Goal: Task Accomplishment & Management: Manage account settings

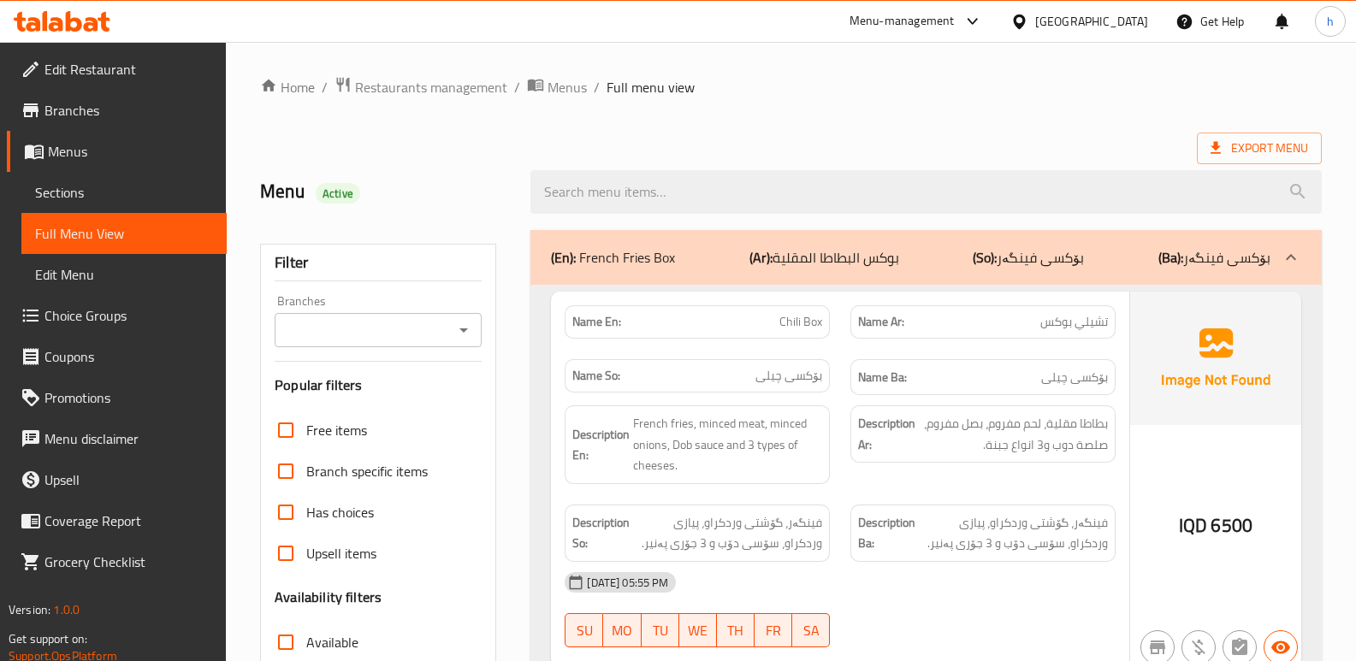
scroll to position [240, 0]
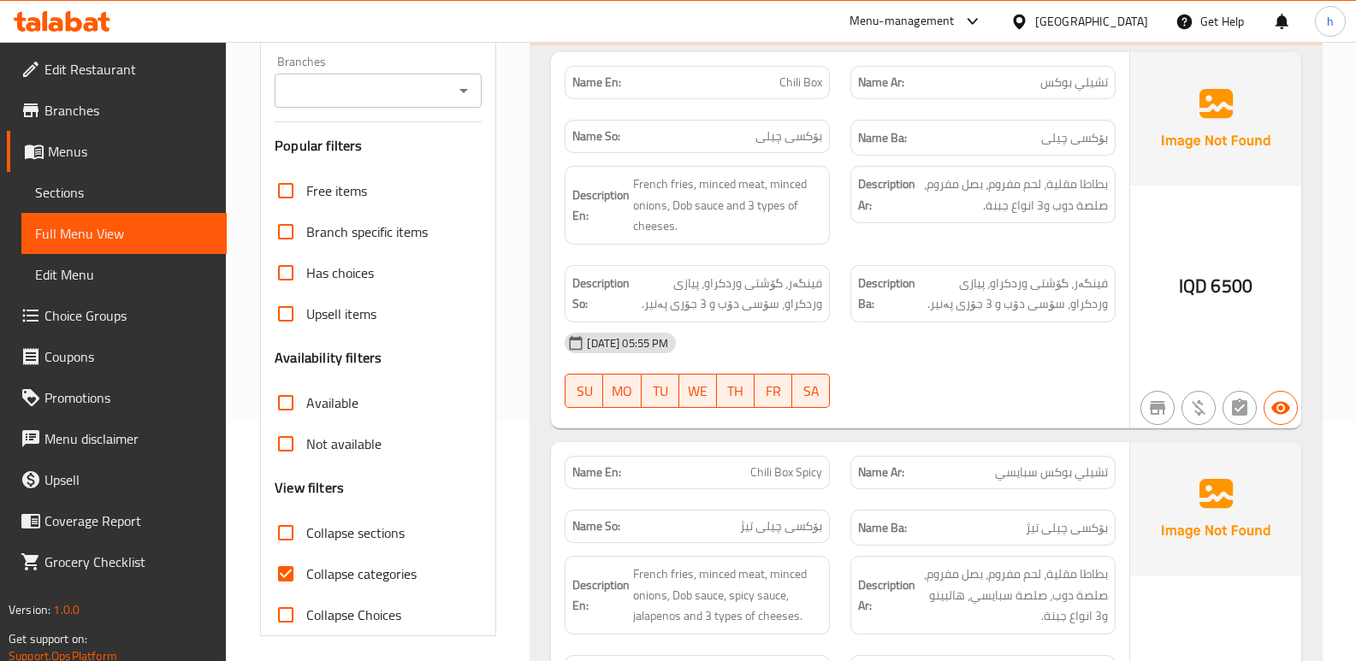
click at [56, 21] on icon at bounding box center [62, 21] width 97 height 21
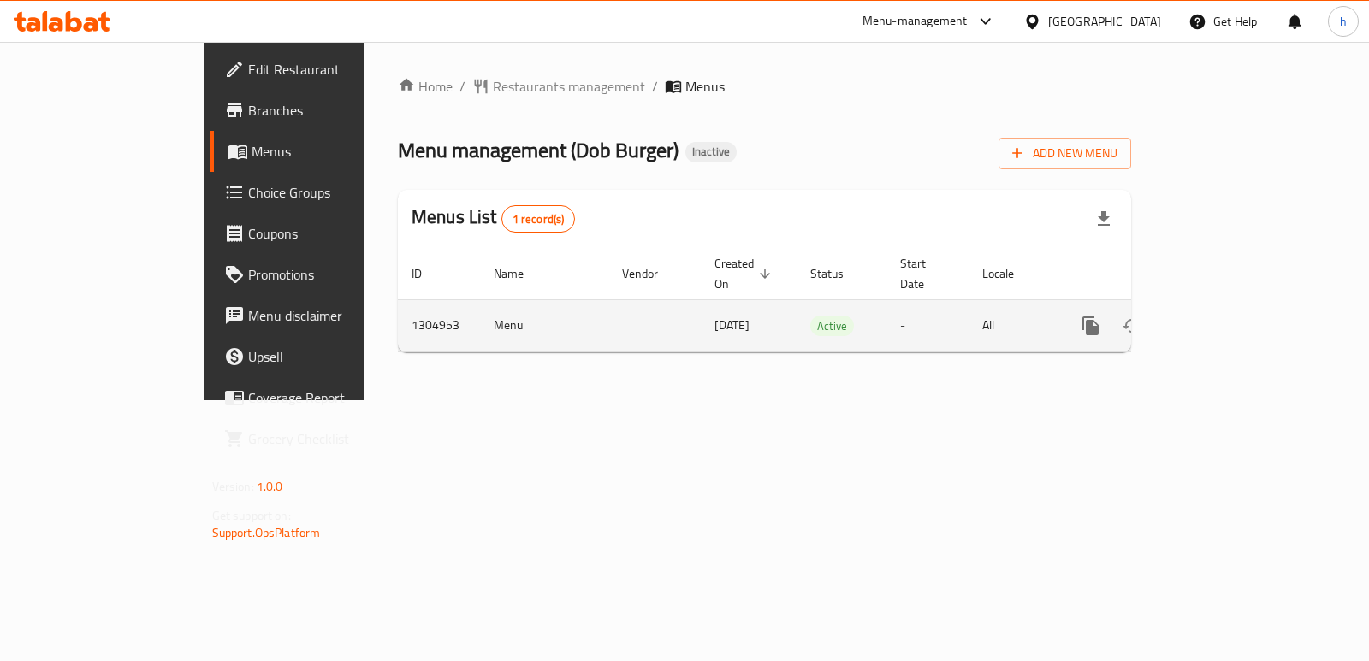
click at [1224, 316] on icon "enhanced table" at bounding box center [1214, 326] width 21 height 21
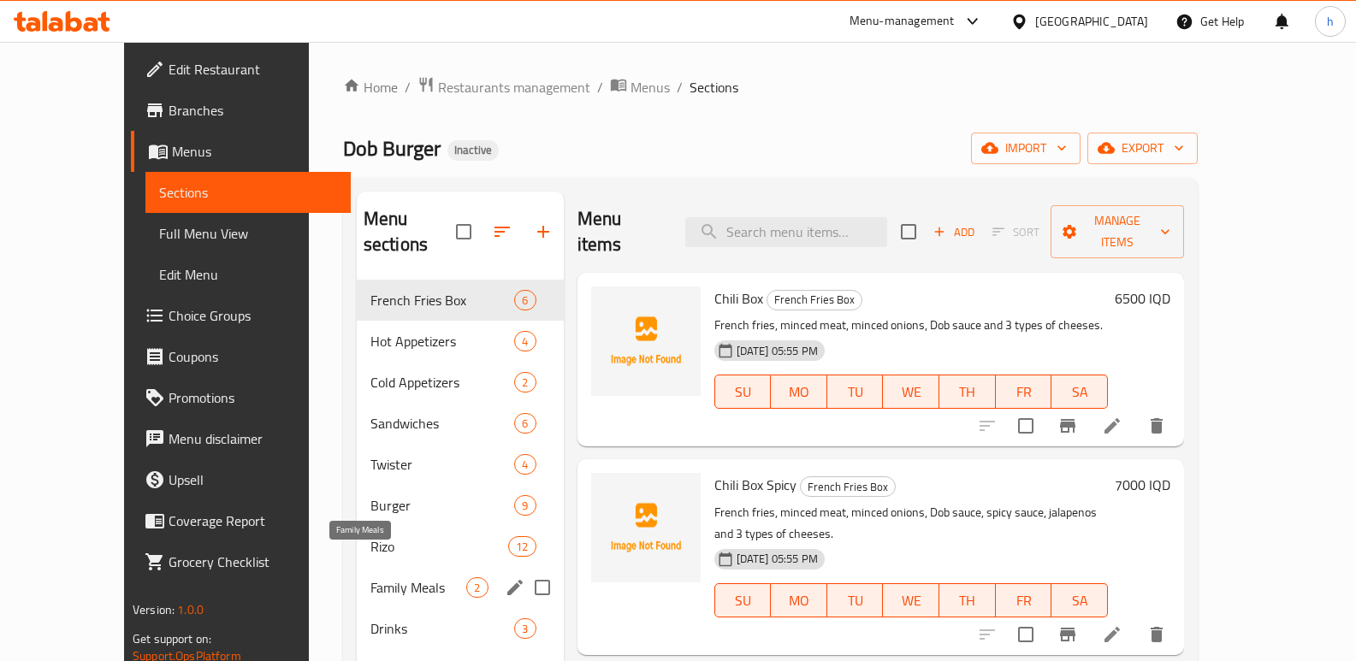
click at [371, 578] on span "Family Meals" at bounding box center [419, 588] width 97 height 21
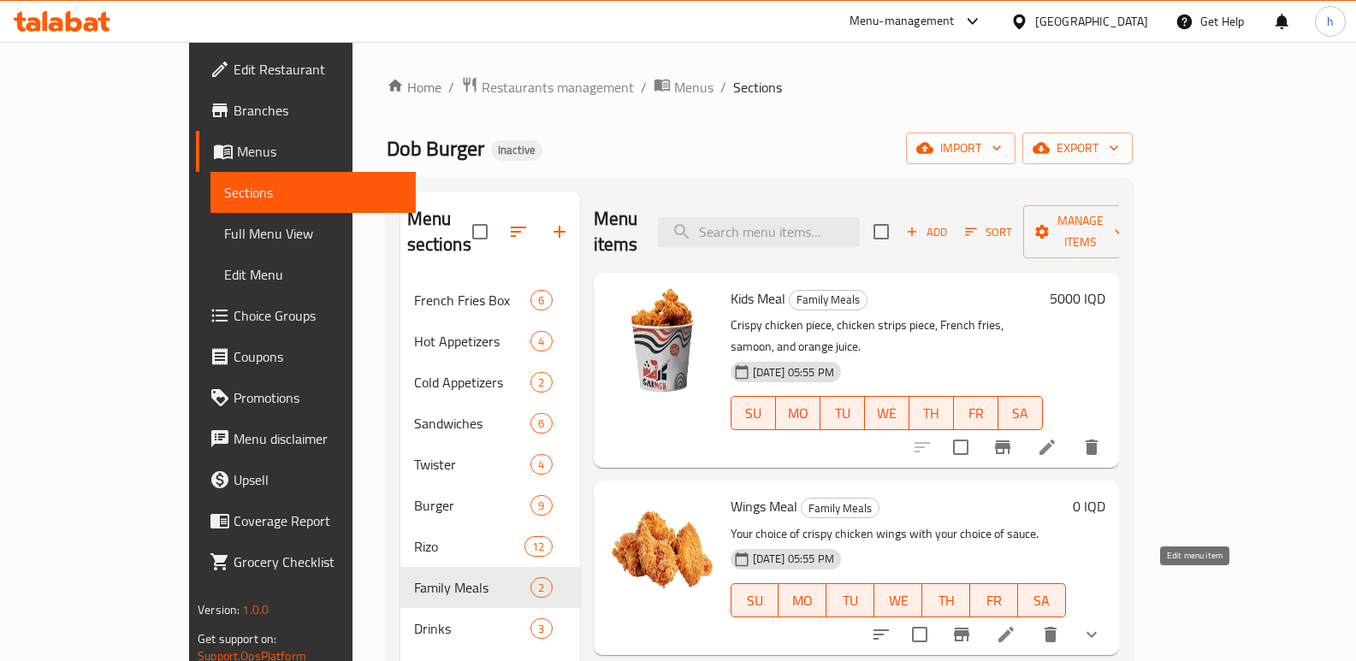
click at [1014, 627] on icon at bounding box center [1006, 634] width 15 height 15
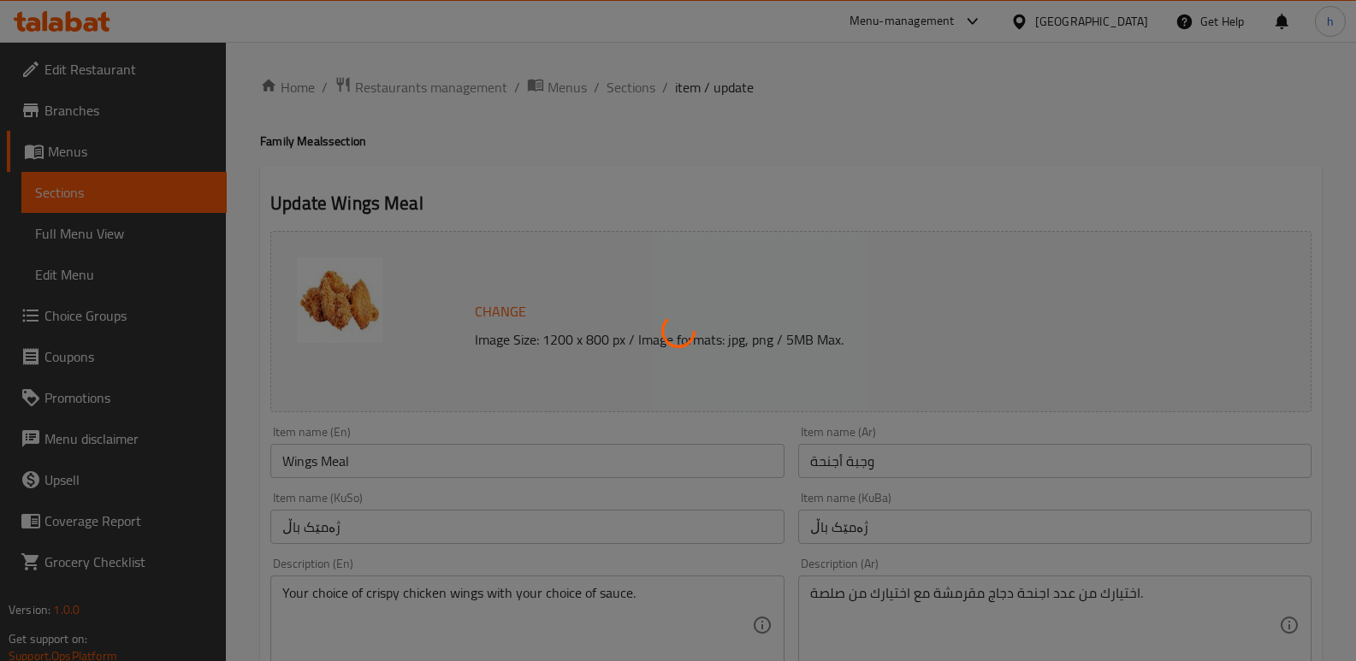
type input "إختيارك من:"
type input "هەڵبژاردنت لە:"
type input "1"
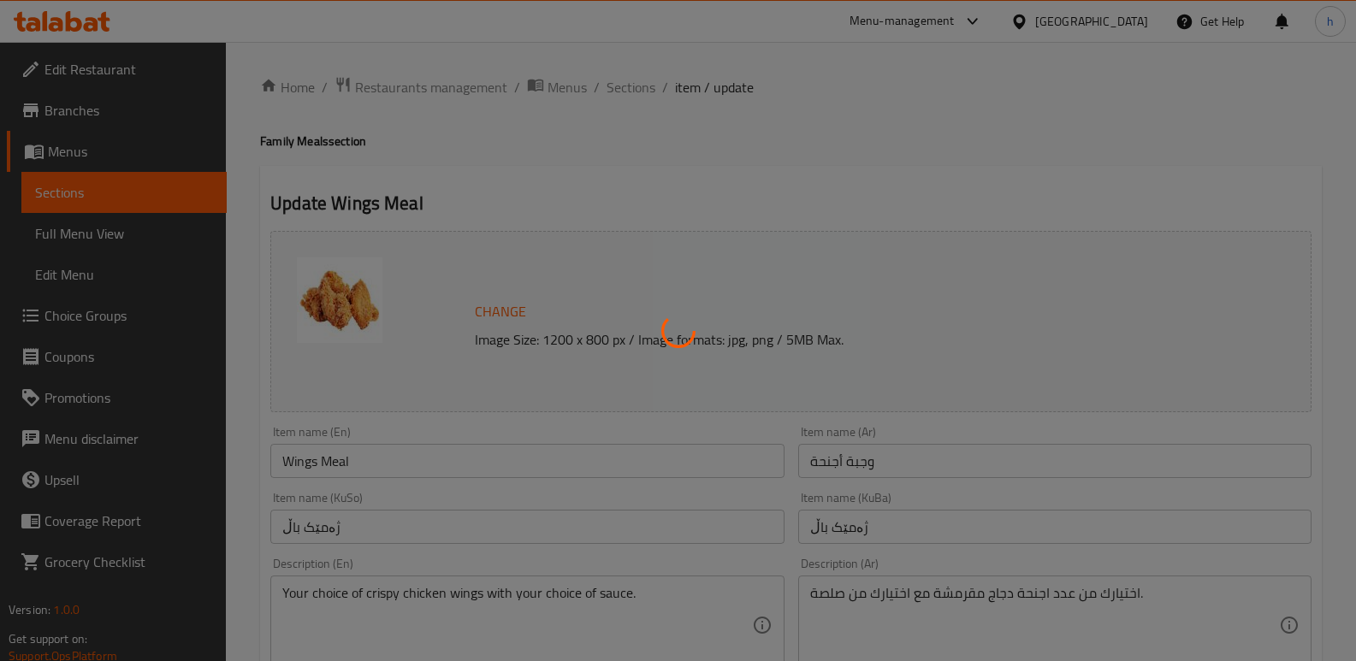
type input "إختيارك من:"
type input "هەڵبژاردنت لە:"
type input "1"
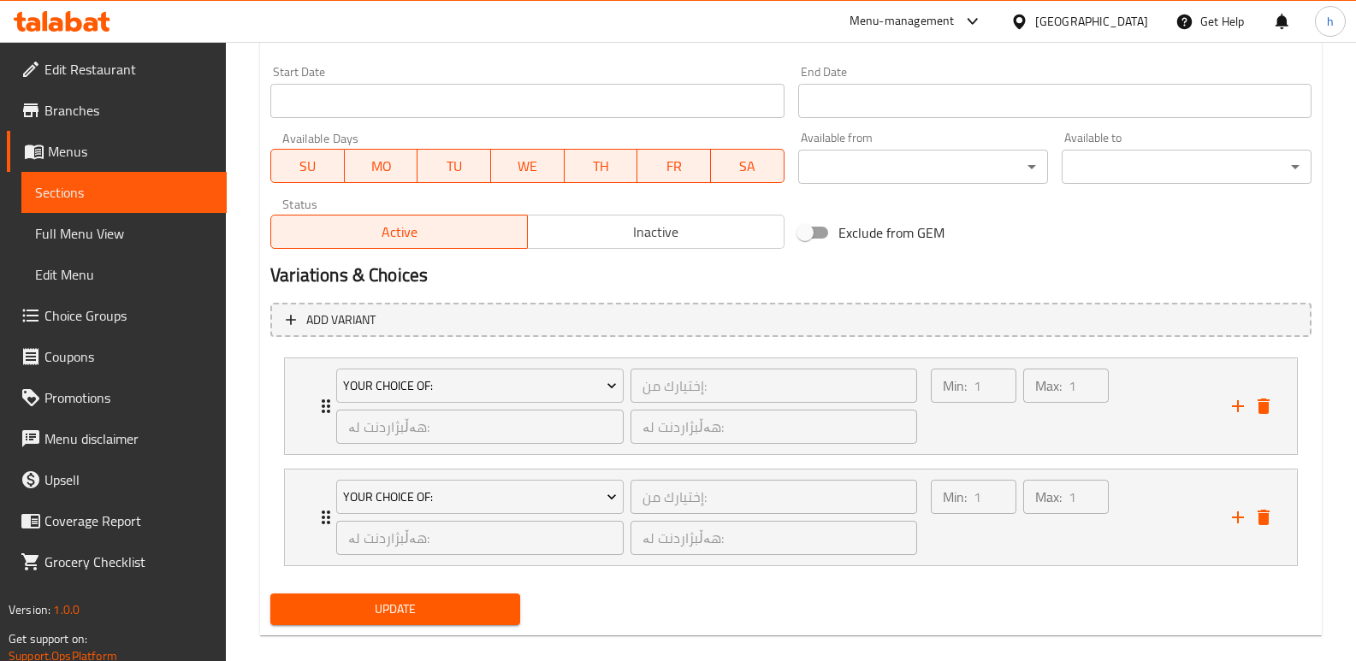
scroll to position [950, 0]
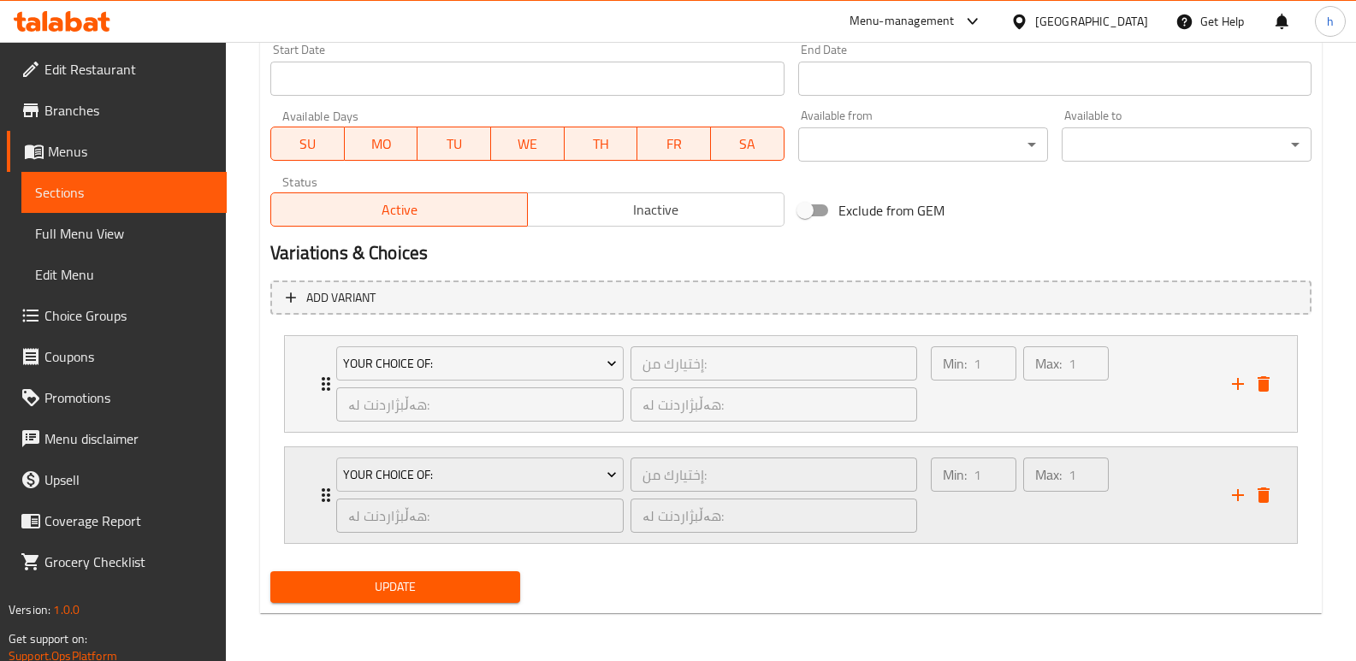
click at [1103, 516] on div "Max: 1 ​" at bounding box center [1066, 495] width 92 height 82
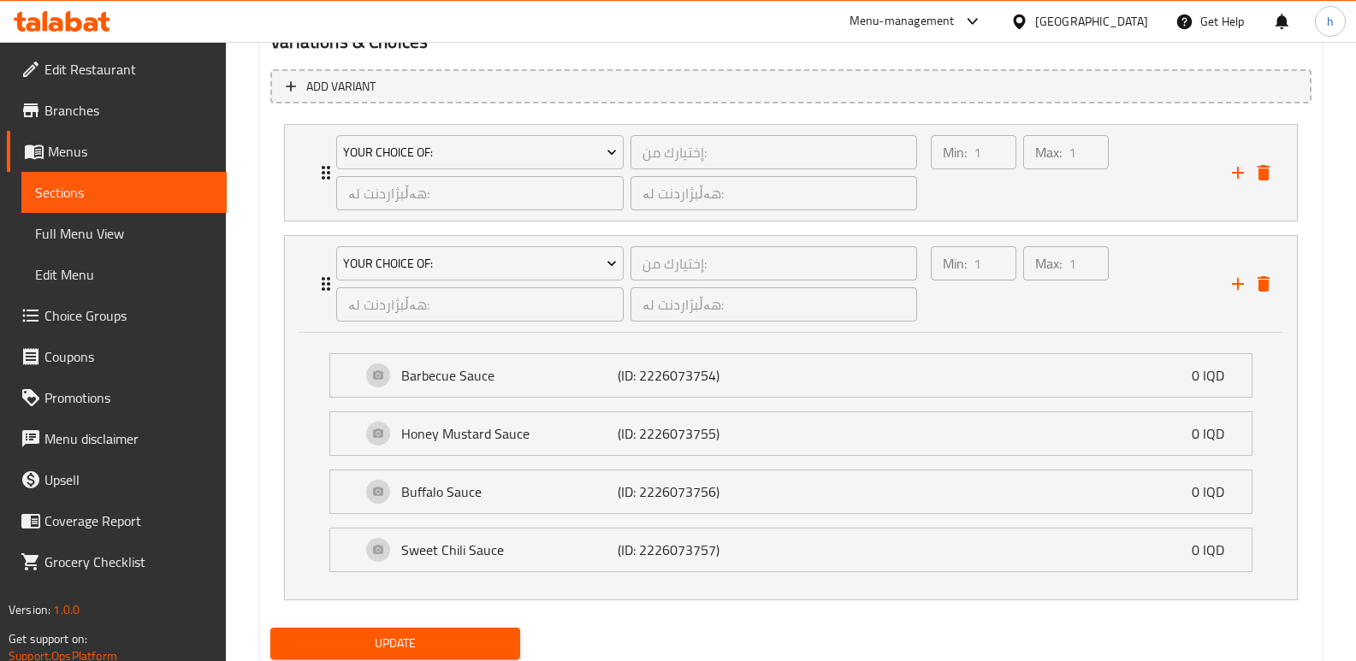
scroll to position [1143, 0]
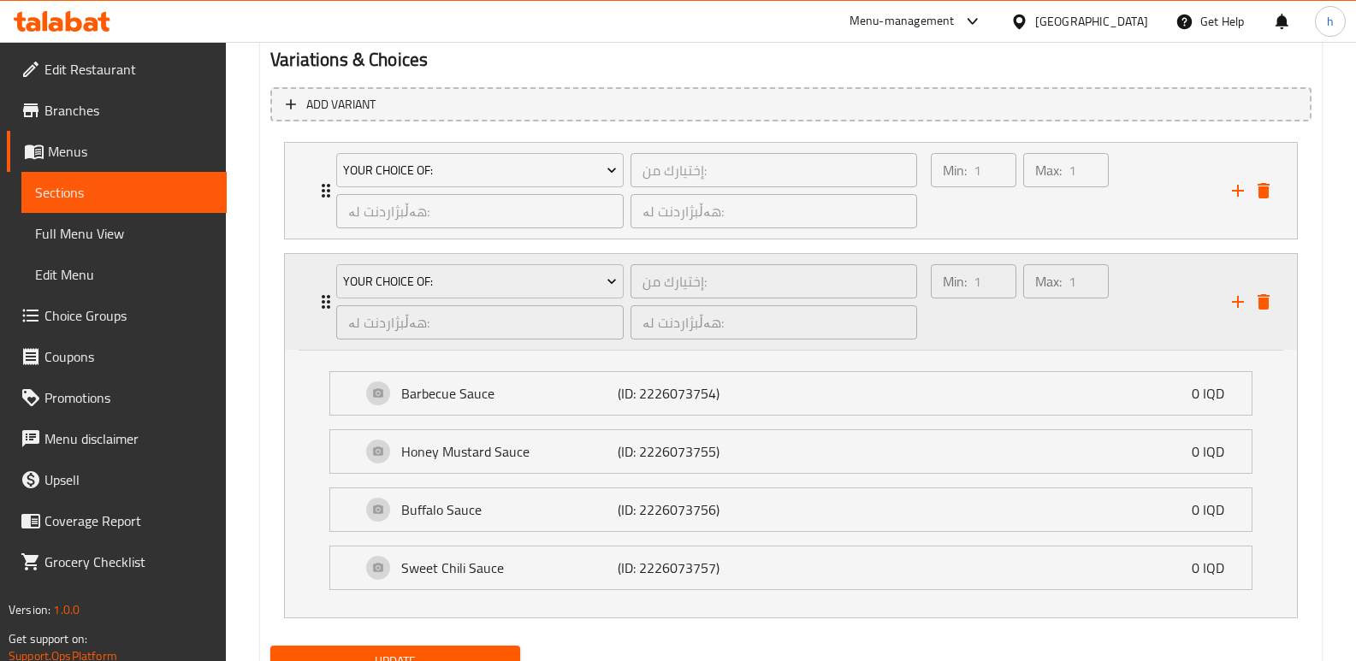
click at [1035, 330] on div "Max: 1 ​" at bounding box center [1066, 302] width 92 height 82
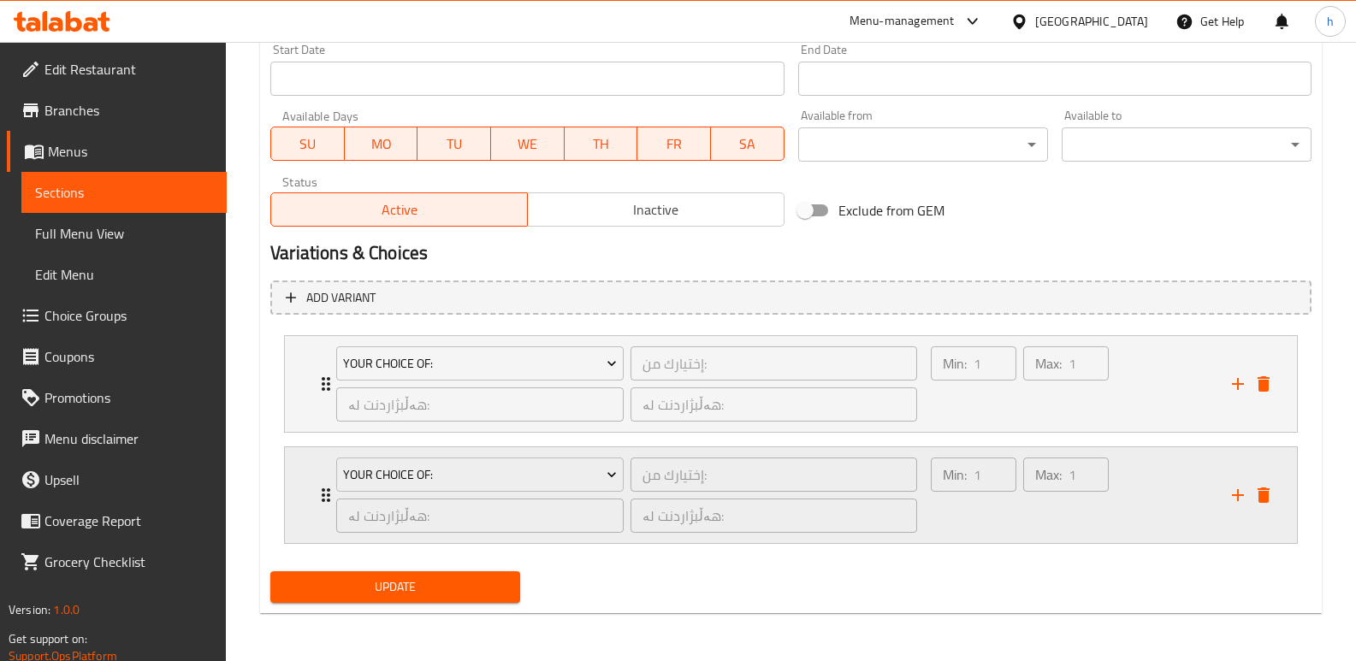
scroll to position [950, 0]
click at [1044, 388] on div "Max: 1 ​" at bounding box center [1066, 384] width 92 height 82
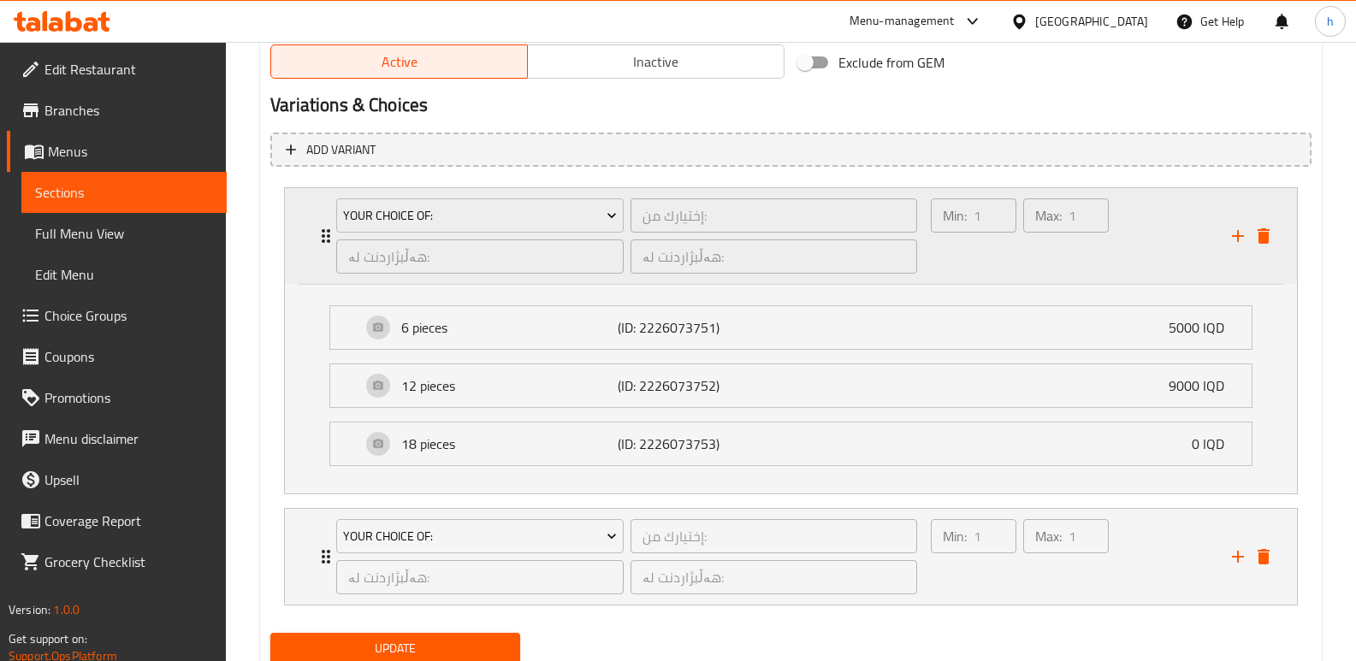
scroll to position [1143, 0]
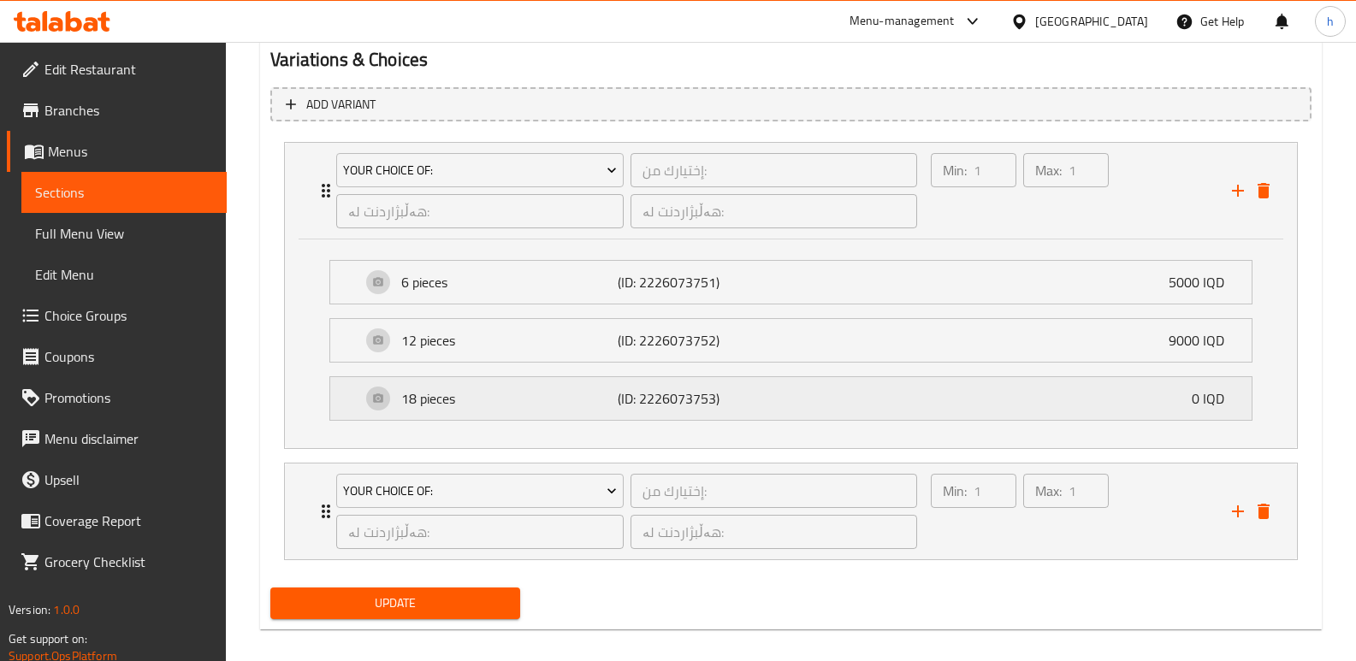
click at [850, 403] on div "18 pieces (ID: 2226073753) 0 IQD" at bounding box center [796, 398] width 870 height 43
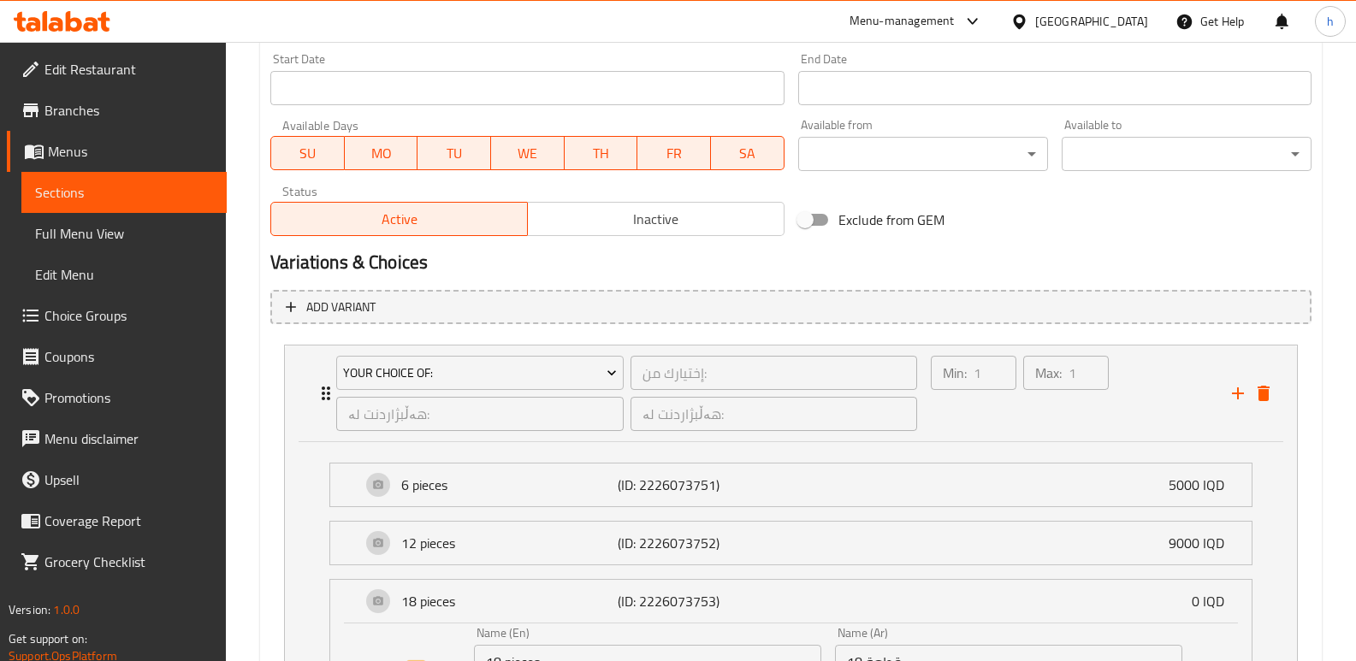
scroll to position [915, 0]
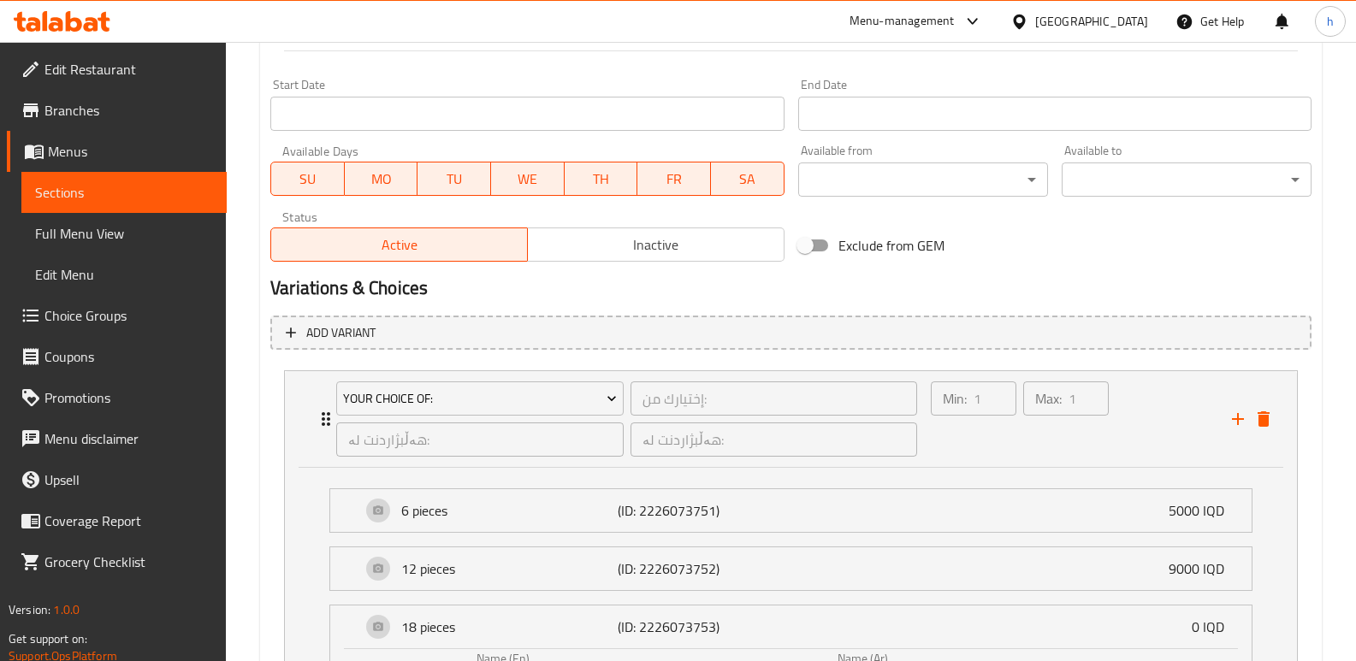
click at [112, 324] on span "Choice Groups" at bounding box center [128, 315] width 169 height 21
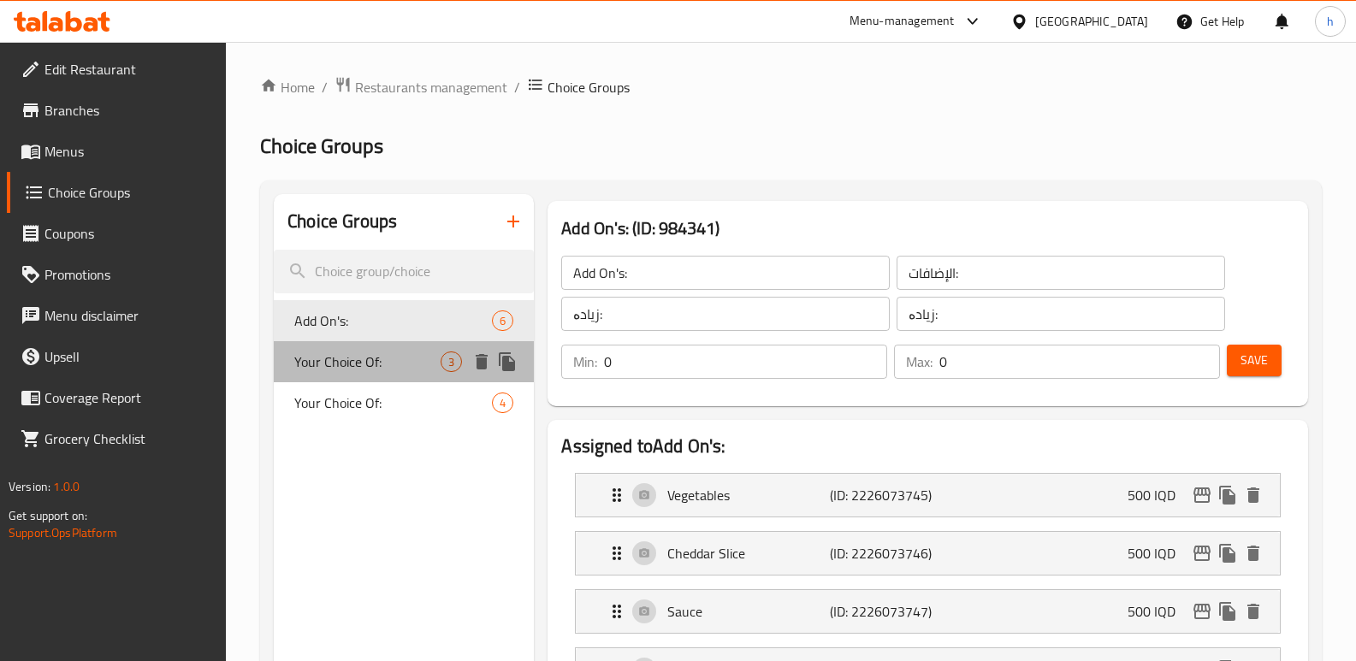
click at [355, 371] on span "Your Choice Of:" at bounding box center [367, 362] width 146 height 21
type input "Your Choice Of:"
type input "إختيارك من:"
type input "هەڵبژاردنت لە:"
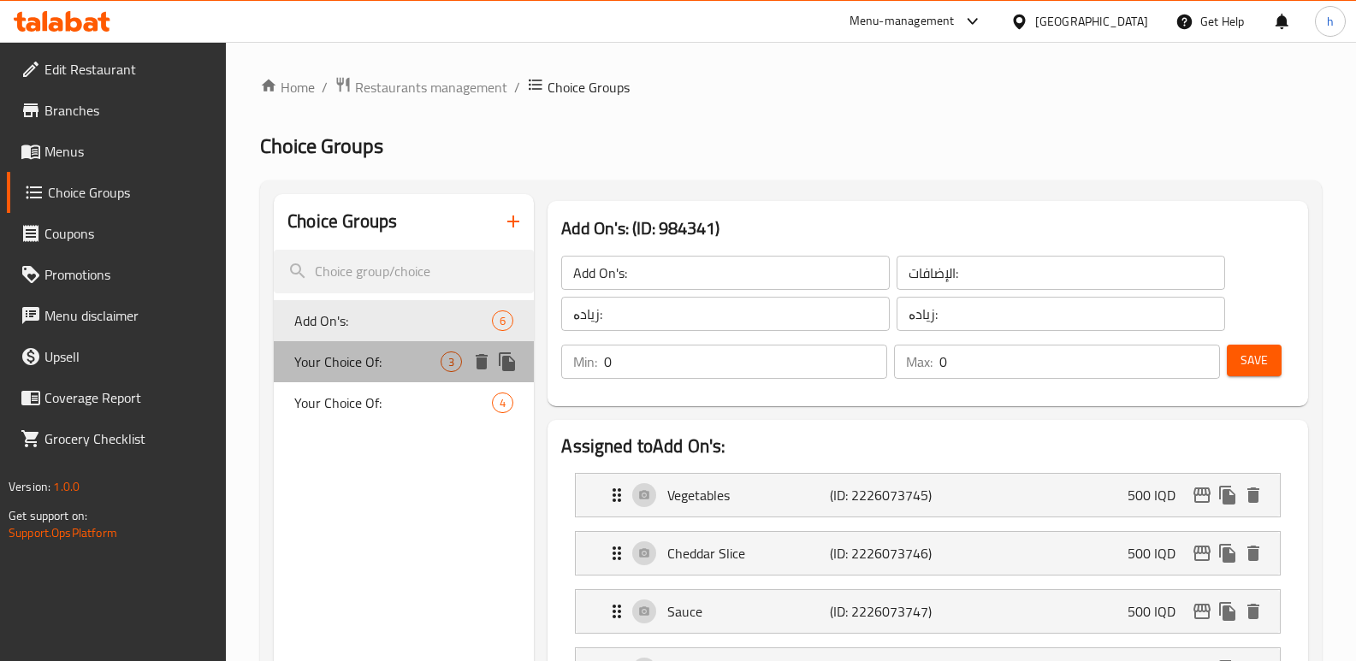
type input "1"
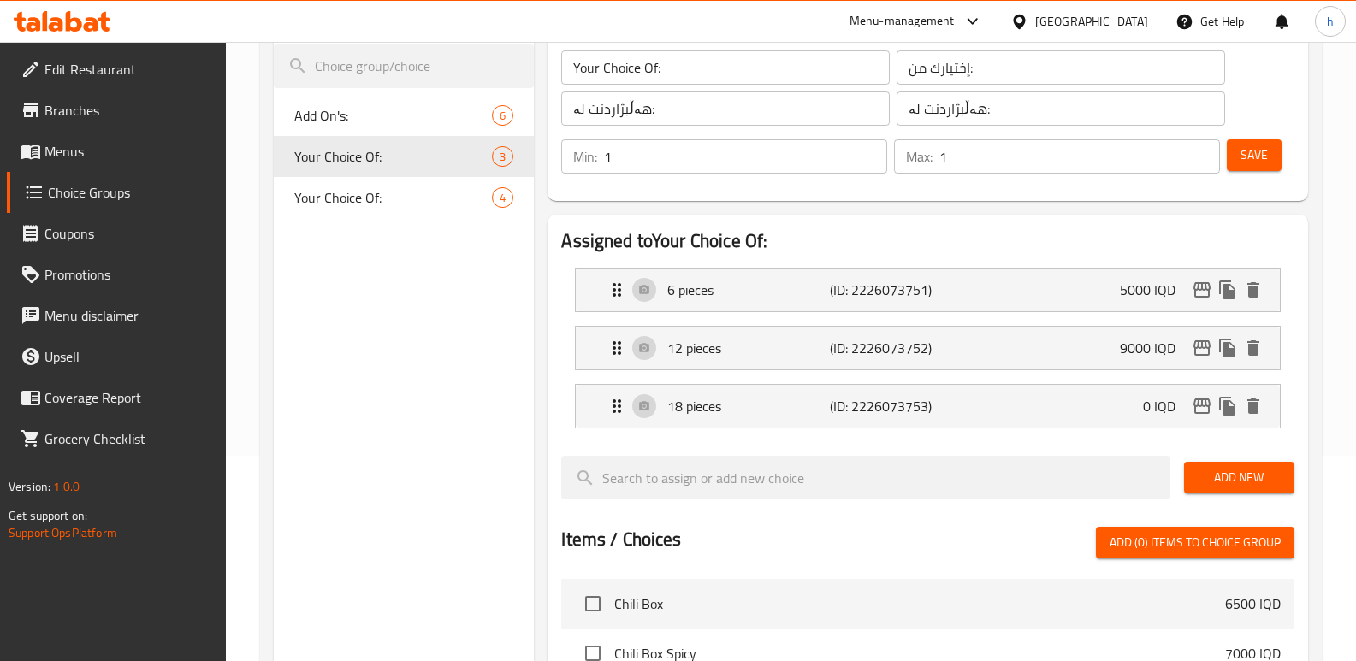
scroll to position [228, 0]
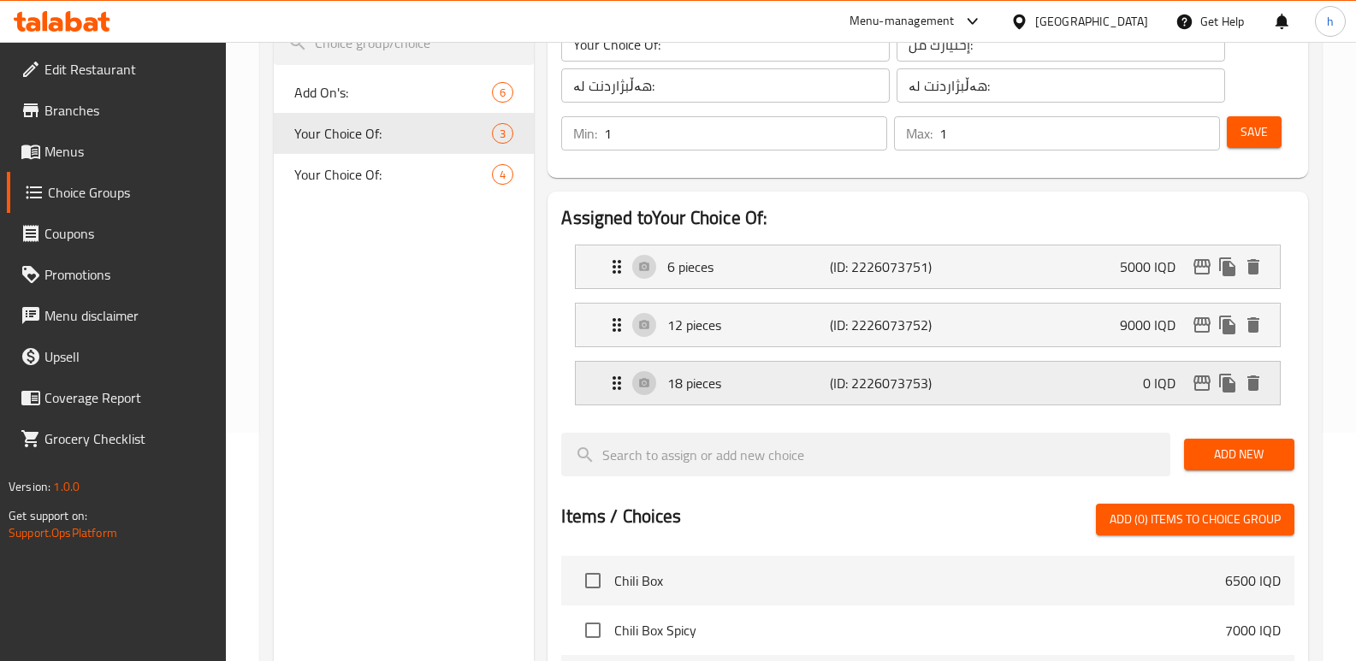
click at [1087, 389] on div "18 pieces (ID: 2226073753) 0 IQD" at bounding box center [933, 383] width 653 height 43
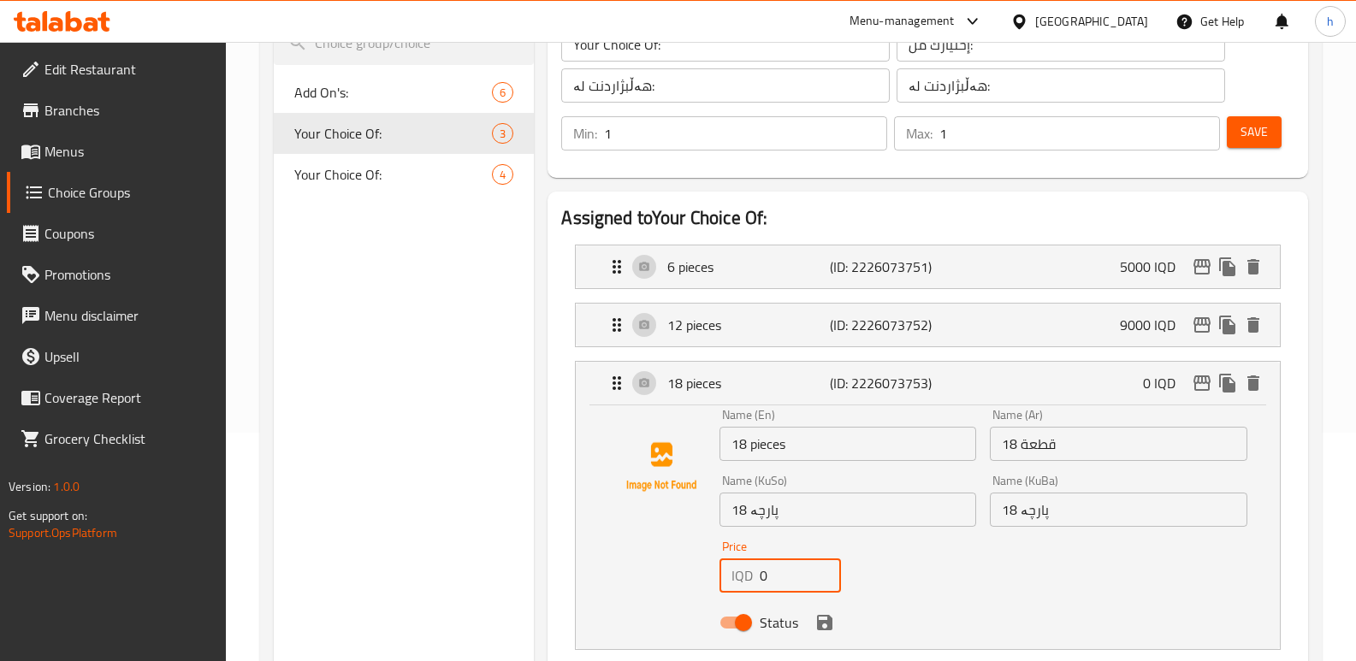
drag, startPoint x: 784, startPoint y: 584, endPoint x: 722, endPoint y: 576, distance: 62.1
click at [722, 576] on div "IQD 0 Price" at bounding box center [781, 576] width 122 height 34
click at [819, 619] on icon "save" at bounding box center [825, 623] width 21 height 21
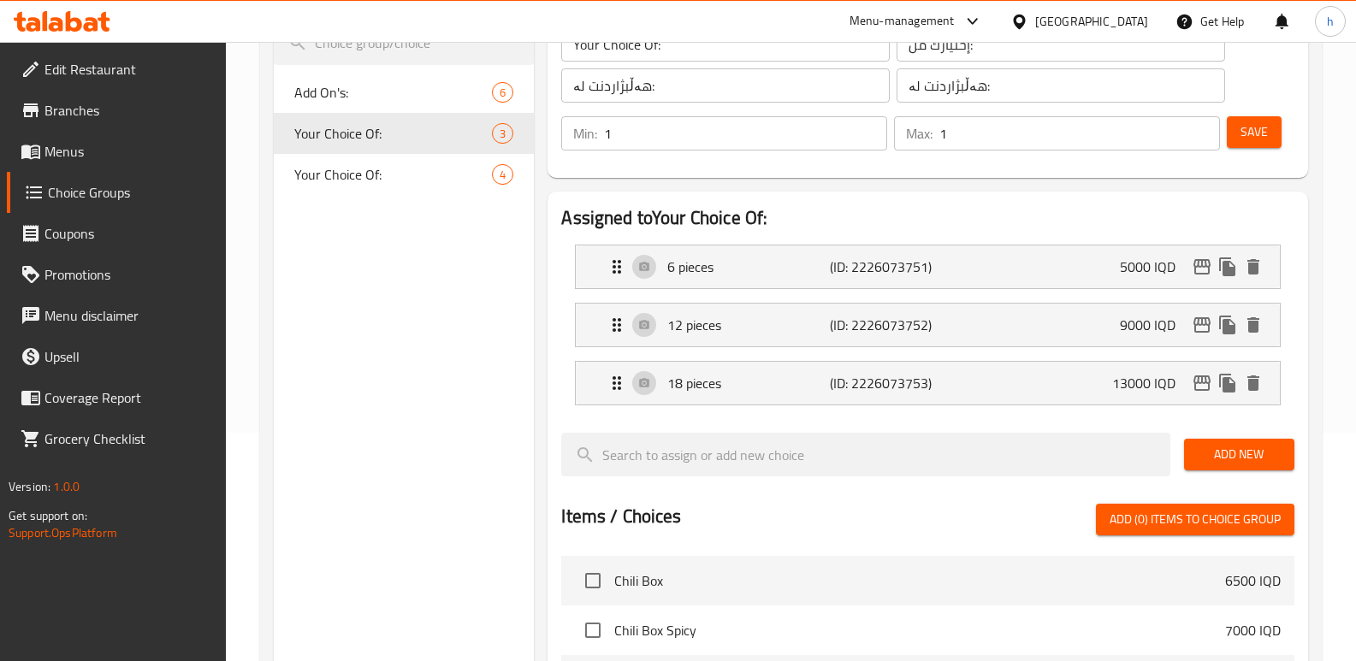
type input "13000"
click at [1254, 126] on span "Save" at bounding box center [1254, 132] width 27 height 21
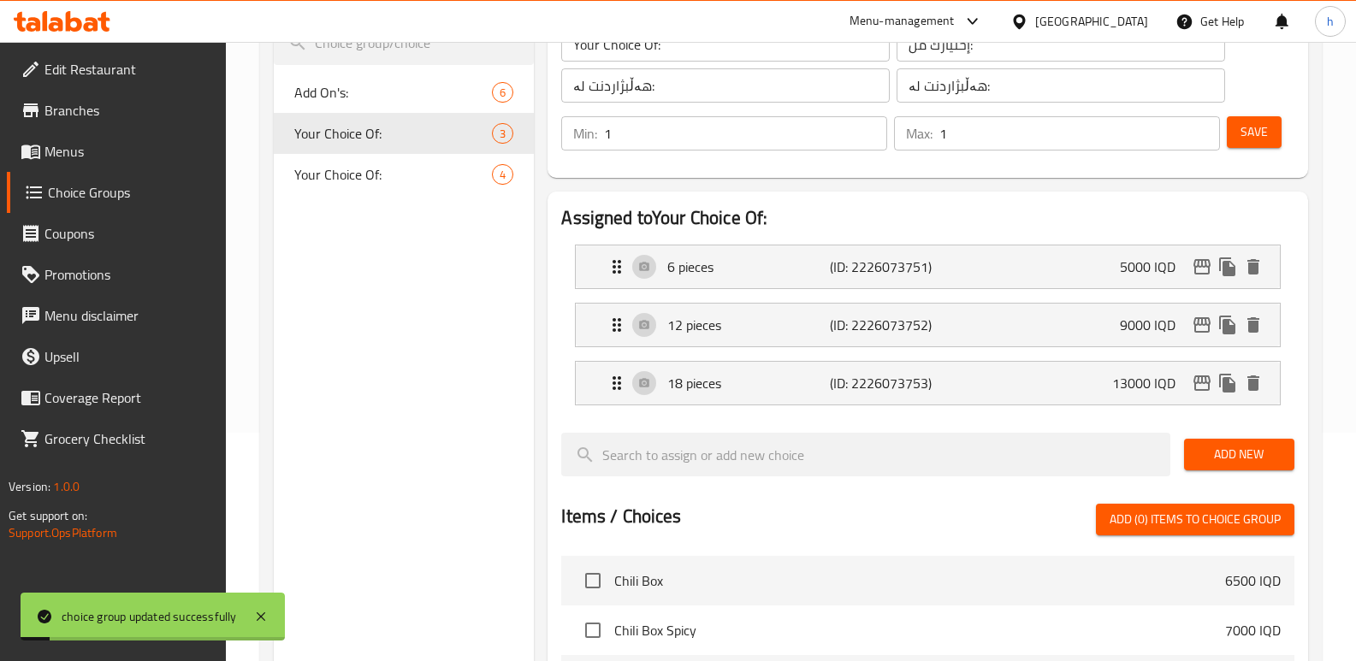
click at [77, 147] on span "Menus" at bounding box center [128, 151] width 169 height 21
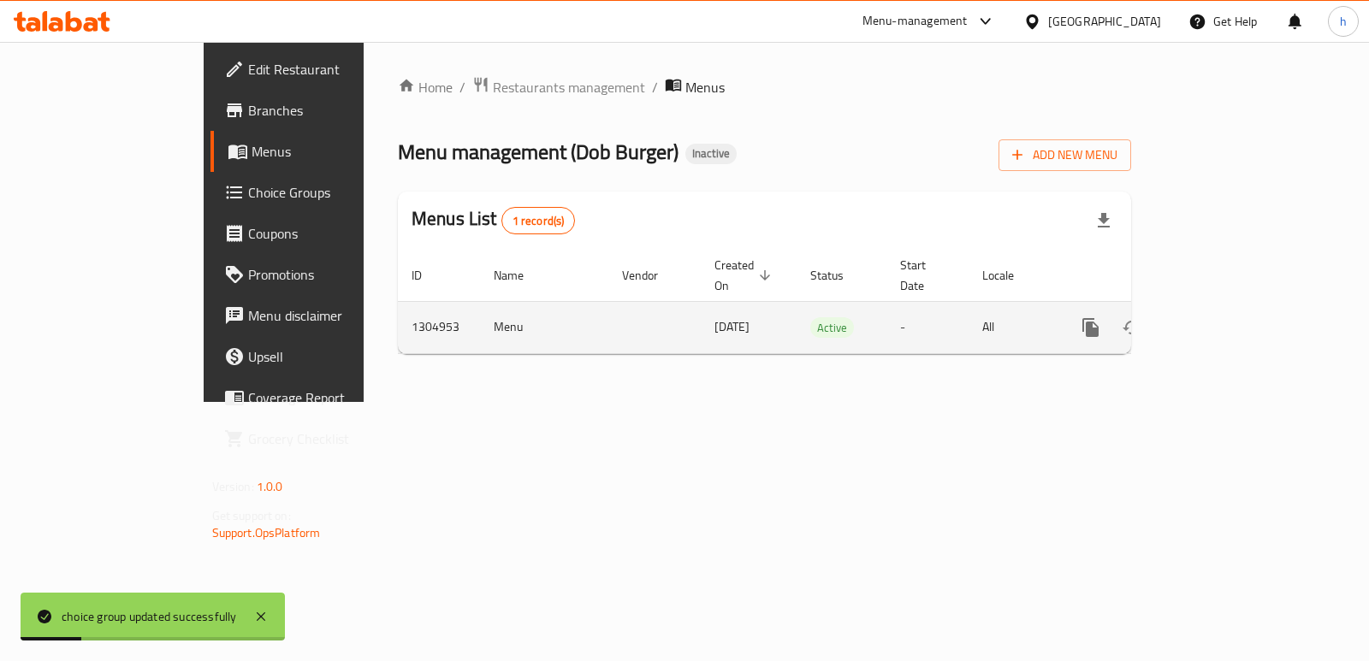
click at [1224, 317] on icon "enhanced table" at bounding box center [1214, 327] width 21 height 21
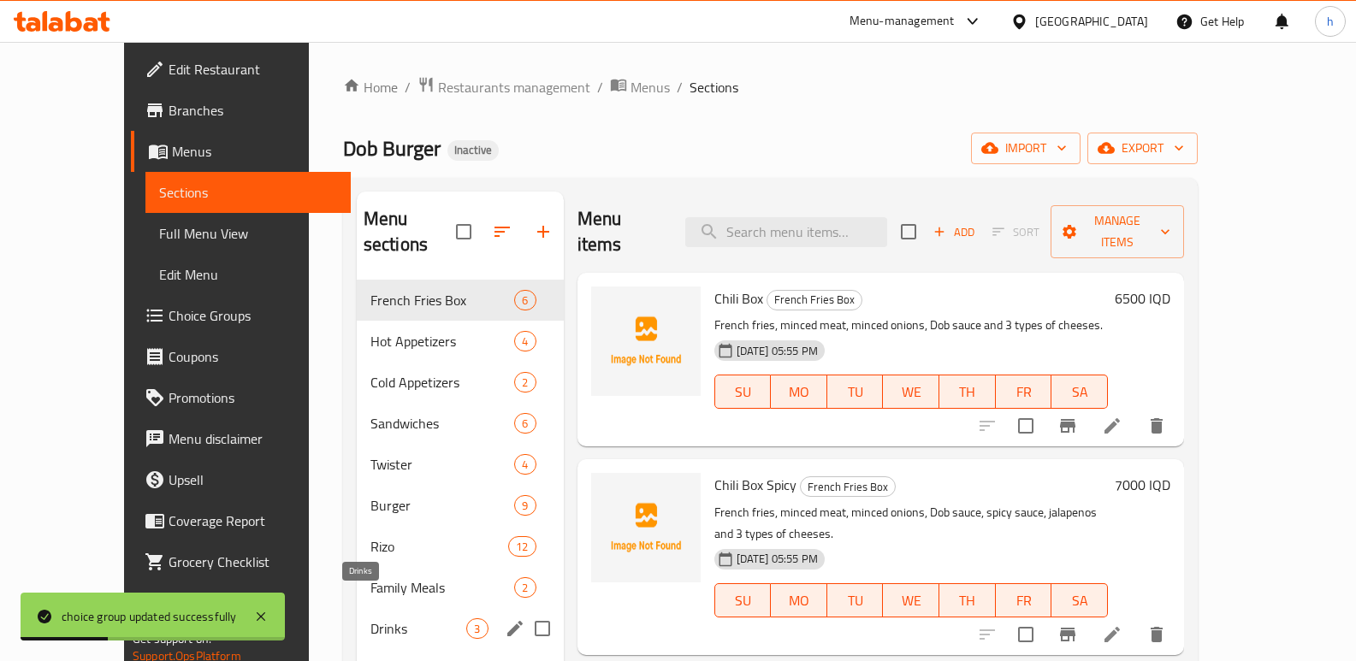
click at [371, 619] on span "Drinks" at bounding box center [419, 629] width 97 height 21
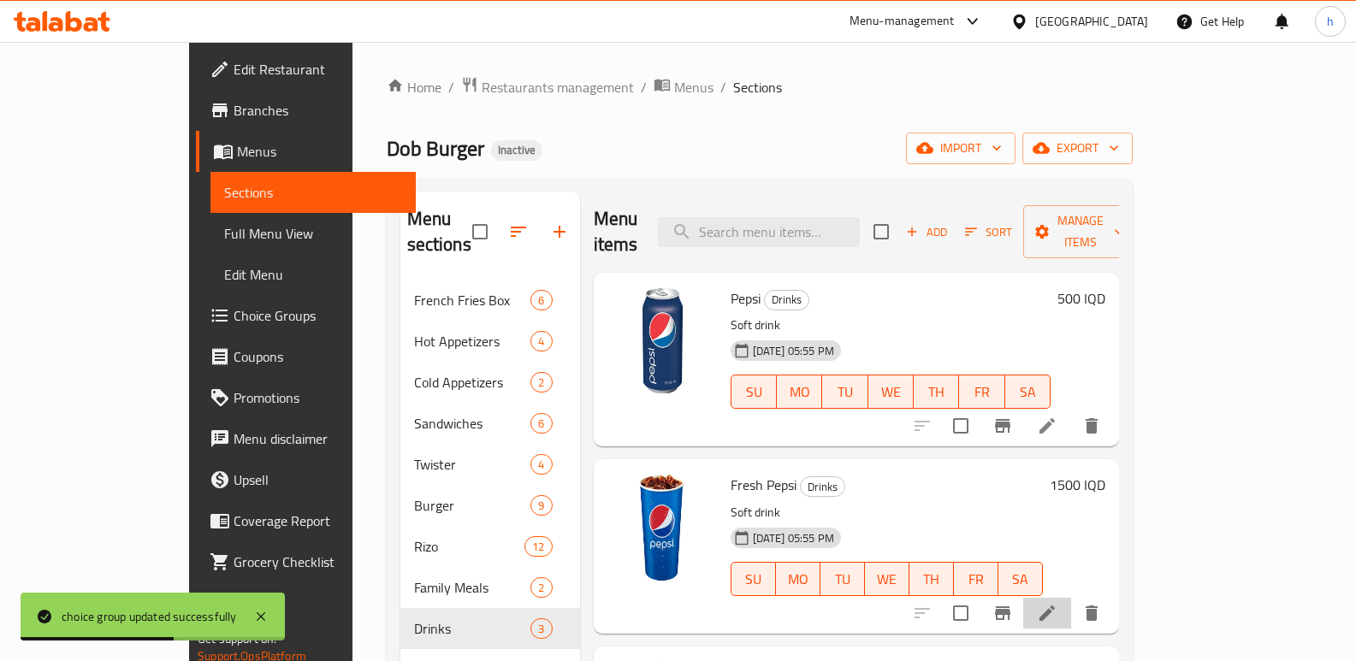
click at [1071, 599] on li at bounding box center [1047, 613] width 48 height 31
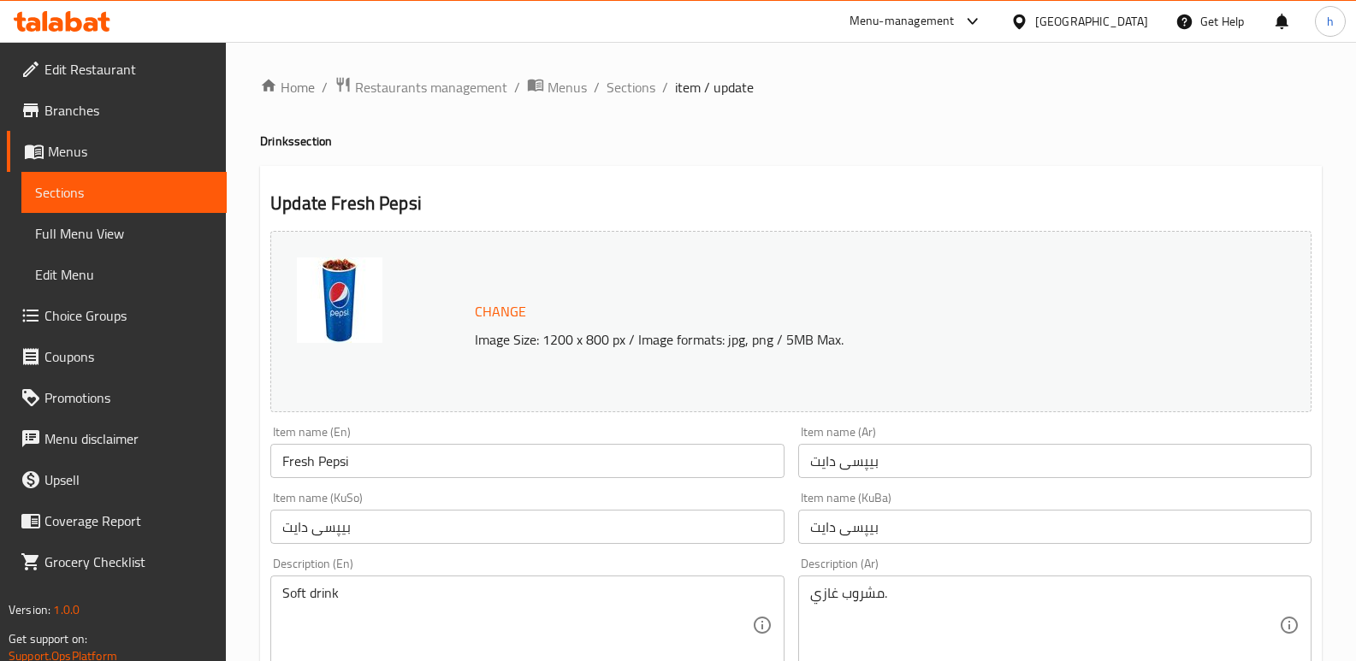
click at [393, 536] on input "بیپسی دایت" at bounding box center [526, 527] width 513 height 34
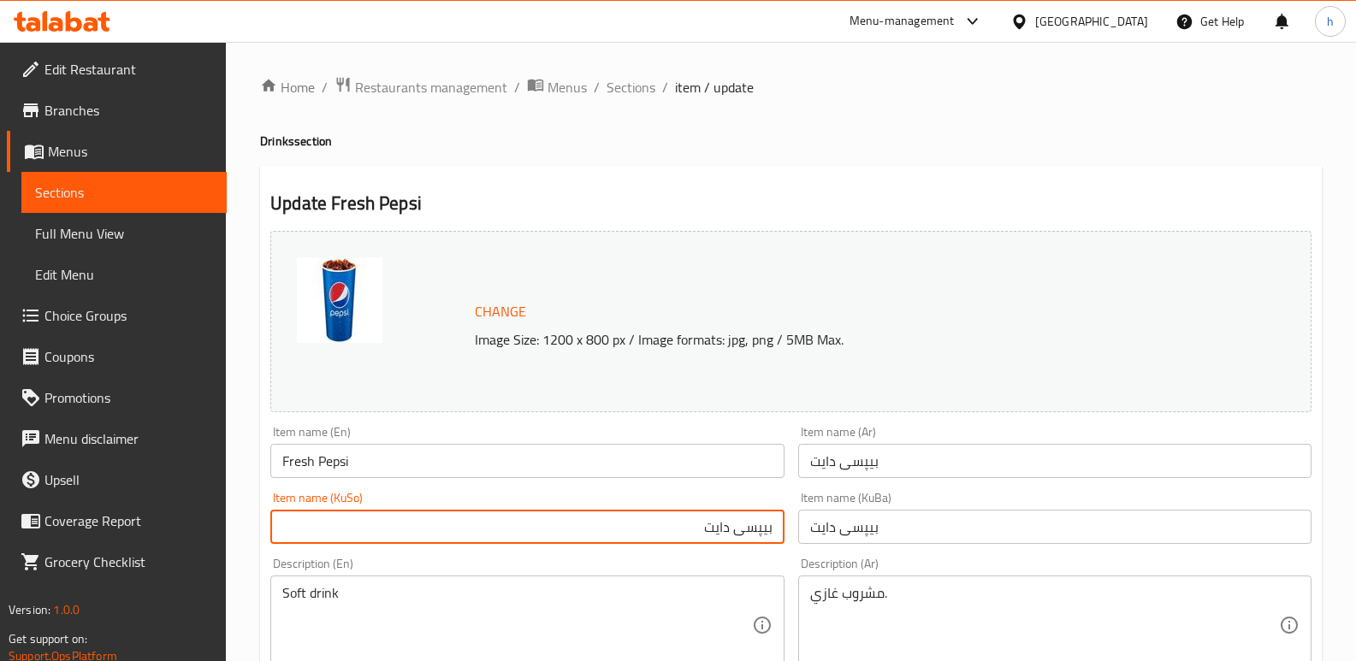
click at [718, 525] on input "بیپسی دایت" at bounding box center [526, 527] width 513 height 34
type input "بیپسی فرێش"
click at [905, 525] on input "بیپسی دایت" at bounding box center [1054, 527] width 513 height 34
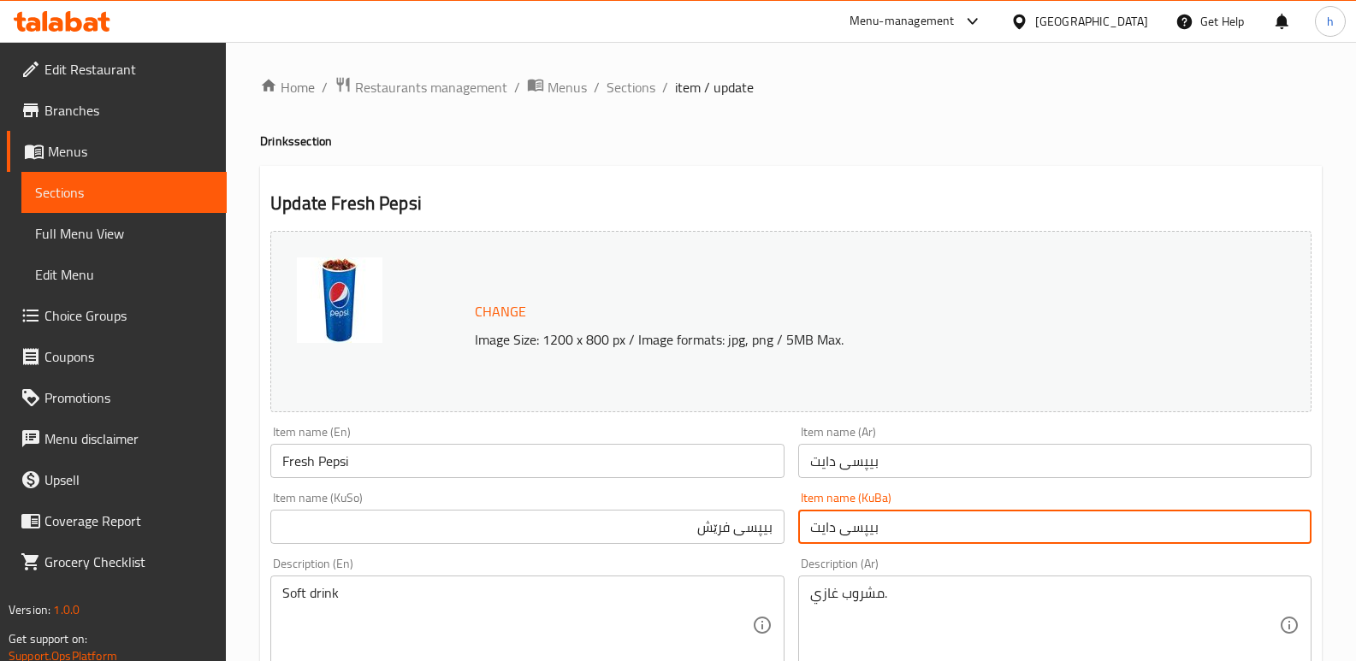
paste input "فرێش"
type input "بیپسی فرێش"
click at [916, 467] on input "بیپسی دایت" at bounding box center [1054, 461] width 513 height 34
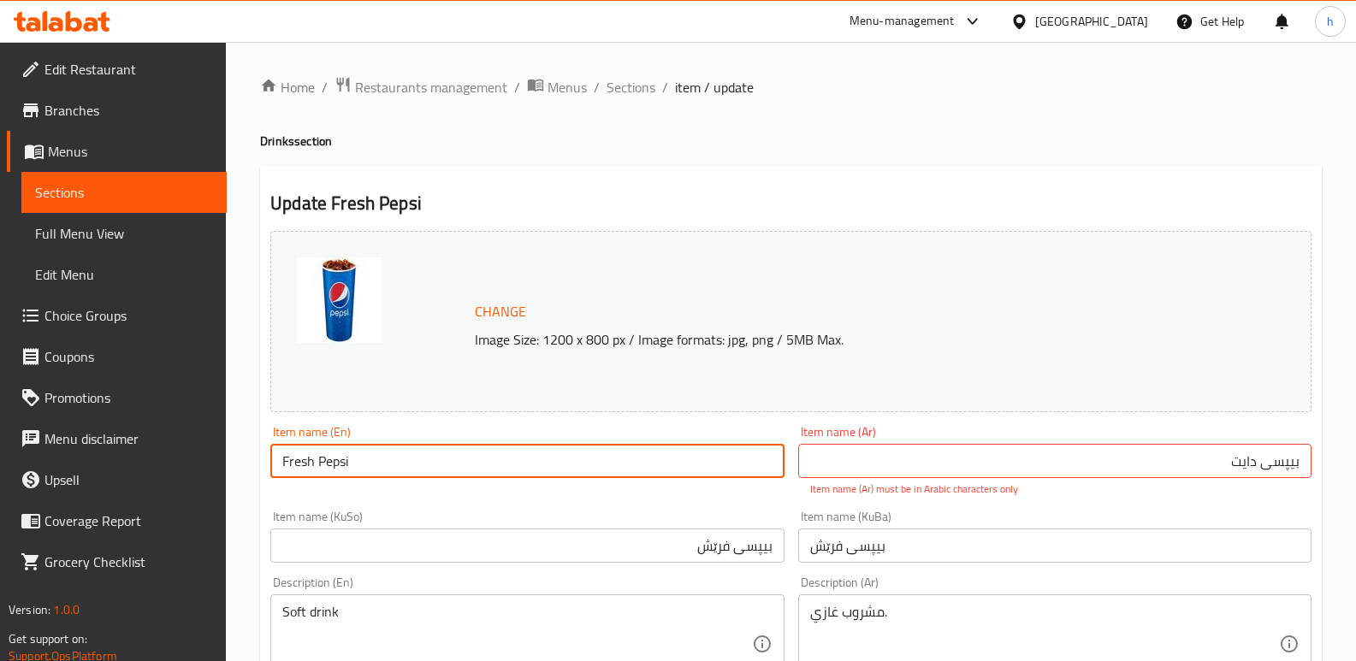
drag, startPoint x: 361, startPoint y: 465, endPoint x: 214, endPoint y: 428, distance: 151.7
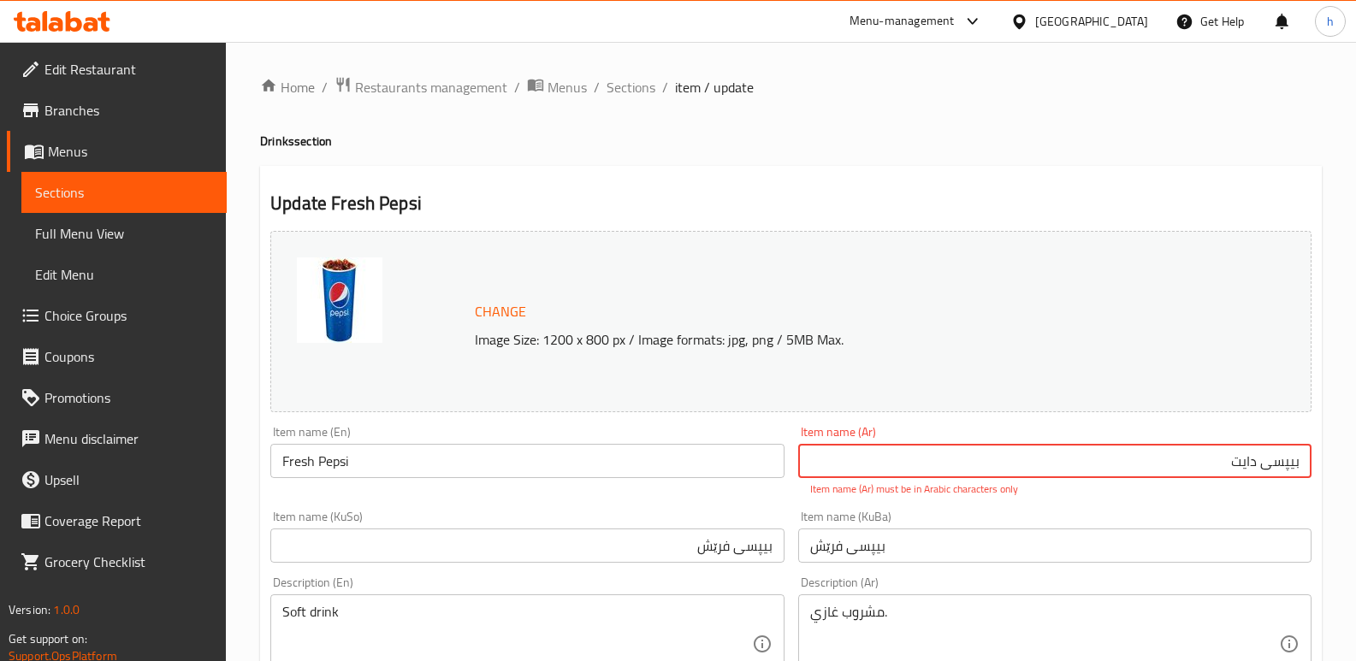
drag, startPoint x: 1169, startPoint y: 460, endPoint x: 1362, endPoint y: 435, distance: 195.1
click at [1356, 435] on html "​ Menu-management Iraq Get Help h Edit Restaurant Branches Menus Sections Full …" at bounding box center [678, 330] width 1356 height 661
paste input "يبسي طازج"
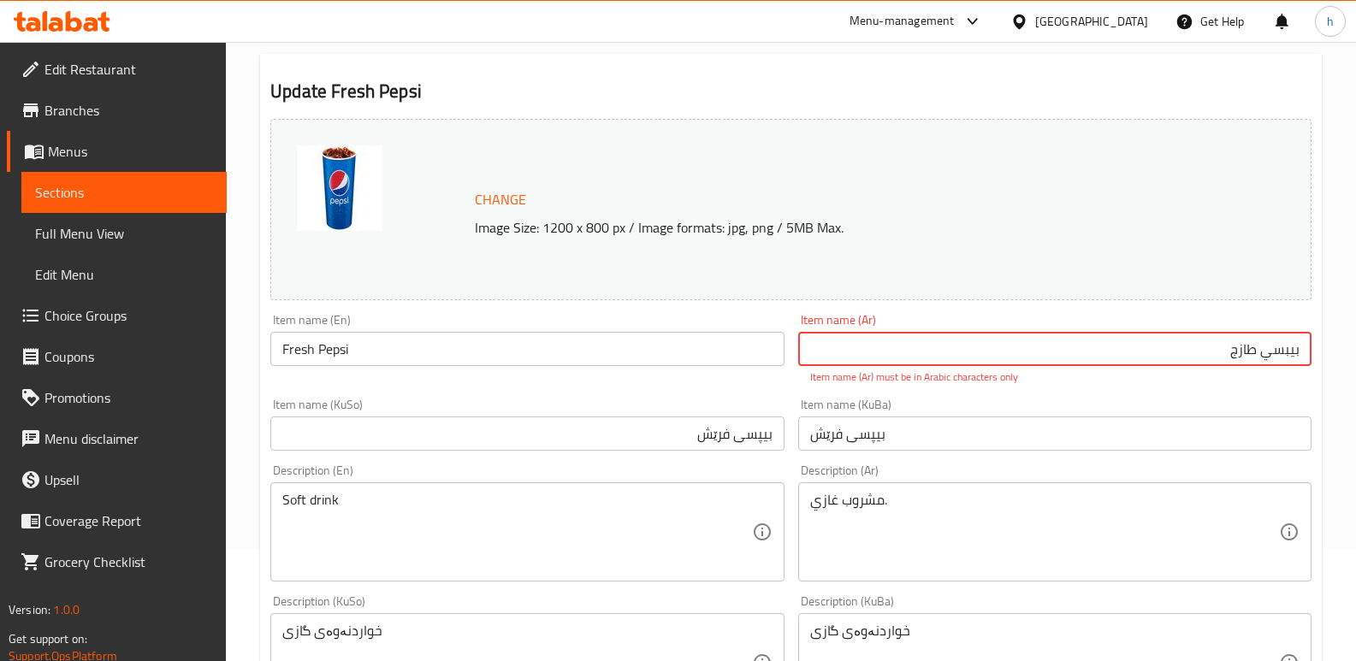
scroll to position [171, 0]
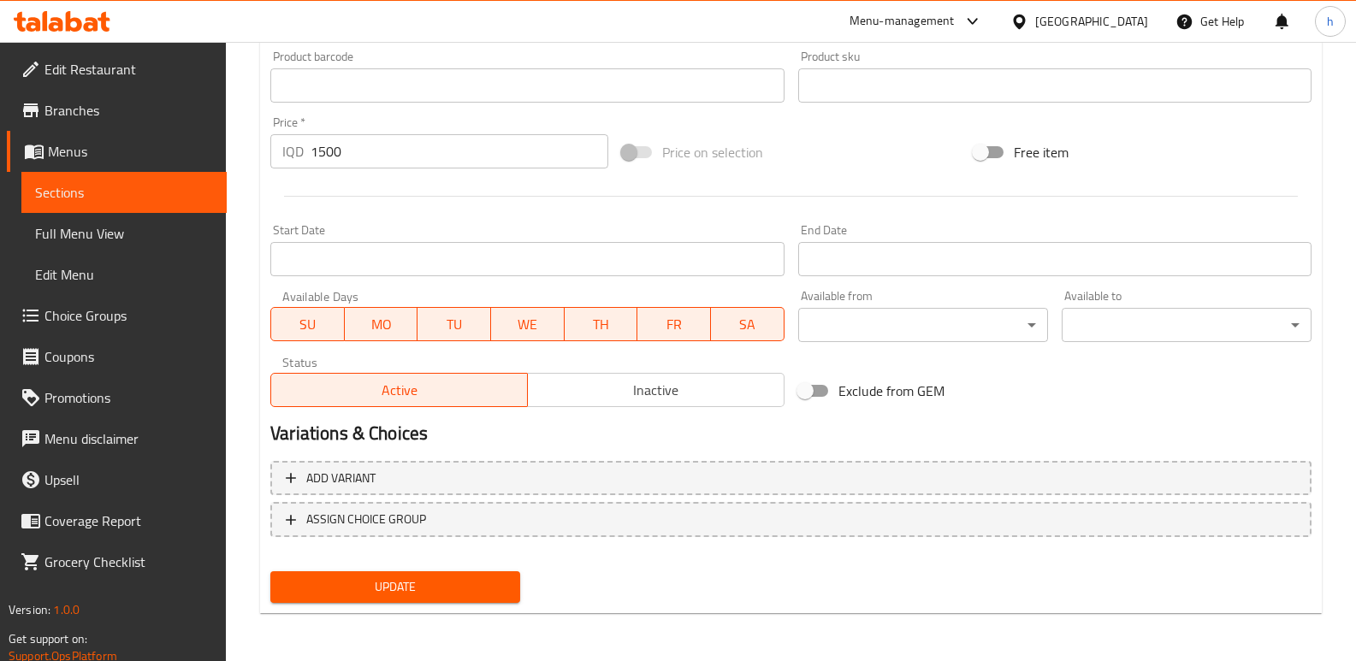
type input "بيبسي طازج"
click at [423, 586] on span "Update" at bounding box center [395, 587] width 222 height 21
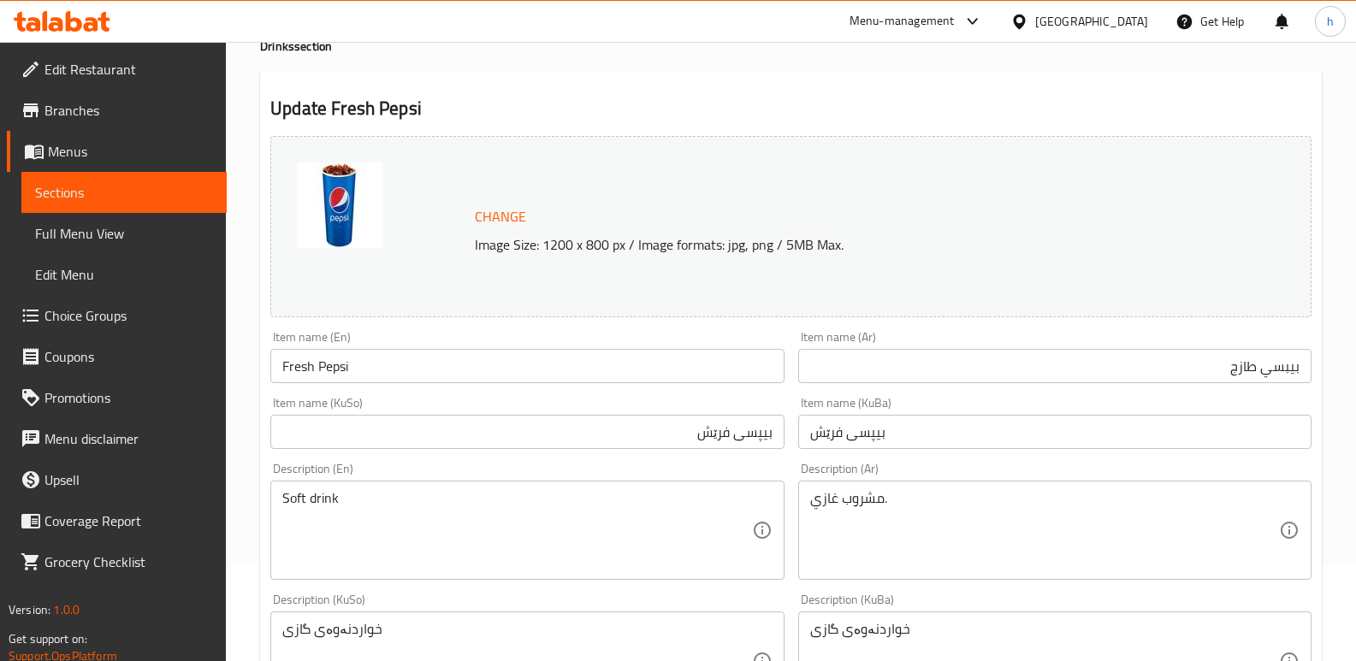
scroll to position [85, 0]
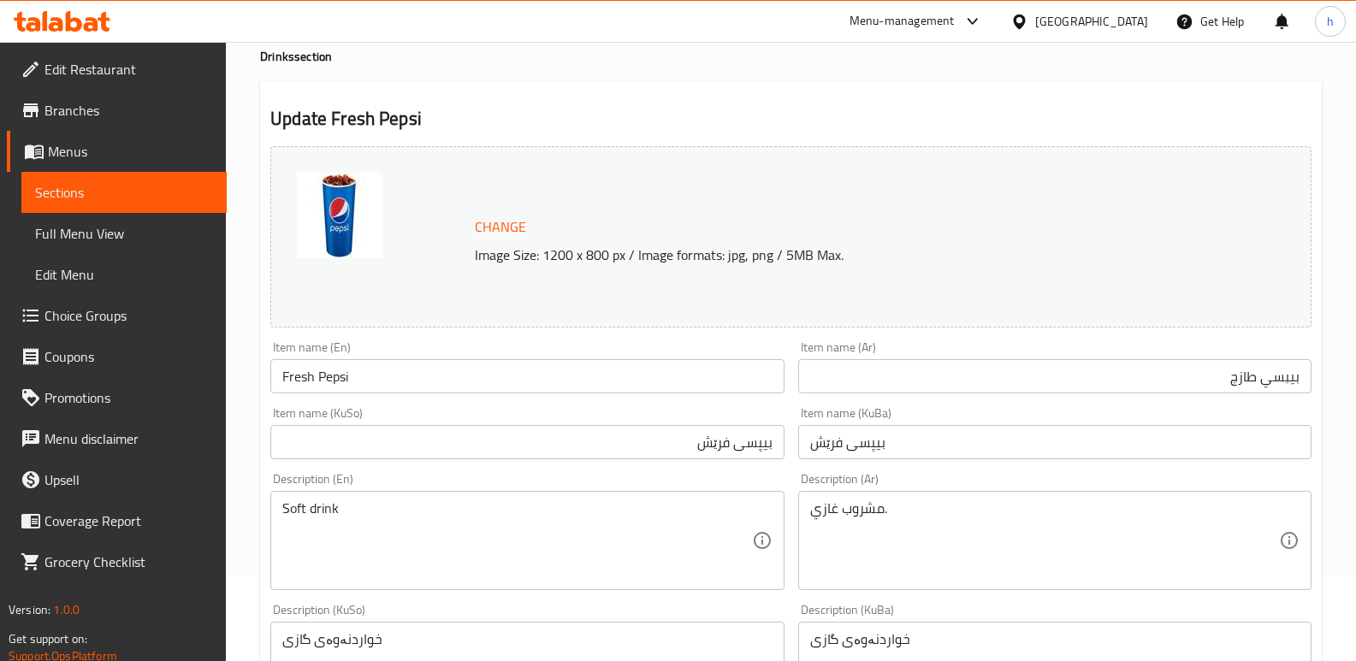
click at [180, 191] on span "Sections" at bounding box center [124, 192] width 178 height 21
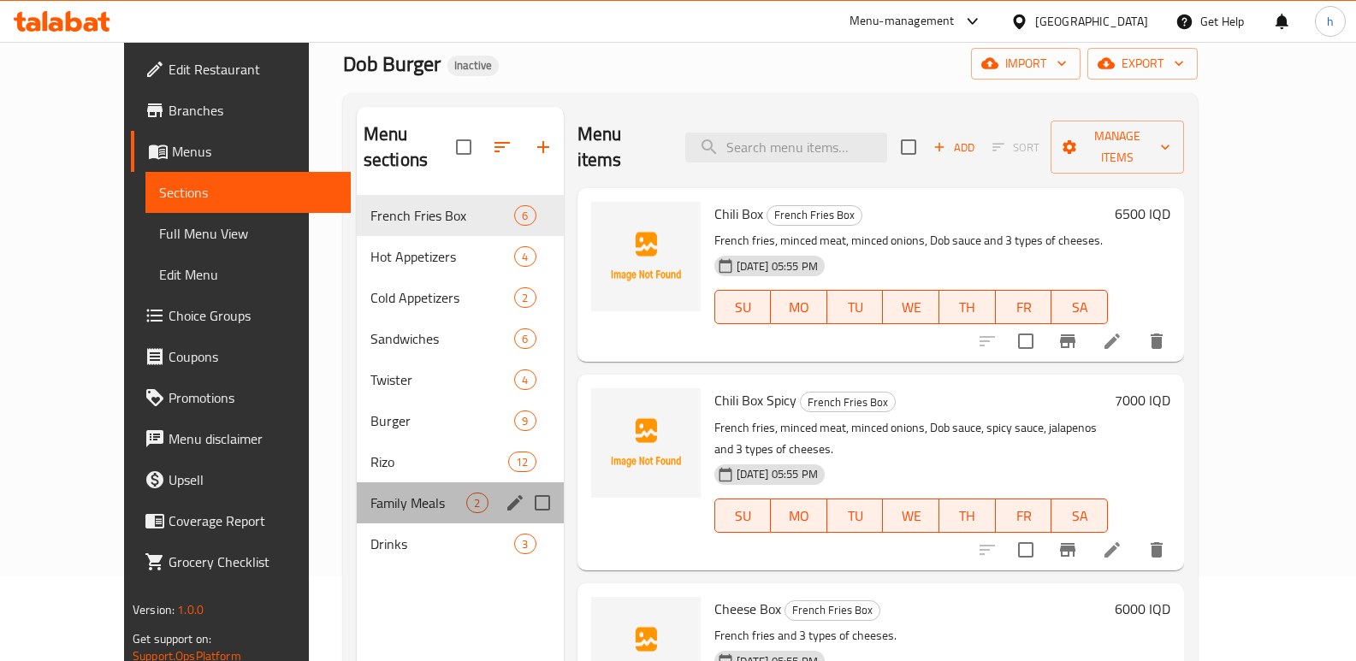
click at [357, 483] on div "Family Meals 2" at bounding box center [460, 503] width 207 height 41
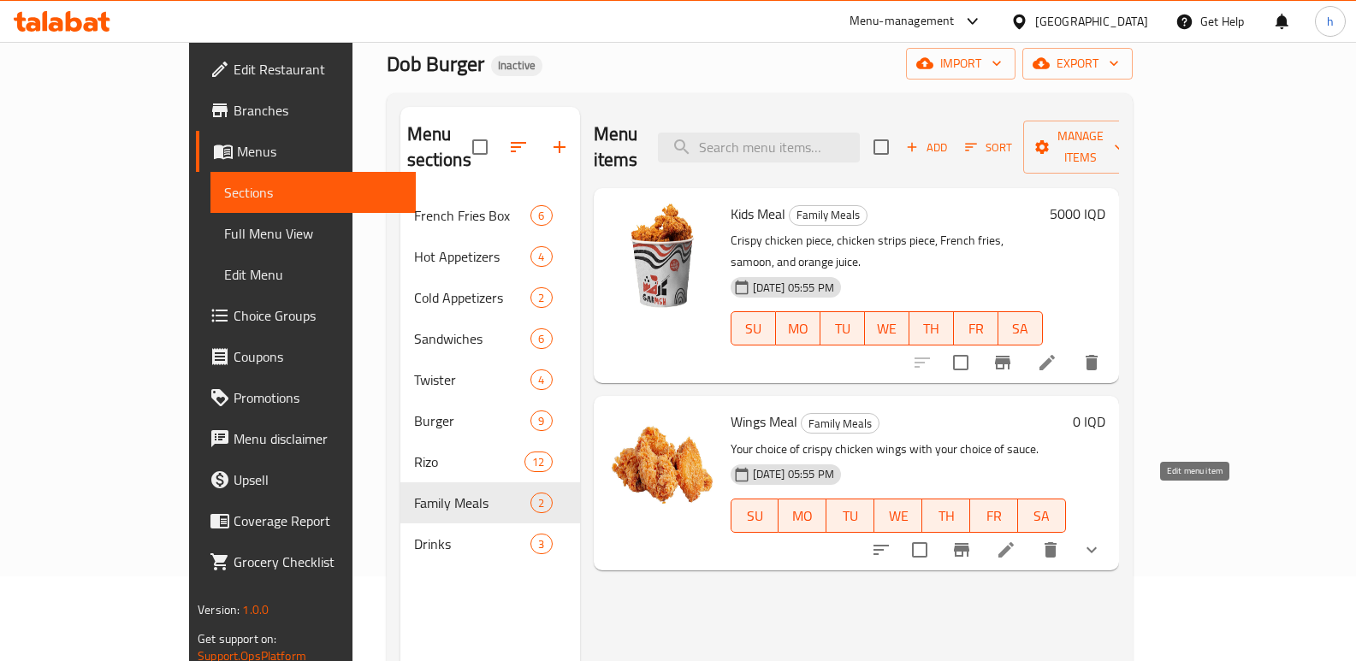
click at [1017, 540] on icon at bounding box center [1006, 550] width 21 height 21
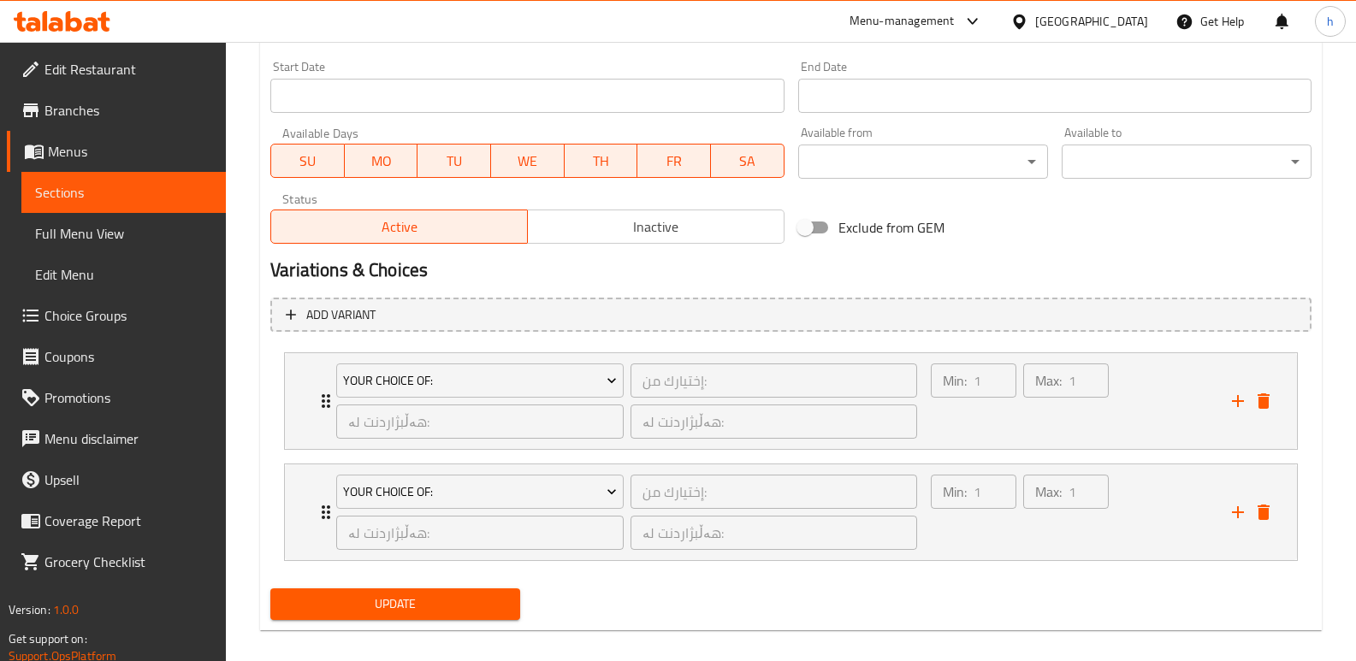
scroll to position [950, 0]
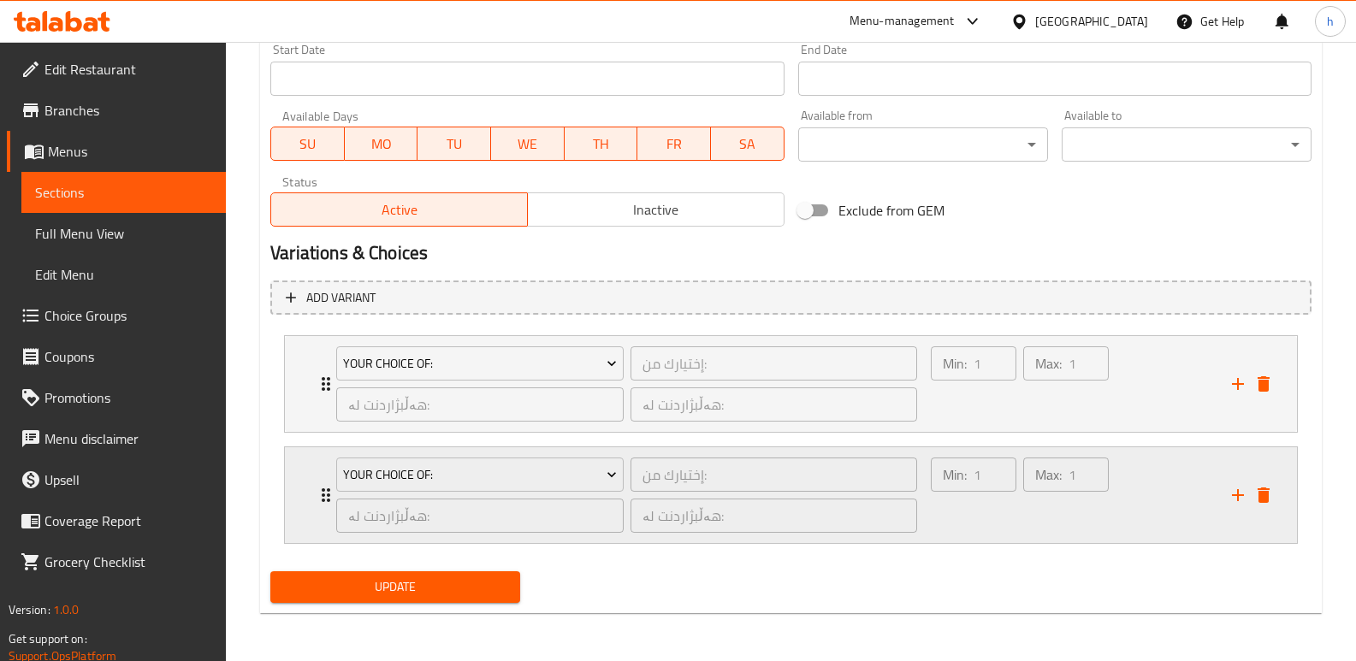
click at [1051, 515] on div "Max: 1 ​" at bounding box center [1066, 495] width 92 height 82
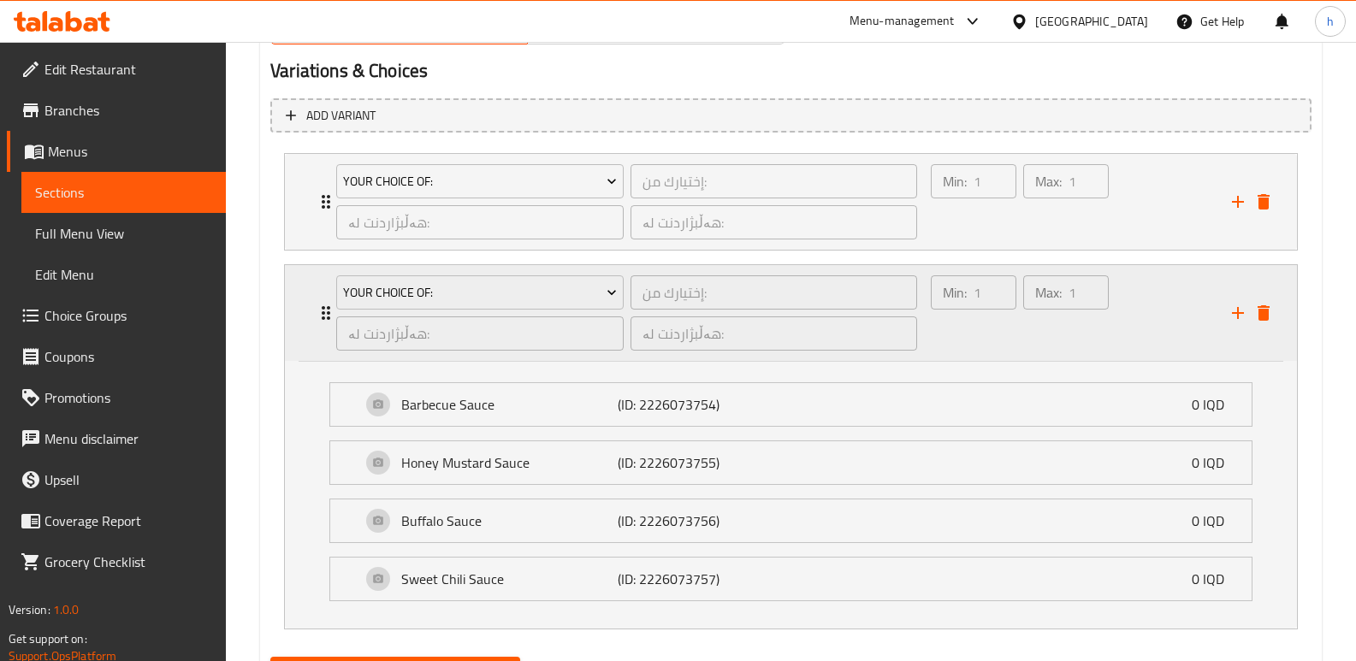
scroll to position [1218, 0]
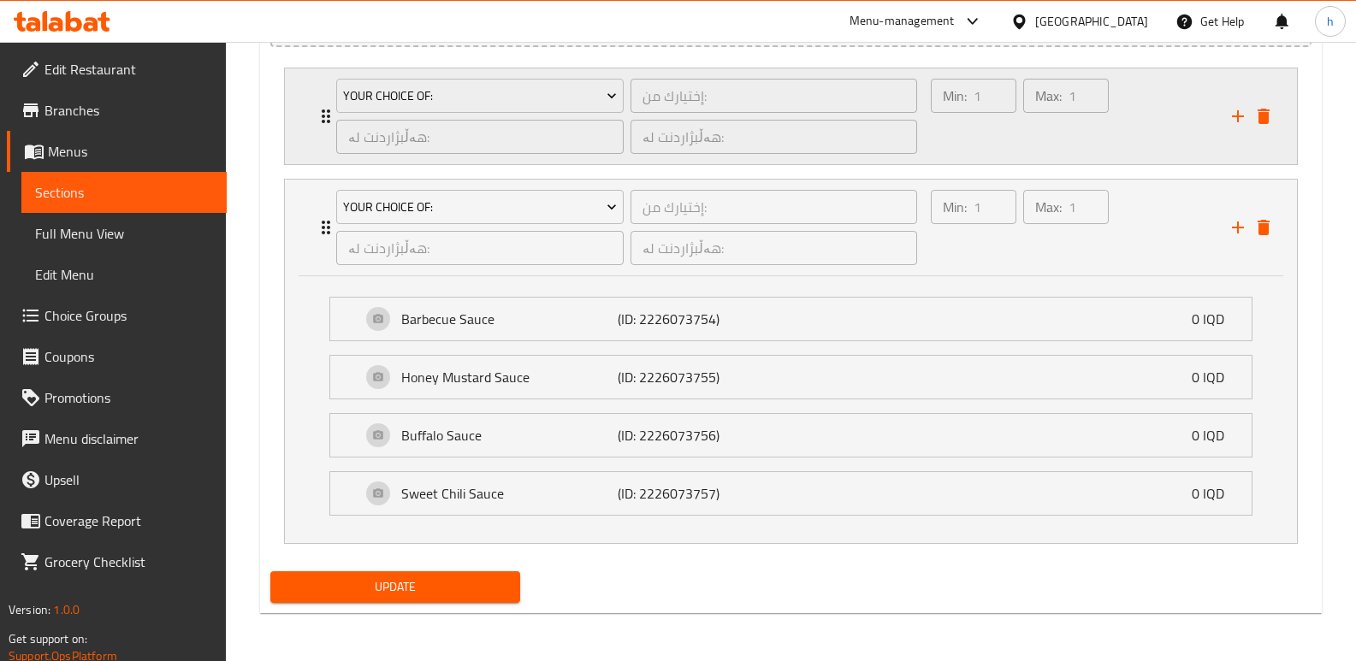
click at [1056, 139] on div "Max: 1 ​" at bounding box center [1066, 116] width 92 height 82
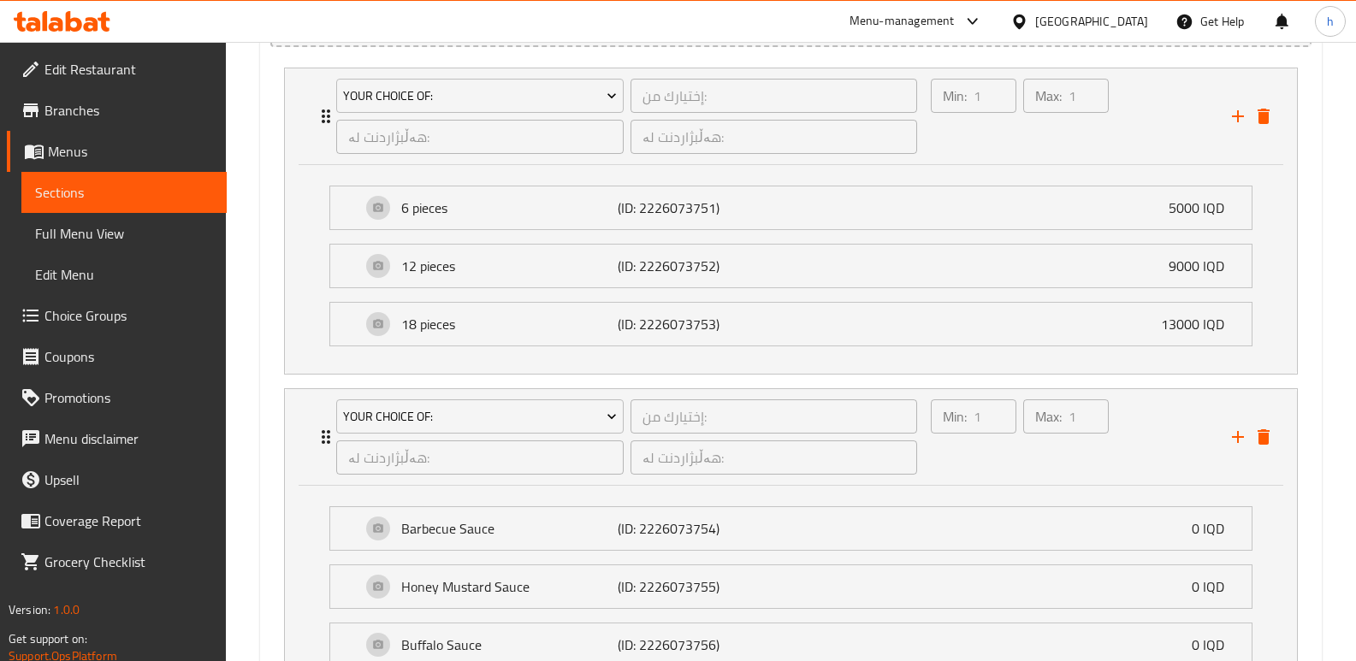
click at [126, 244] on link "Full Menu View" at bounding box center [123, 233] width 205 height 41
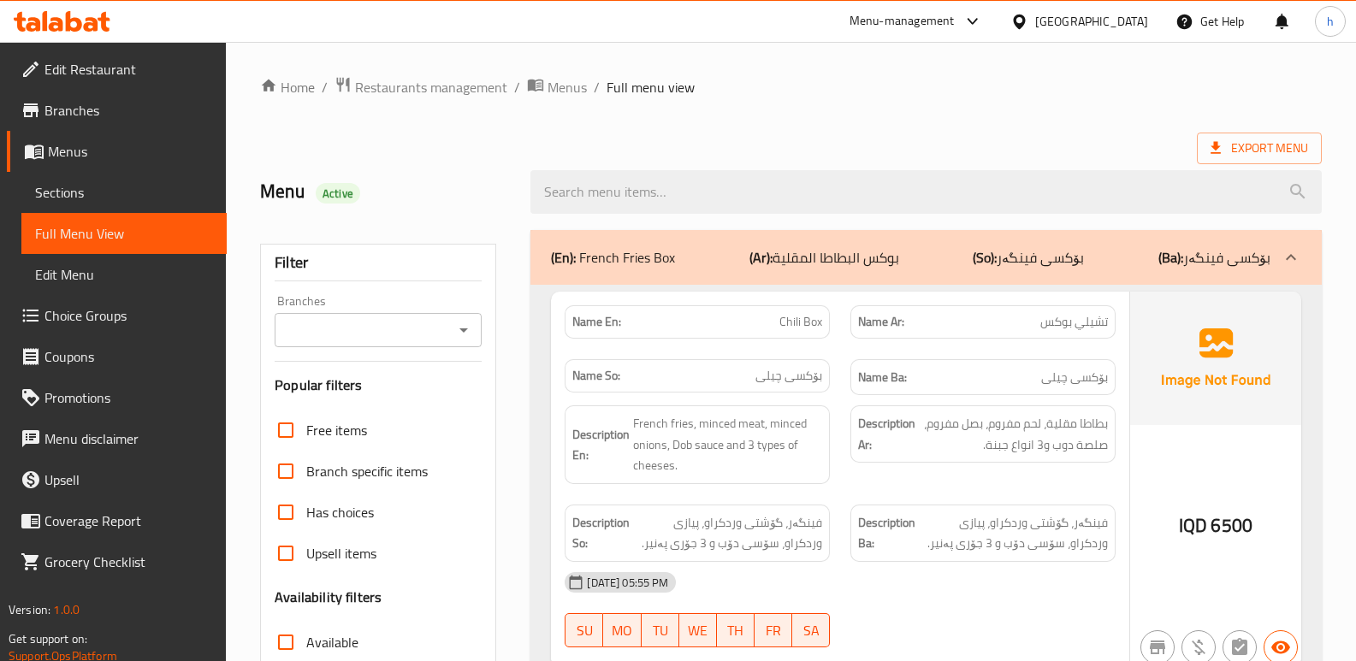
click at [312, 342] on div "Branches" at bounding box center [378, 330] width 207 height 34
click at [413, 344] on div "Branches" at bounding box center [378, 330] width 207 height 34
click at [419, 335] on input "Branches" at bounding box center [364, 330] width 169 height 24
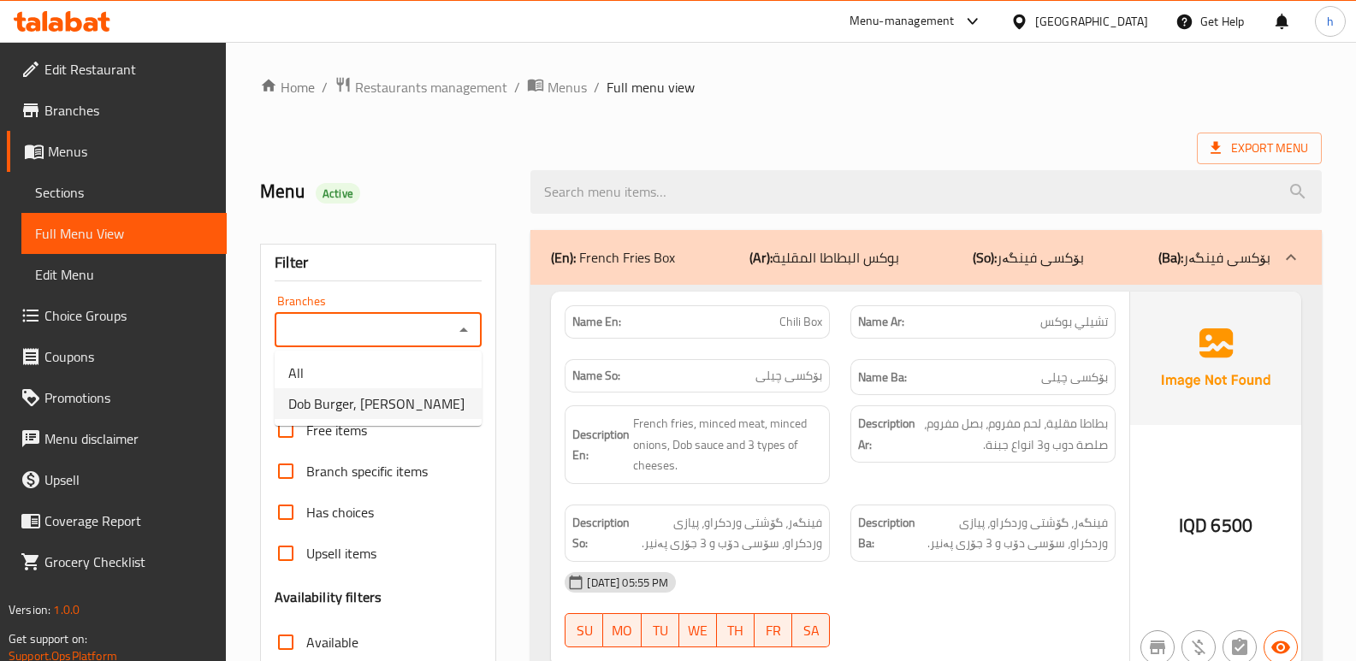
click at [417, 396] on span "Dob Burger, Kuran Ankawa" at bounding box center [376, 404] width 176 height 21
type input "Dob Burger, Kuran Ankawa"
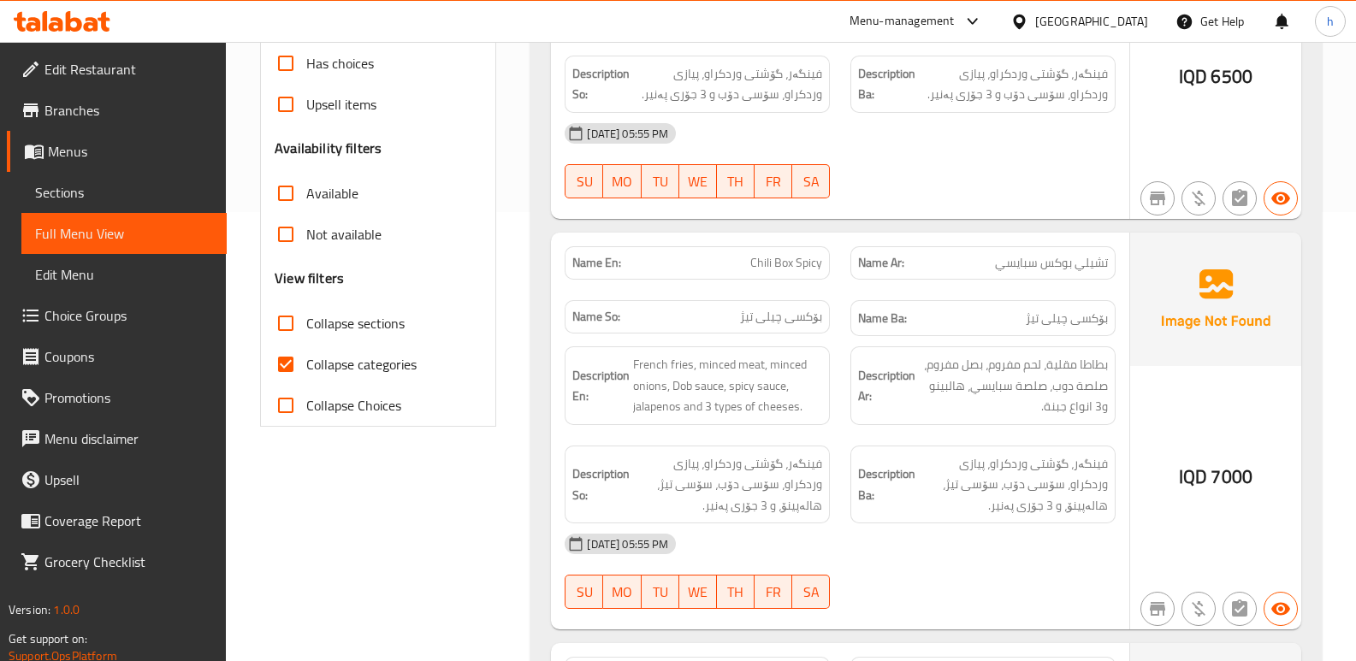
scroll to position [456, 0]
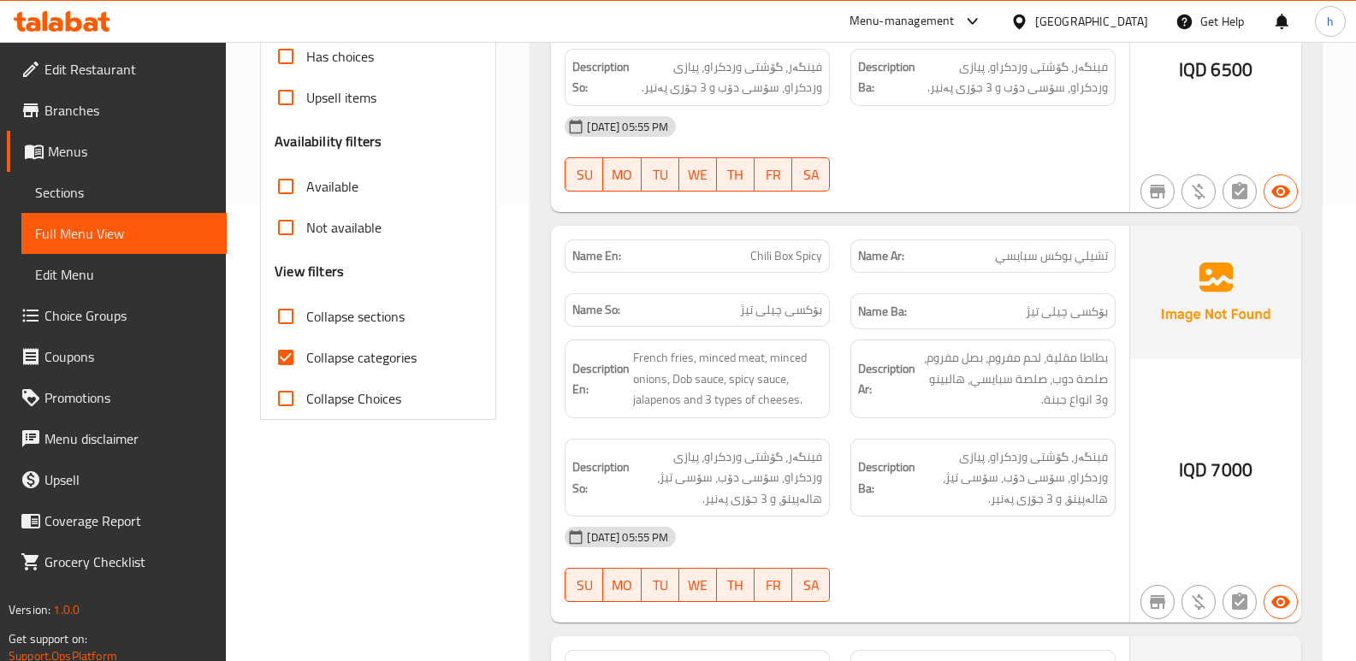
click at [287, 358] on input "Collapse categories" at bounding box center [285, 357] width 41 height 41
checkbox input "false"
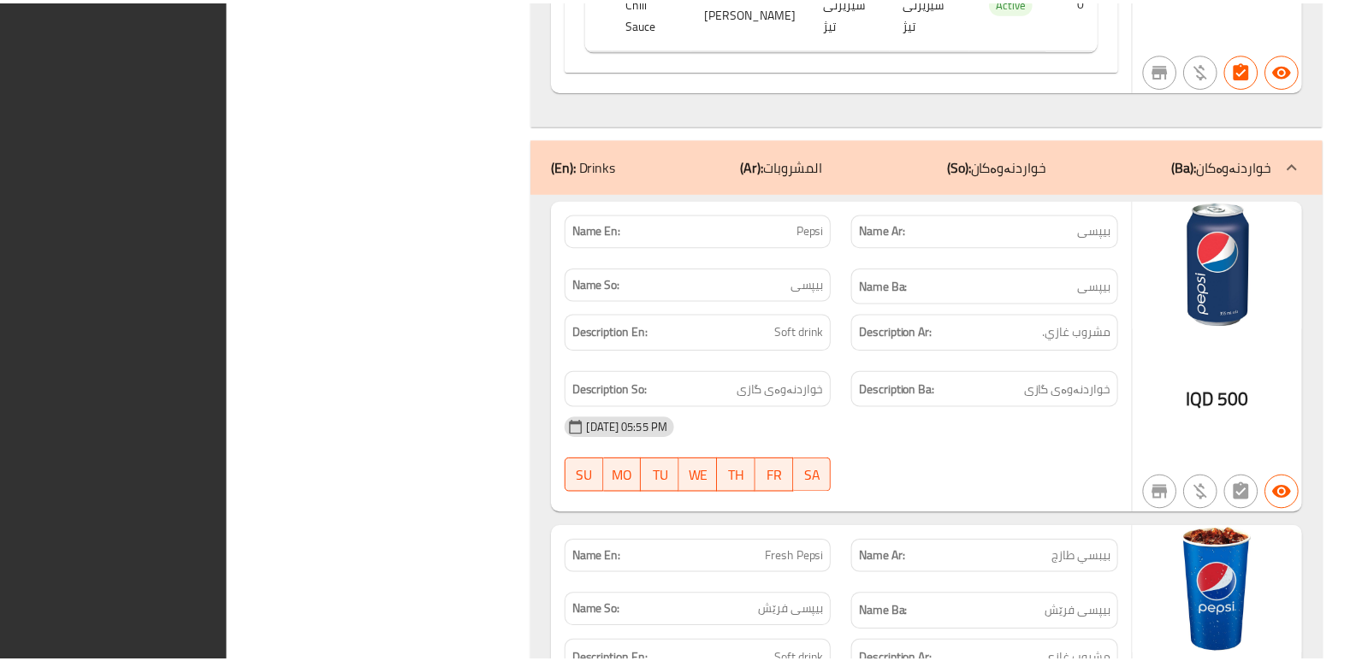
scroll to position [24901, 0]
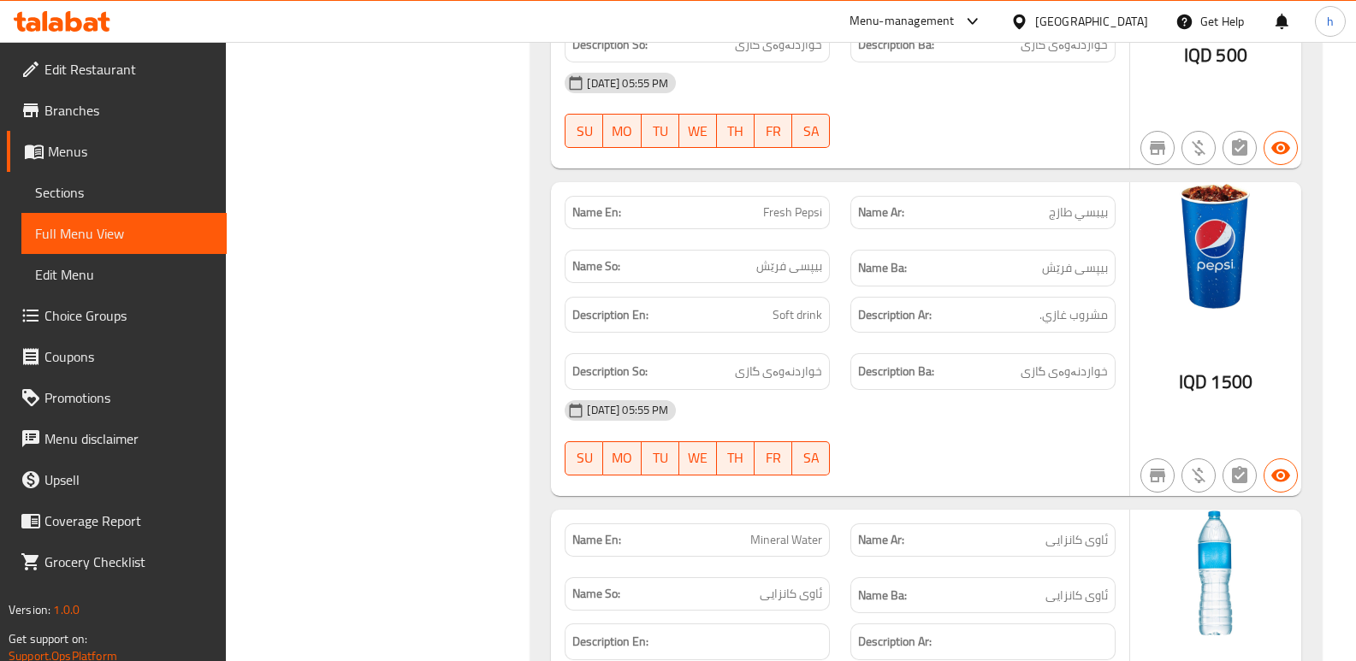
click at [86, 21] on icon at bounding box center [62, 21] width 97 height 21
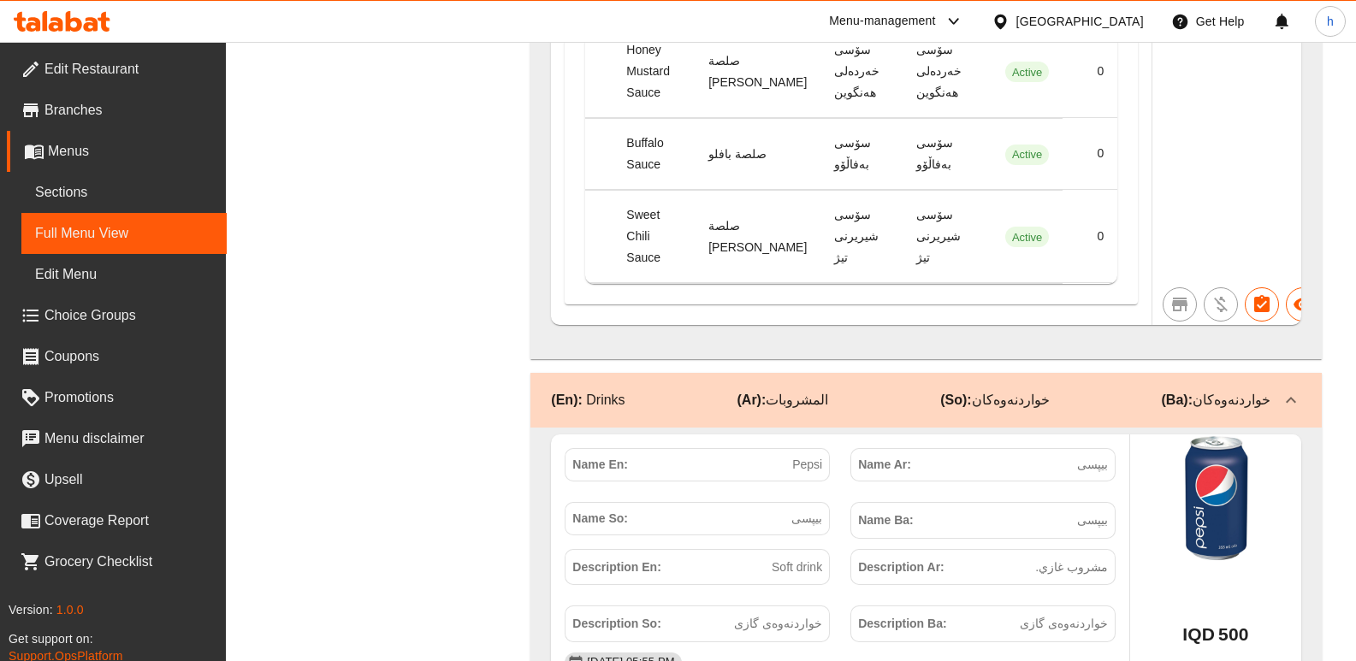
scroll to position [24603, 0]
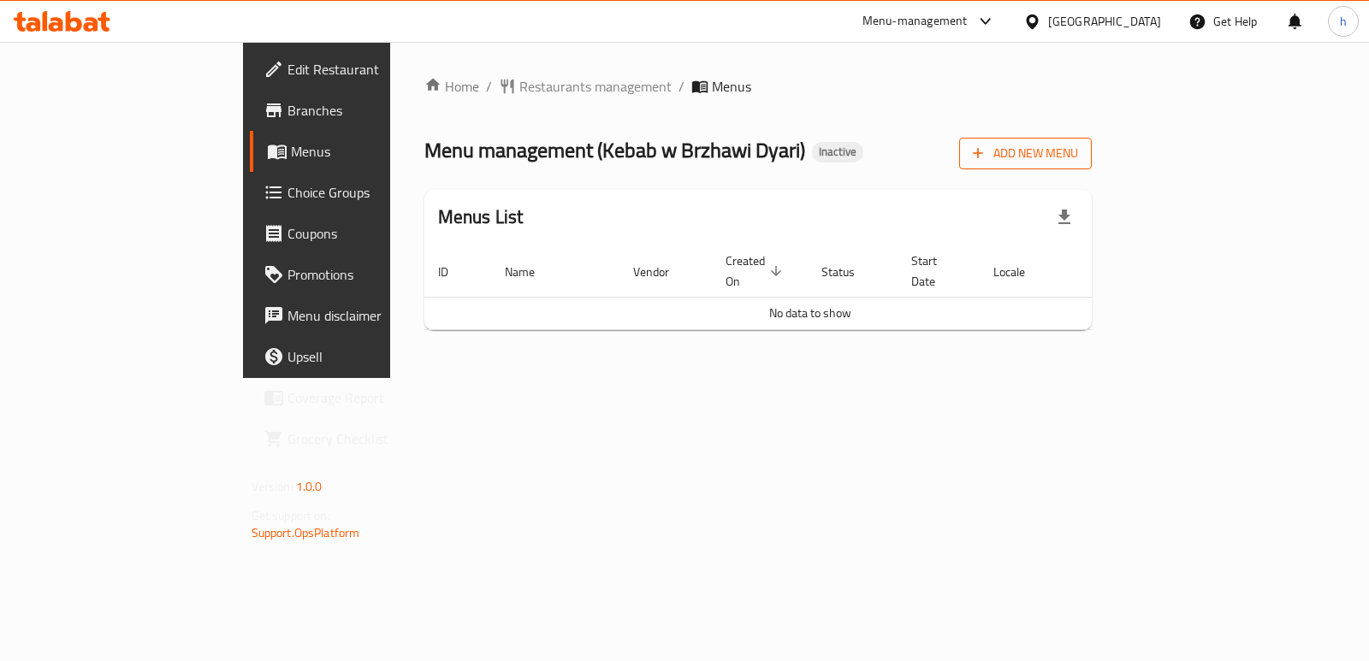
click at [1078, 157] on span "Add New Menu" at bounding box center [1025, 153] width 105 height 21
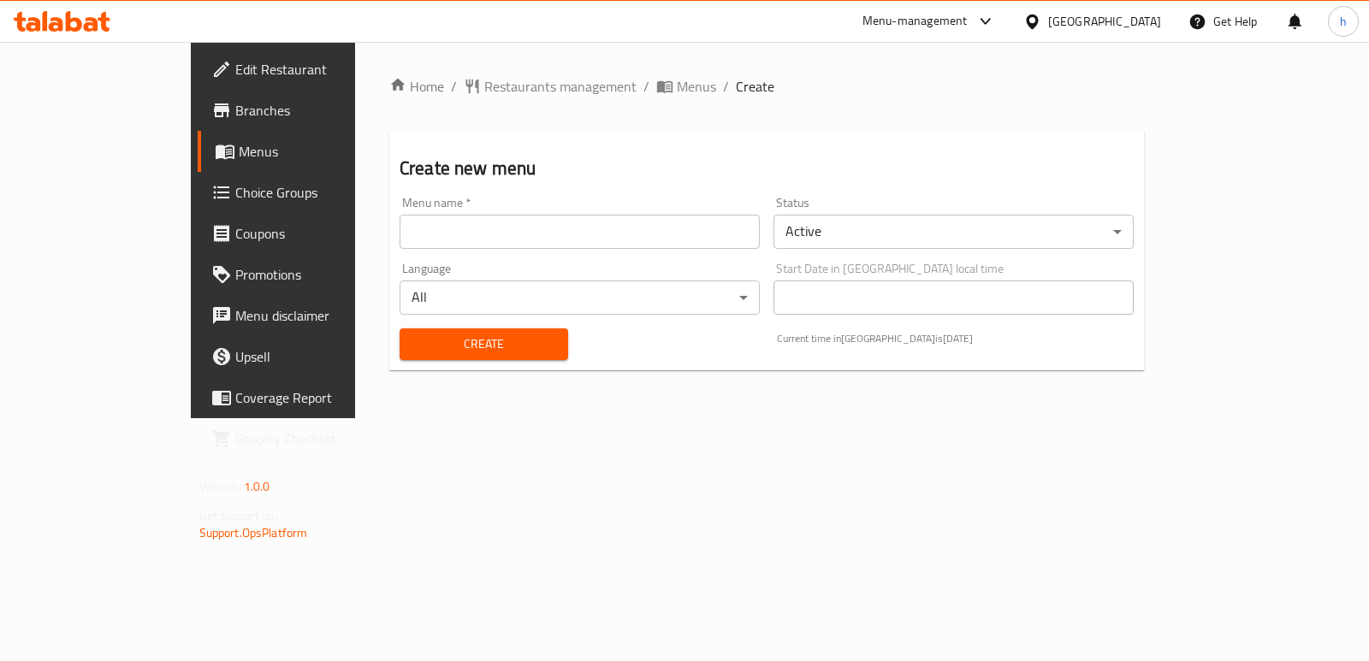
drag, startPoint x: 595, startPoint y: 229, endPoint x: 502, endPoint y: 244, distance: 93.6
click at [595, 229] on input "text" at bounding box center [580, 232] width 360 height 34
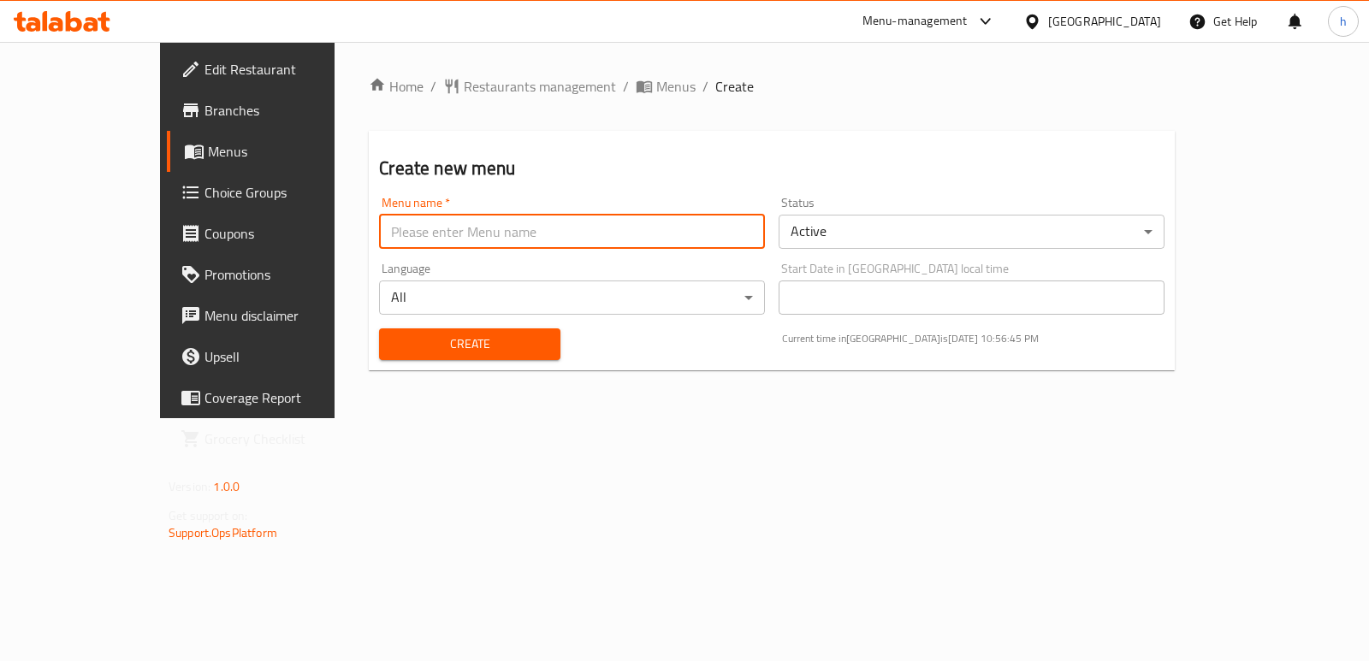
type input "Helin A"
click at [393, 345] on span "Create" at bounding box center [469, 344] width 153 height 21
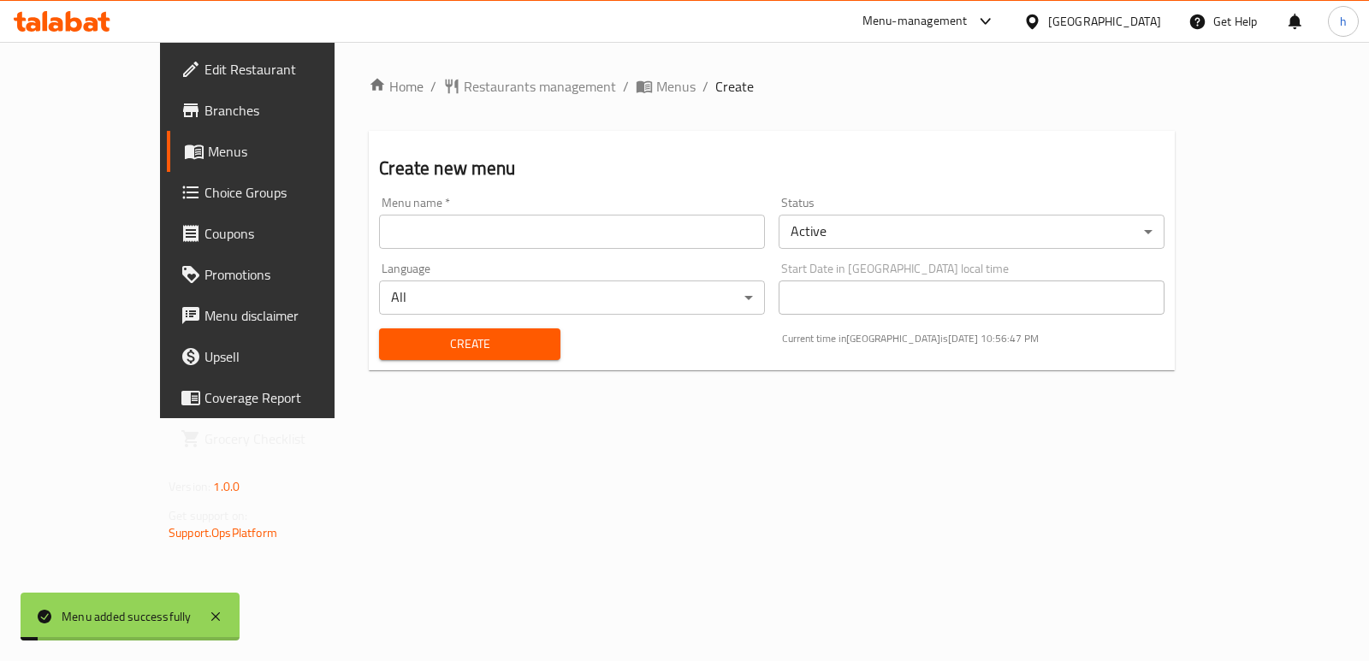
click at [184, 155] on span at bounding box center [196, 151] width 24 height 21
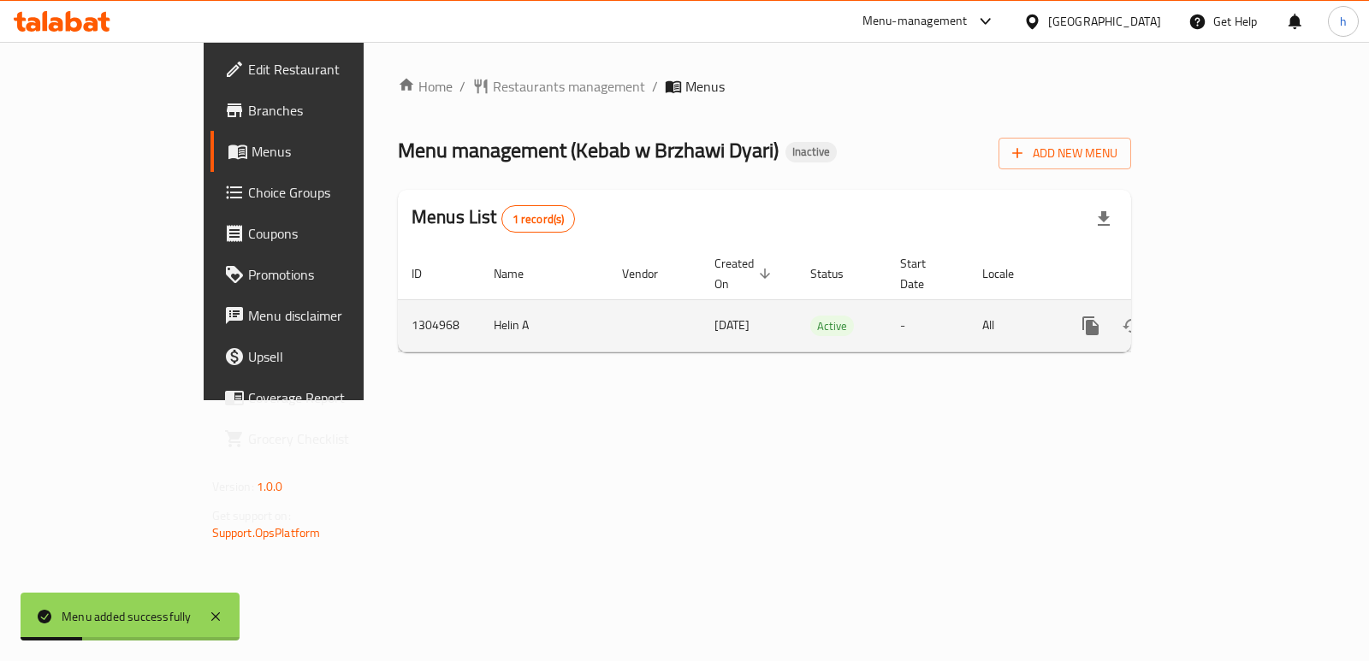
click at [1224, 316] on icon "enhanced table" at bounding box center [1214, 326] width 21 height 21
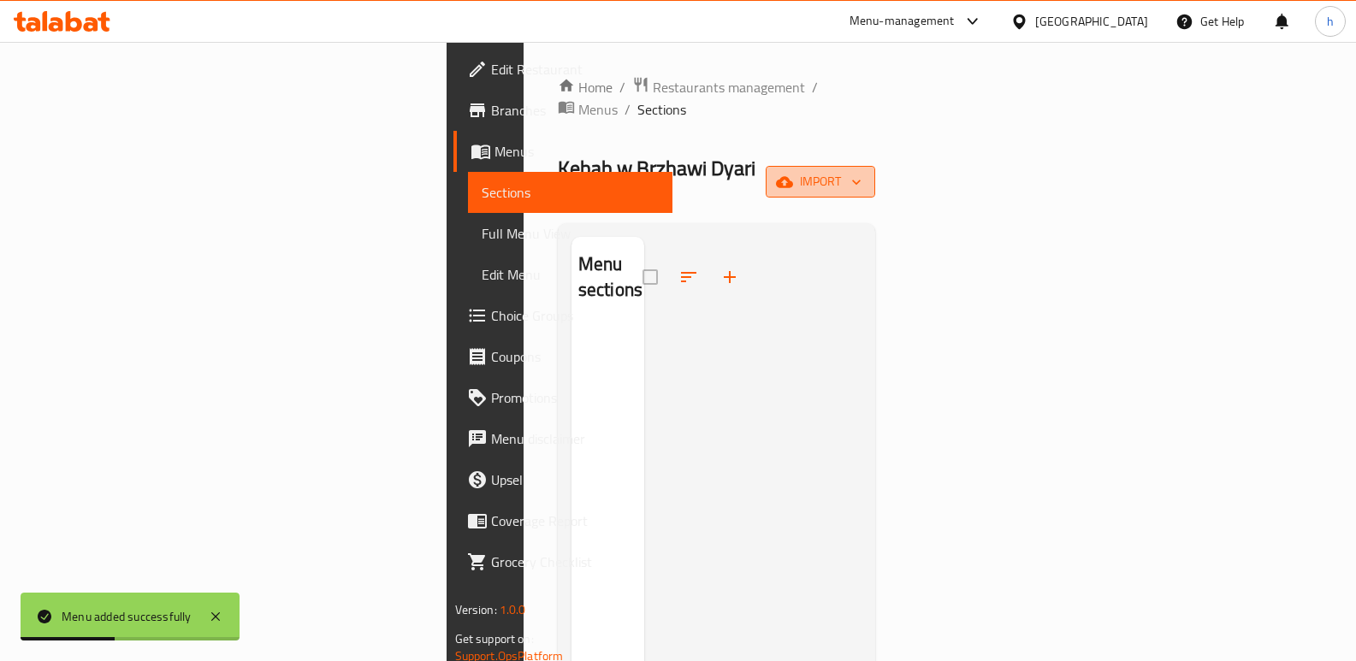
click at [862, 171] on span "import" at bounding box center [821, 181] width 82 height 21
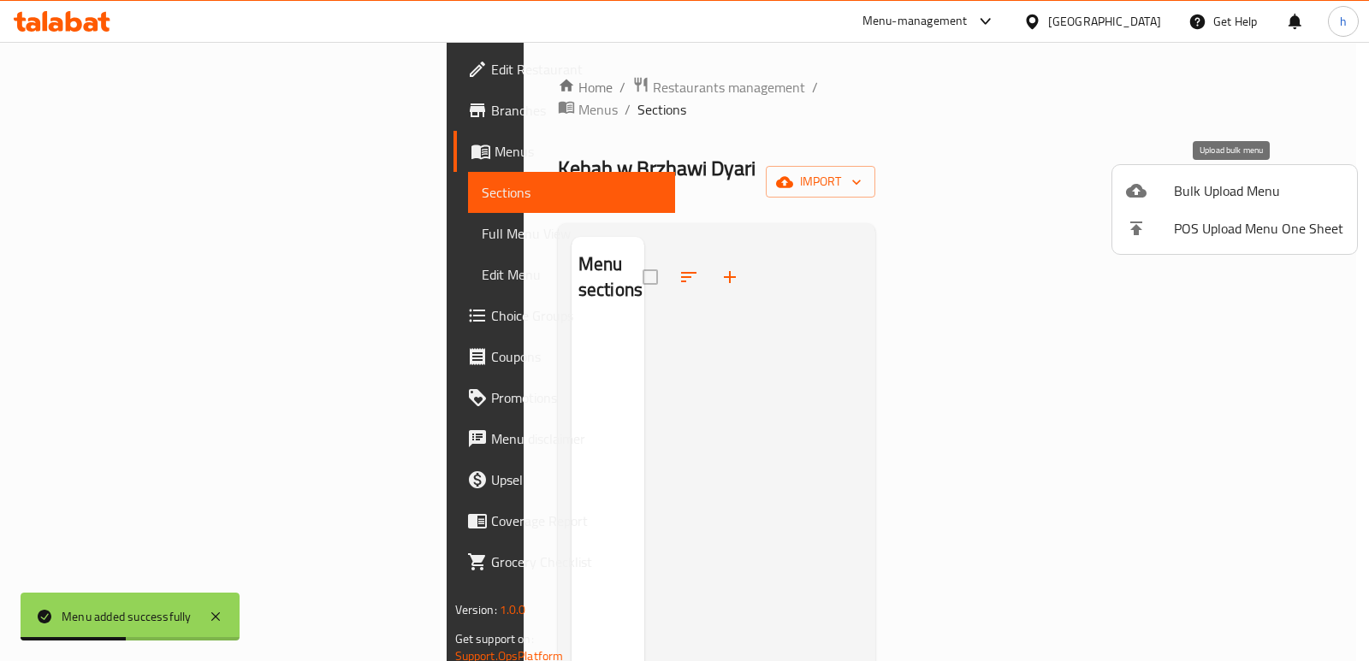
click at [1137, 195] on icon at bounding box center [1136, 191] width 21 height 14
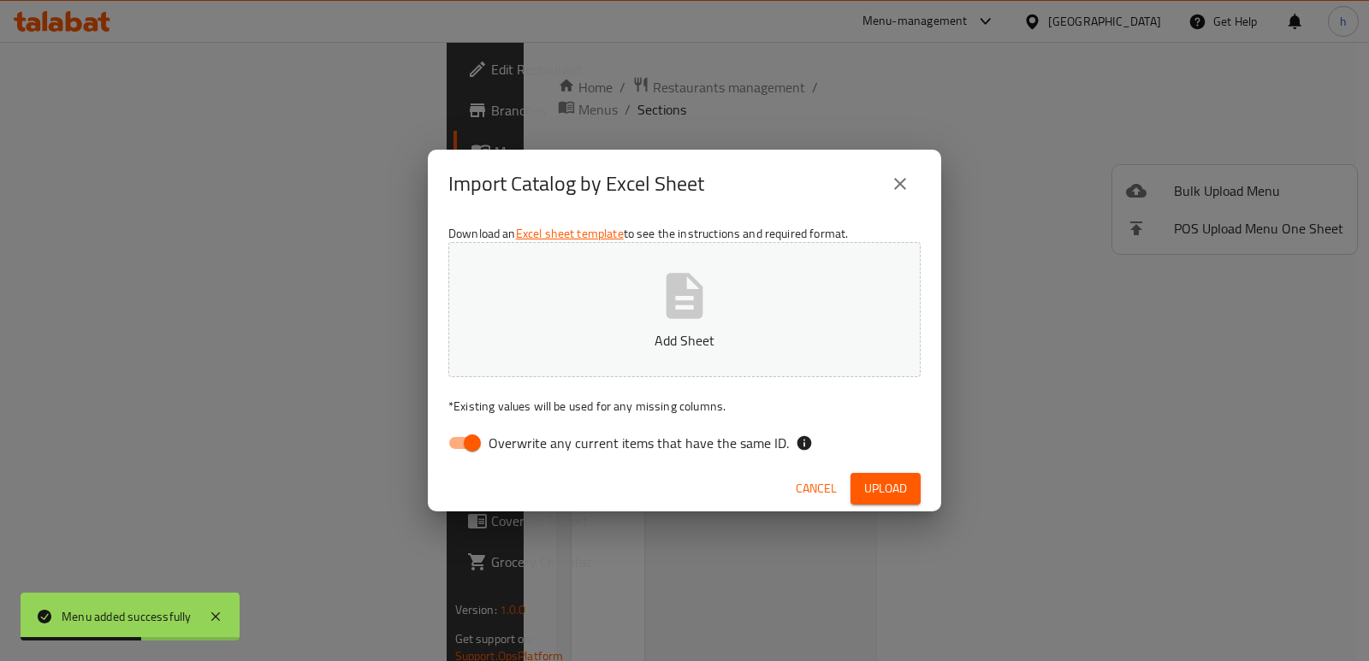
click at [476, 445] on input "Overwrite any current items that have the same ID." at bounding box center [473, 443] width 98 height 33
checkbox input "false"
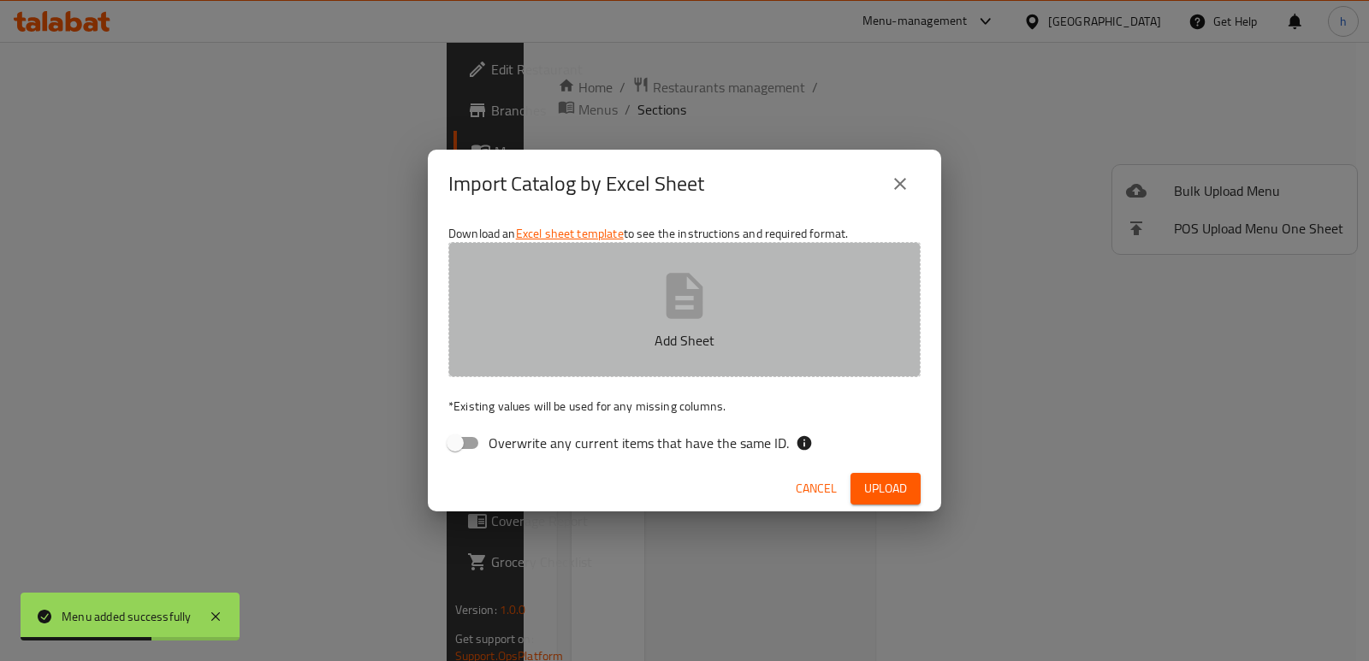
click at [554, 341] on p "Add Sheet" at bounding box center [684, 340] width 419 height 21
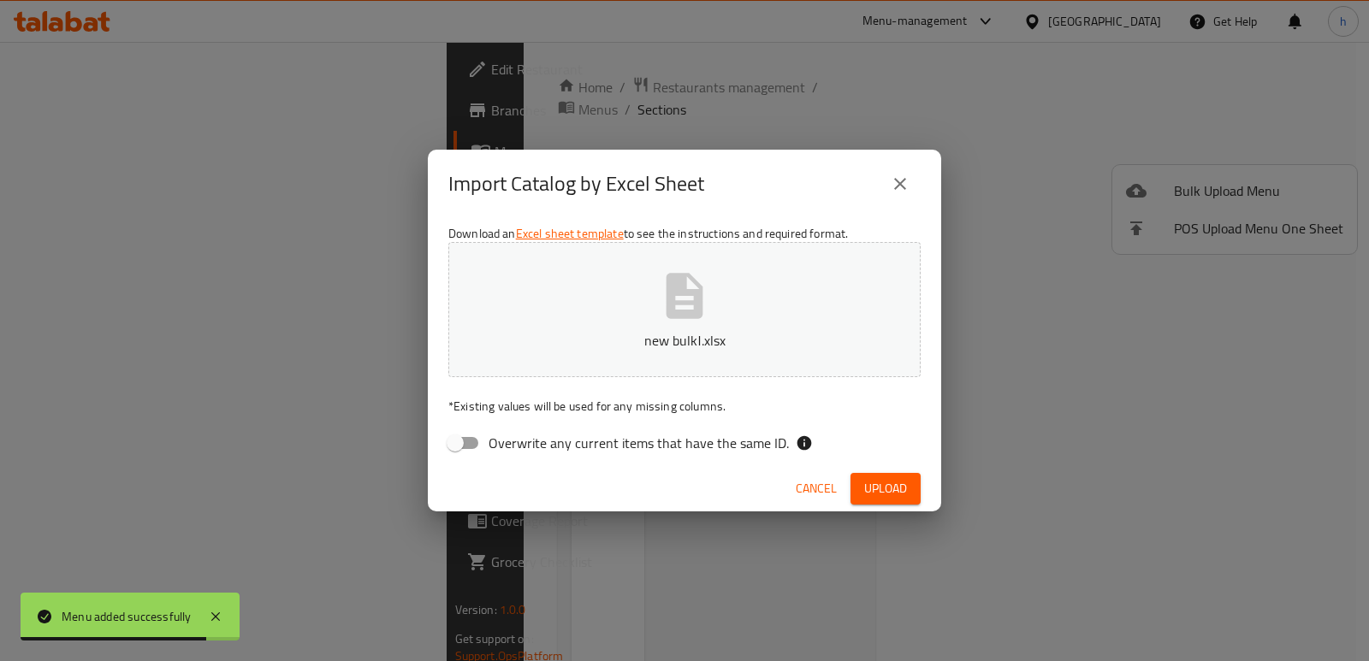
click at [864, 484] on span "Upload" at bounding box center [885, 488] width 43 height 21
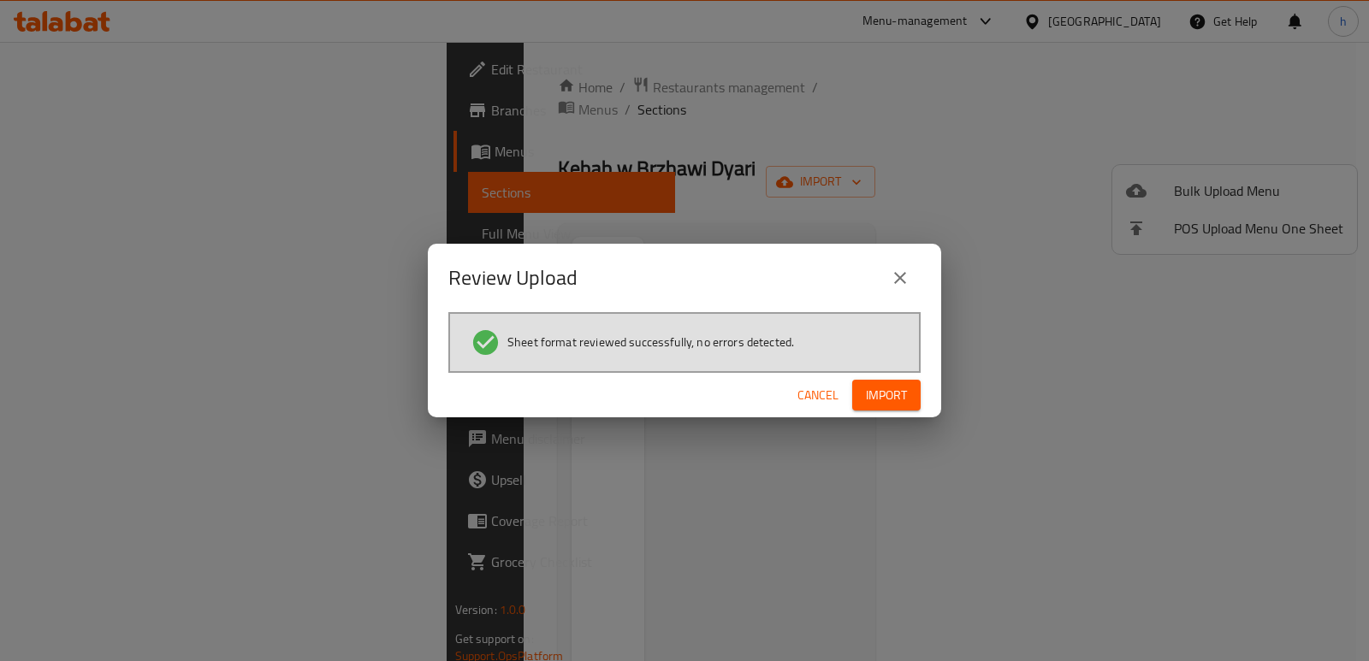
click at [884, 410] on button "Import" at bounding box center [886, 396] width 68 height 32
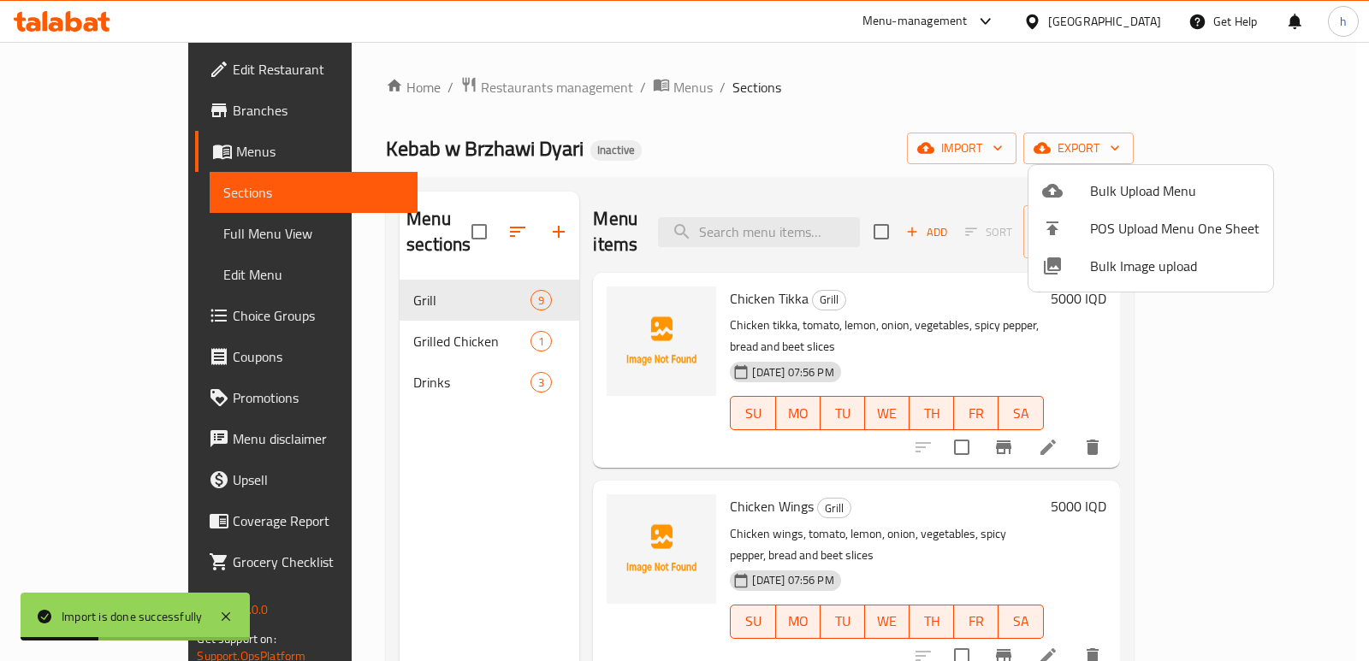
click at [1057, 112] on div at bounding box center [684, 330] width 1369 height 661
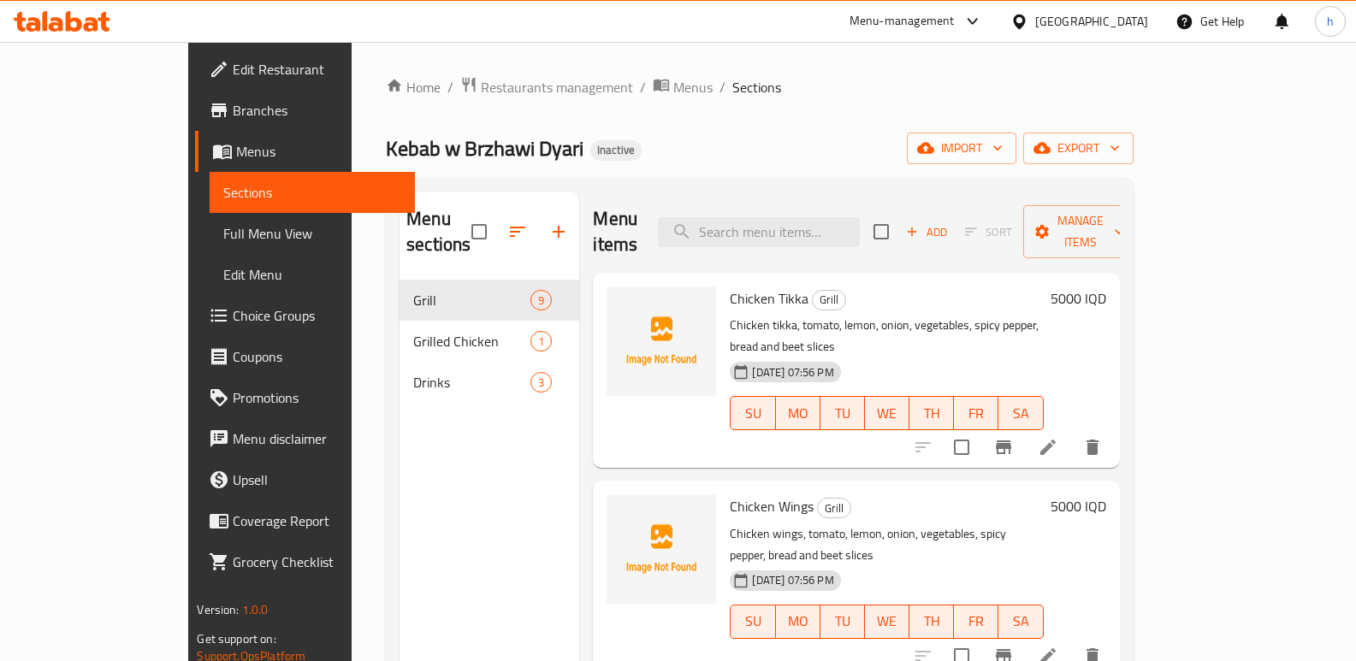
drag, startPoint x: 380, startPoint y: 564, endPoint x: 376, endPoint y: 517, distance: 47.3
click at [400, 564] on div "Menu sections Grill 9 Grilled Chicken 1 Drinks 3" at bounding box center [490, 522] width 180 height 661
click at [413, 372] on span "Drinks" at bounding box center [471, 382] width 117 height 21
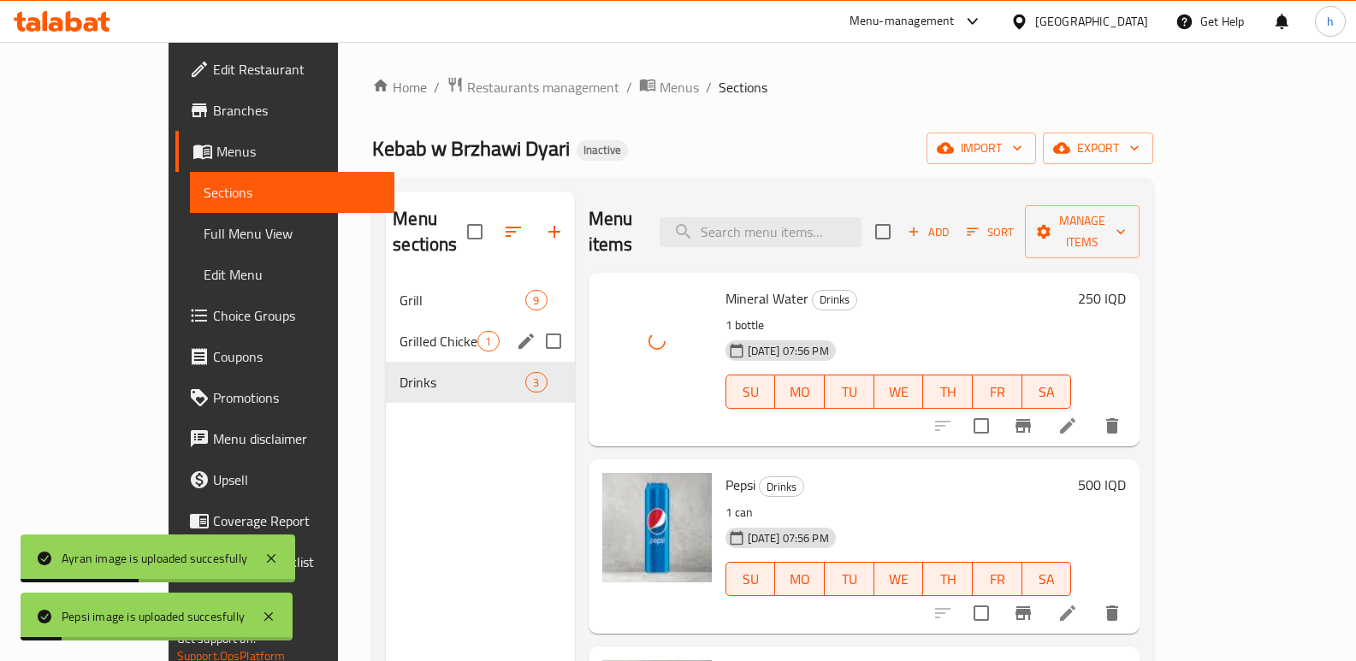
click at [400, 331] on span "Grilled Chicken" at bounding box center [439, 341] width 78 height 21
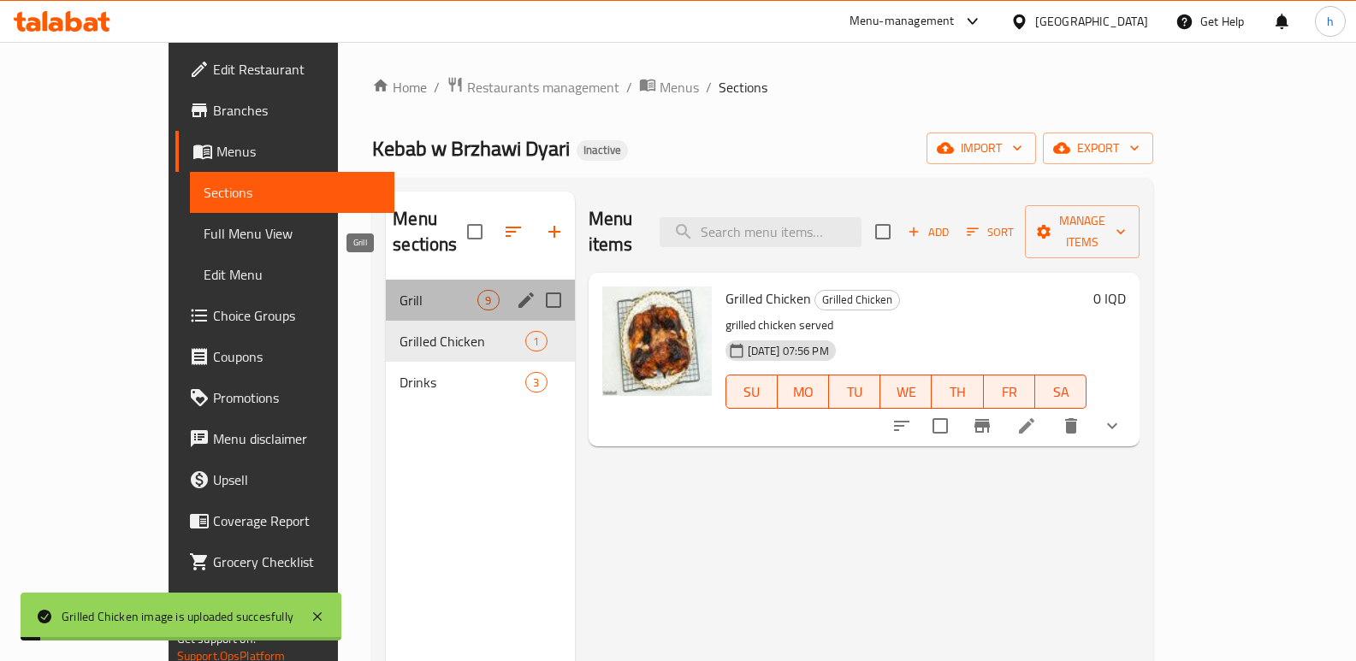
click at [400, 290] on span "Grill" at bounding box center [439, 300] width 78 height 21
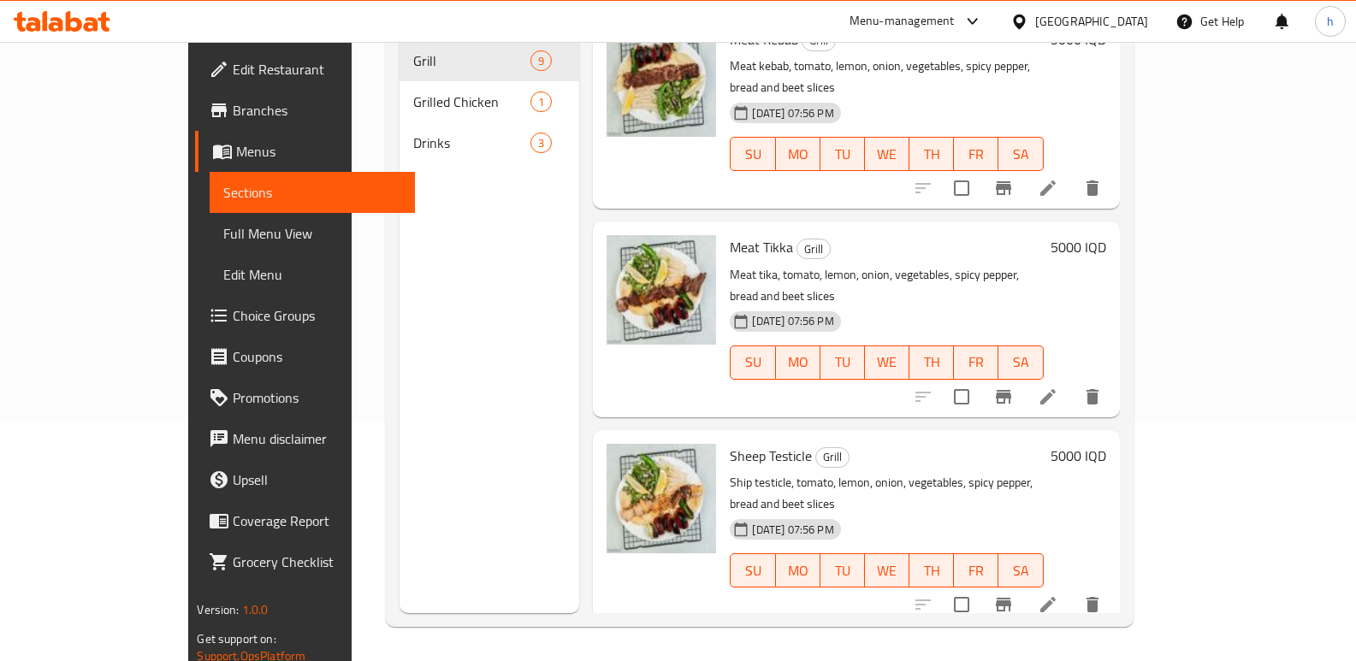
scroll to position [1038, 0]
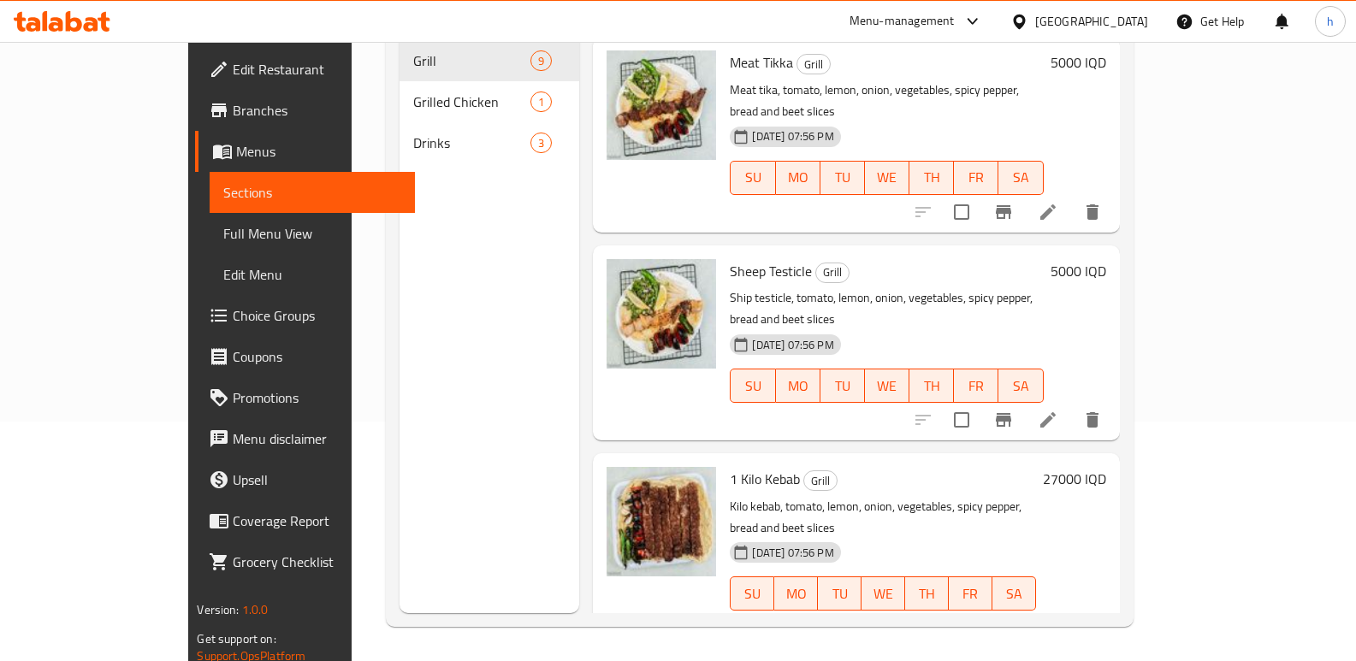
drag, startPoint x: 447, startPoint y: 436, endPoint x: 436, endPoint y: 421, distance: 18.3
click at [436, 422] on div "Menu sections Grill 9 Grilled Chicken 1 Drinks 3" at bounding box center [490, 282] width 180 height 661
drag, startPoint x: 680, startPoint y: 489, endPoint x: 803, endPoint y: 480, distance: 122.7
copy span "Kilo Kebab - Chicken"
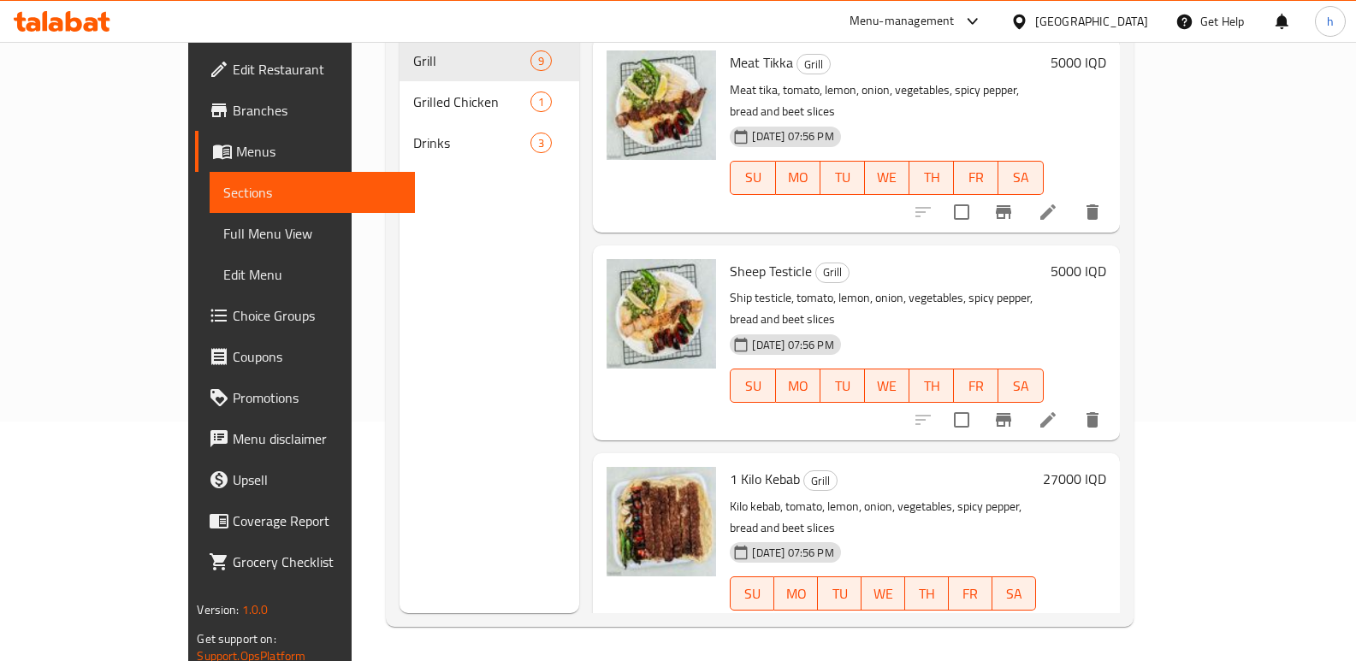
click at [233, 74] on span "Edit Restaurant" at bounding box center [317, 69] width 169 height 21
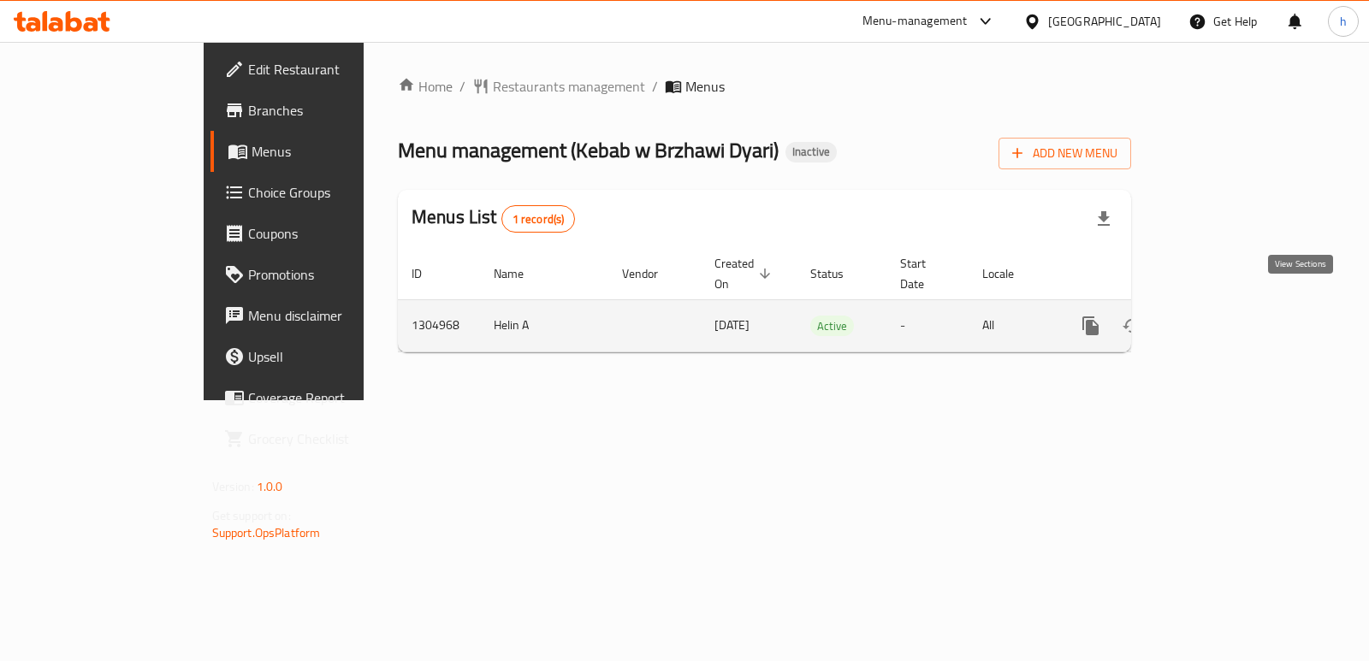
click at [1222, 318] on icon "enhanced table" at bounding box center [1213, 325] width 15 height 15
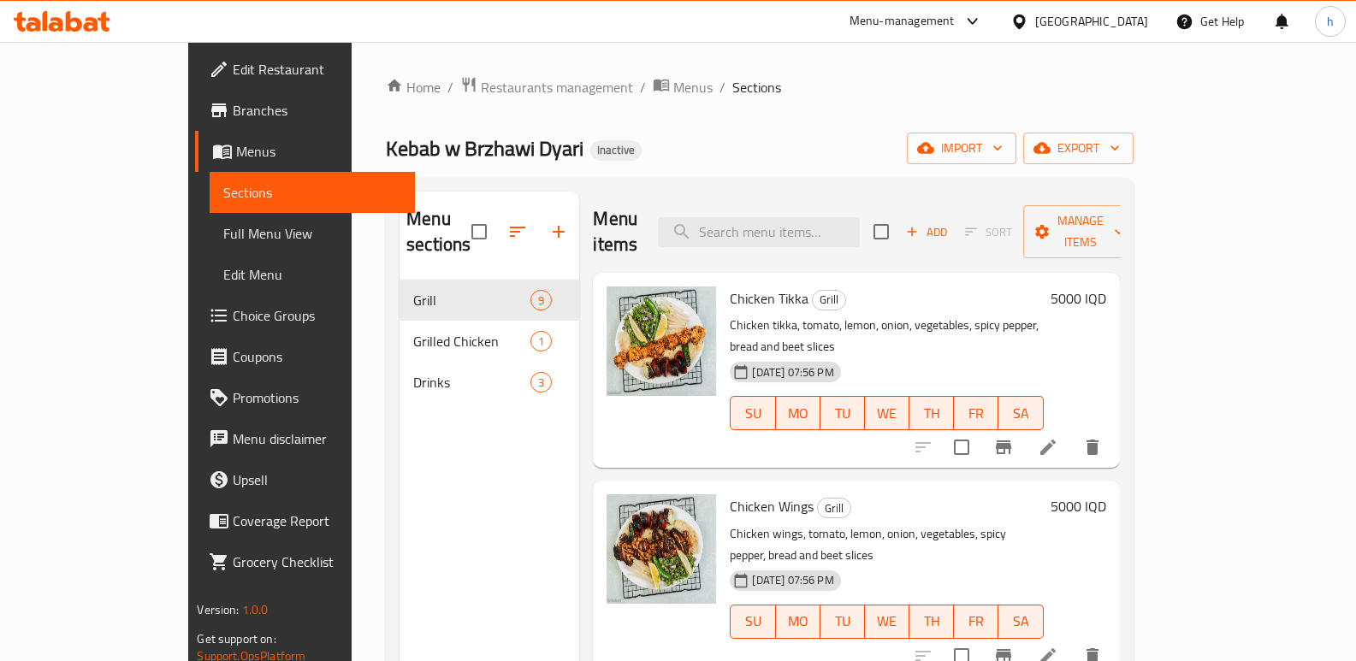
click at [223, 234] on span "Full Menu View" at bounding box center [312, 233] width 178 height 21
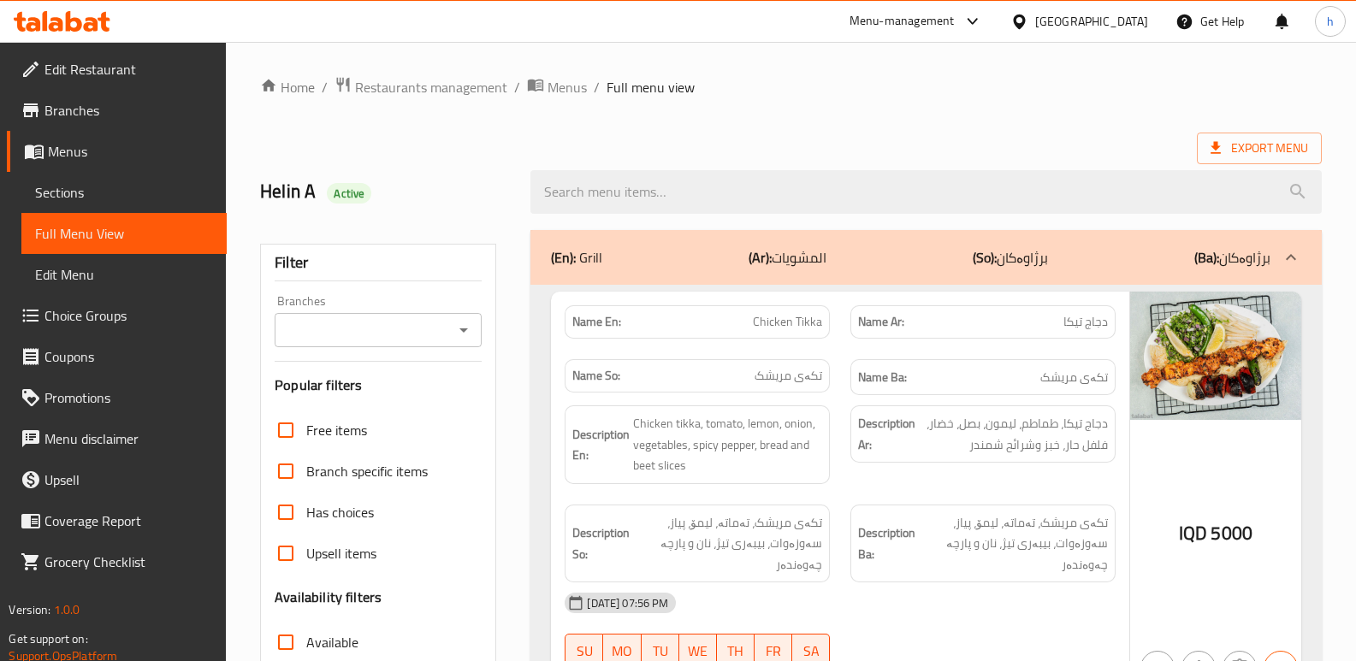
drag, startPoint x: 338, startPoint y: 332, endPoint x: 340, endPoint y: 341, distance: 8.7
click at [338, 332] on input "Branches" at bounding box center [364, 330] width 169 height 24
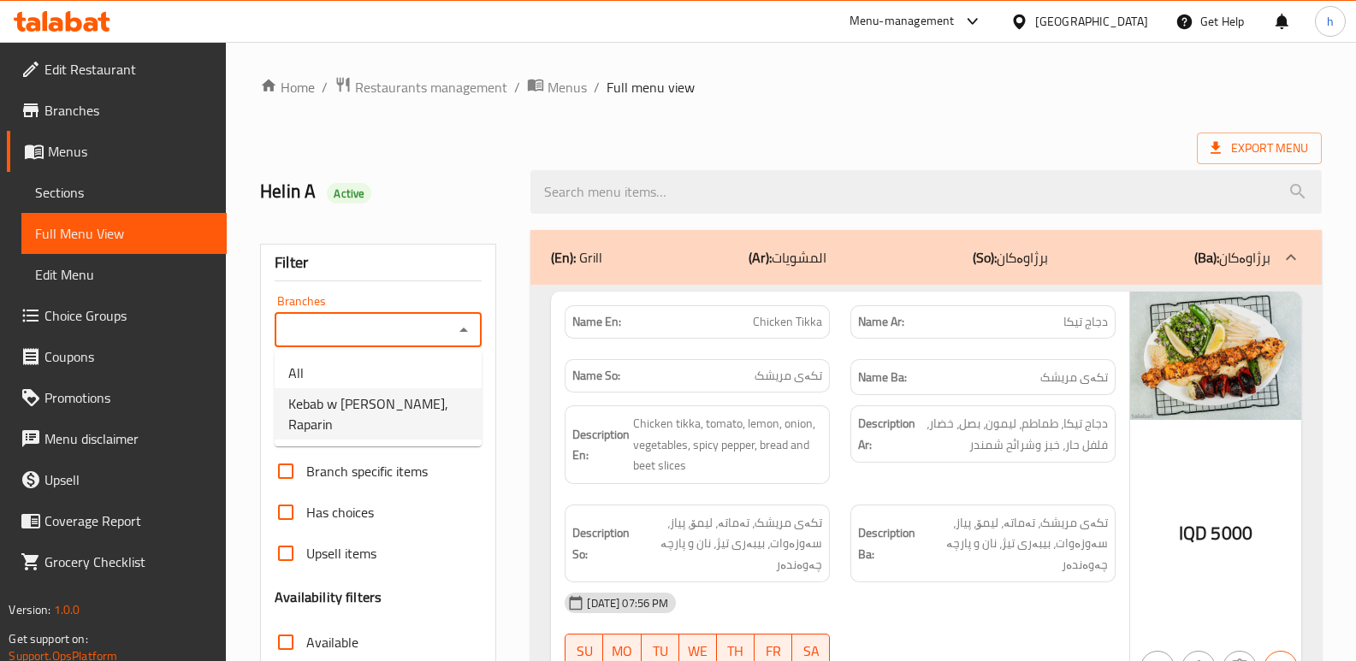
click at [361, 397] on span "Kebab w Brzhawi Dyari, Raparin" at bounding box center [378, 414] width 180 height 41
type input "Kebab w Brzhawi Dyari, Raparin"
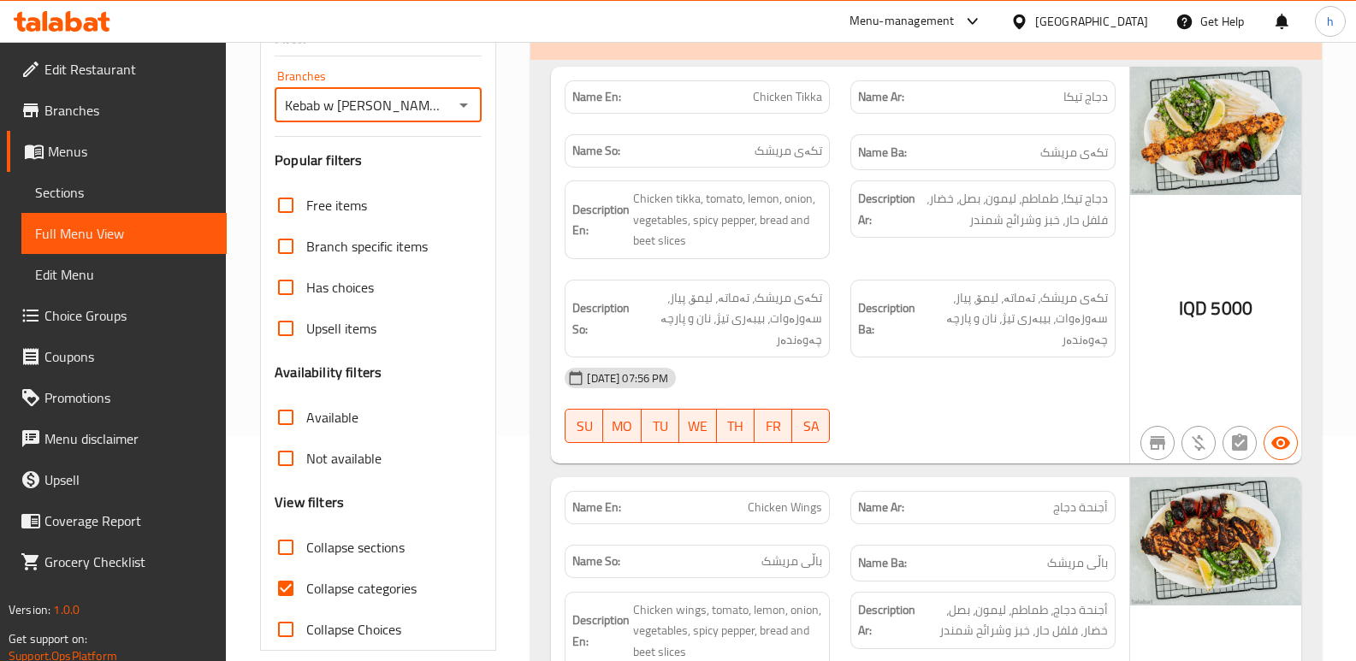
scroll to position [228, 0]
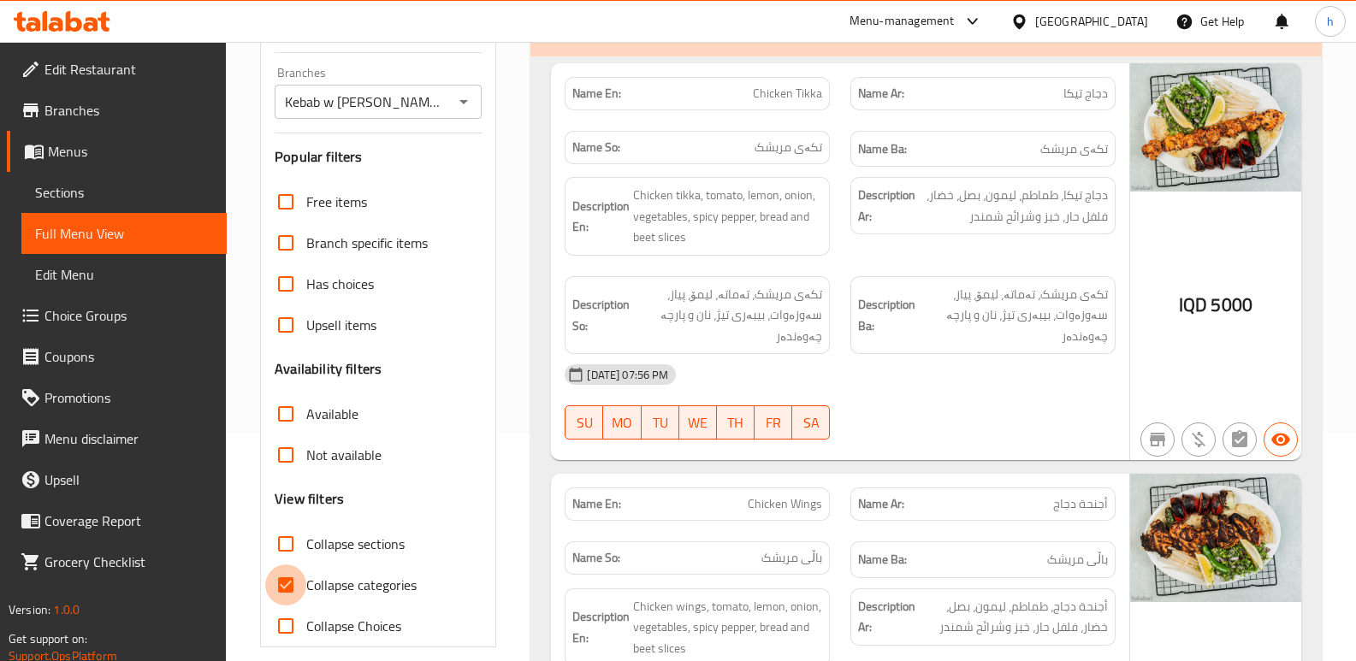
click at [286, 582] on input "Collapse categories" at bounding box center [285, 585] width 41 height 41
checkbox input "false"
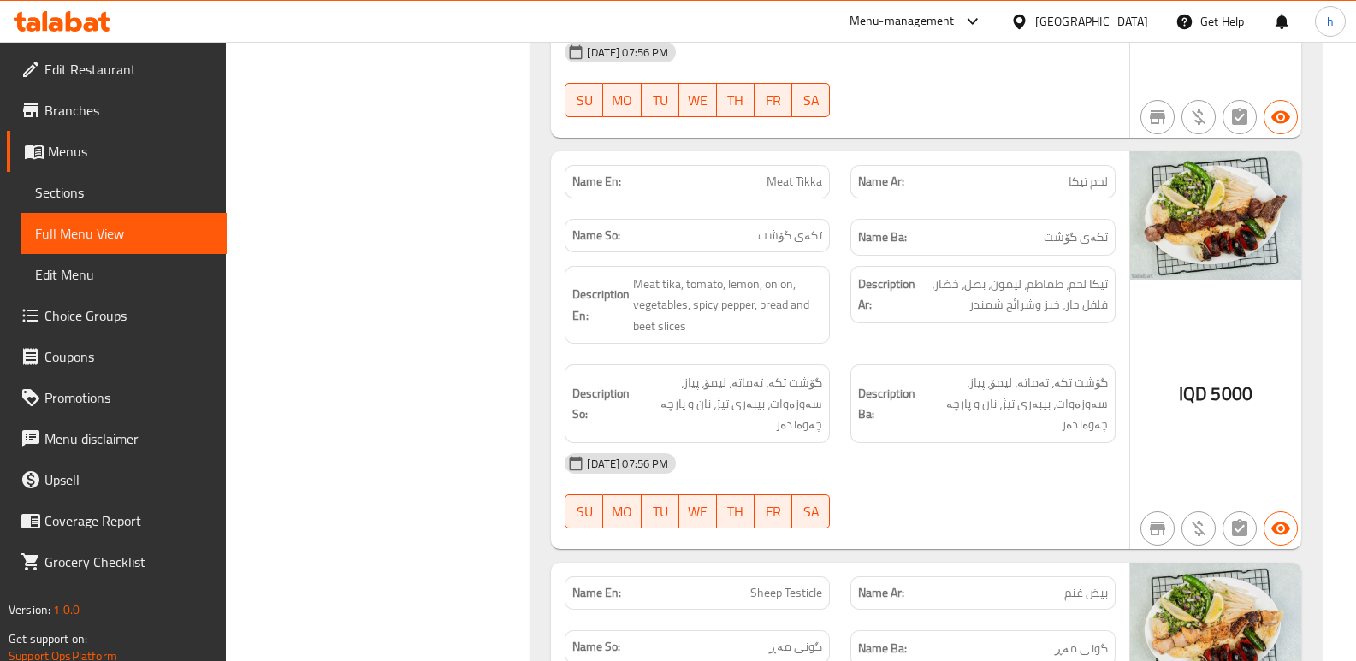
scroll to position [2161, 0]
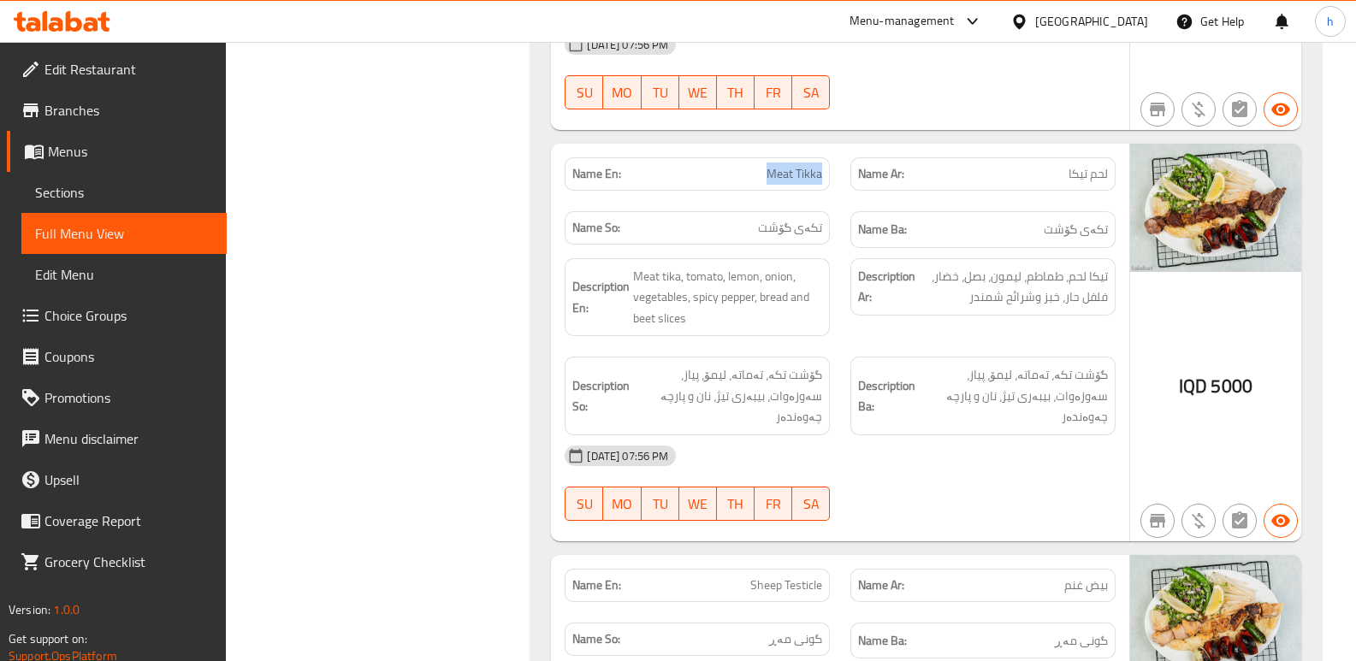
drag, startPoint x: 767, startPoint y: 174, endPoint x: 823, endPoint y: 178, distance: 56.6
click at [823, 178] on div "Name En: Meat Tikka" at bounding box center [697, 173] width 265 height 33
copy span "Meat Tikka"
click at [92, 181] on link "Sections" at bounding box center [123, 192] width 205 height 41
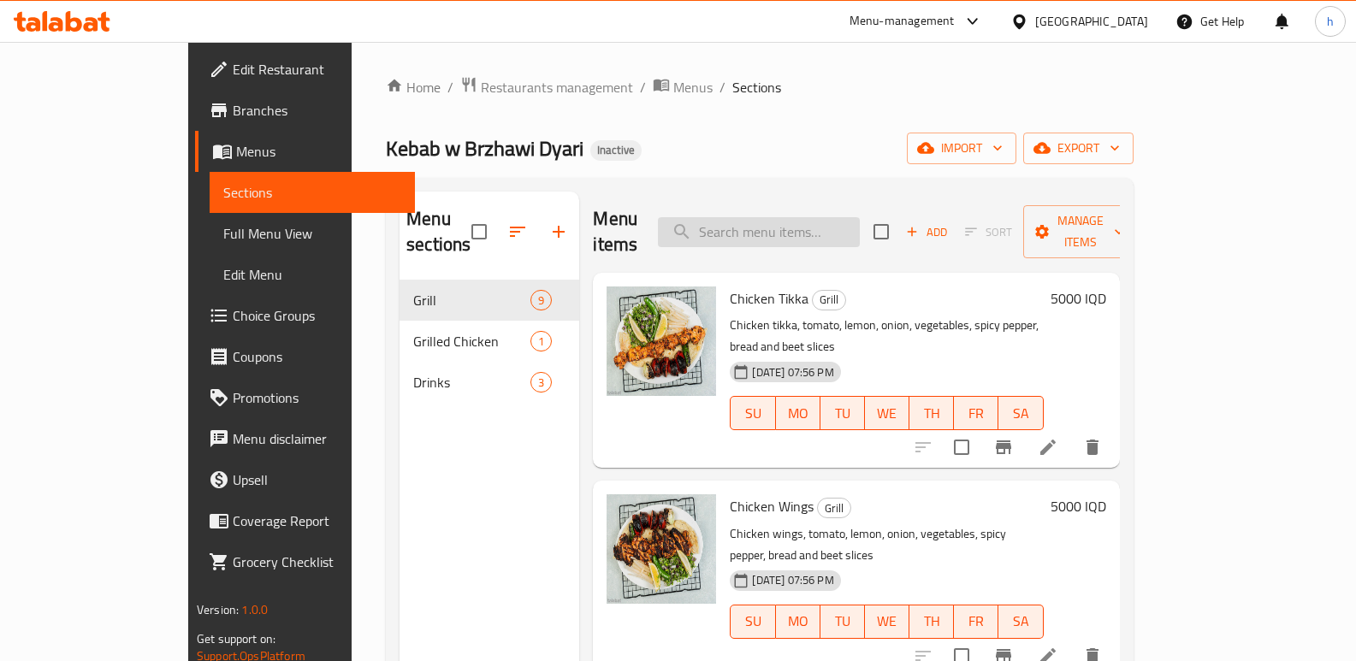
click at [834, 217] on input "search" at bounding box center [759, 232] width 202 height 30
paste input "Meat Tikka"
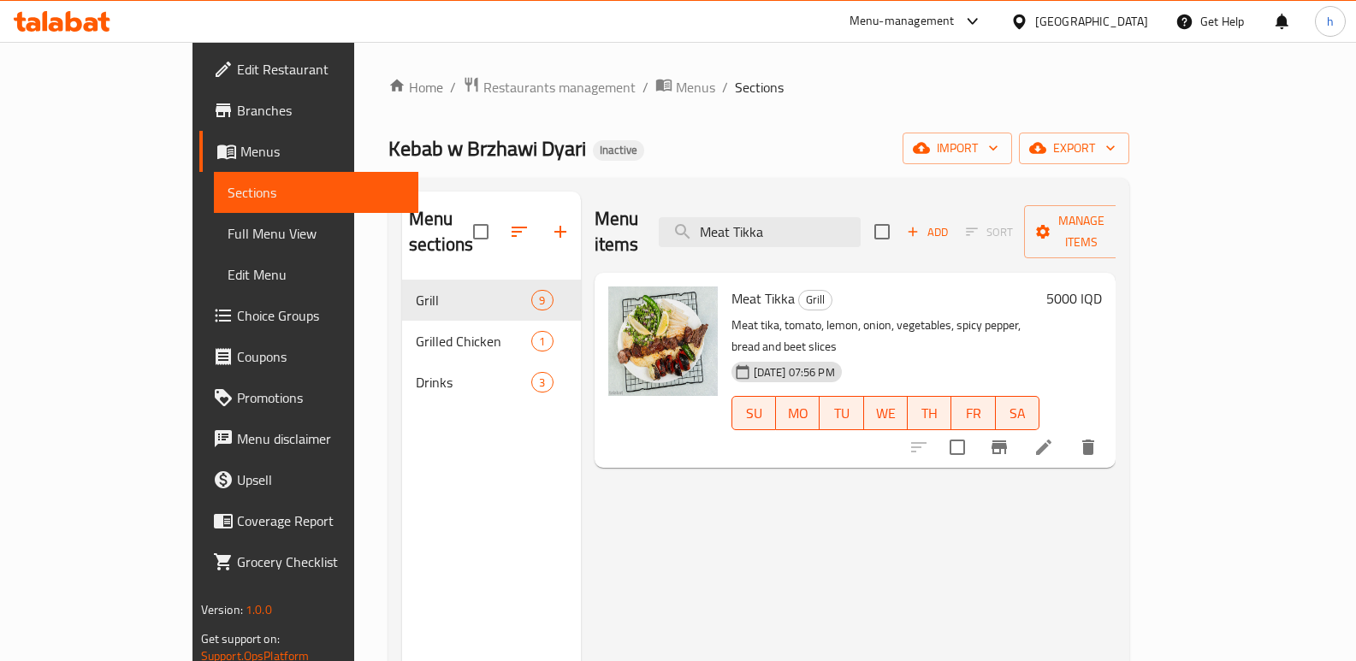
type input "Meat Tikka"
click at [1054, 437] on icon at bounding box center [1044, 447] width 21 height 21
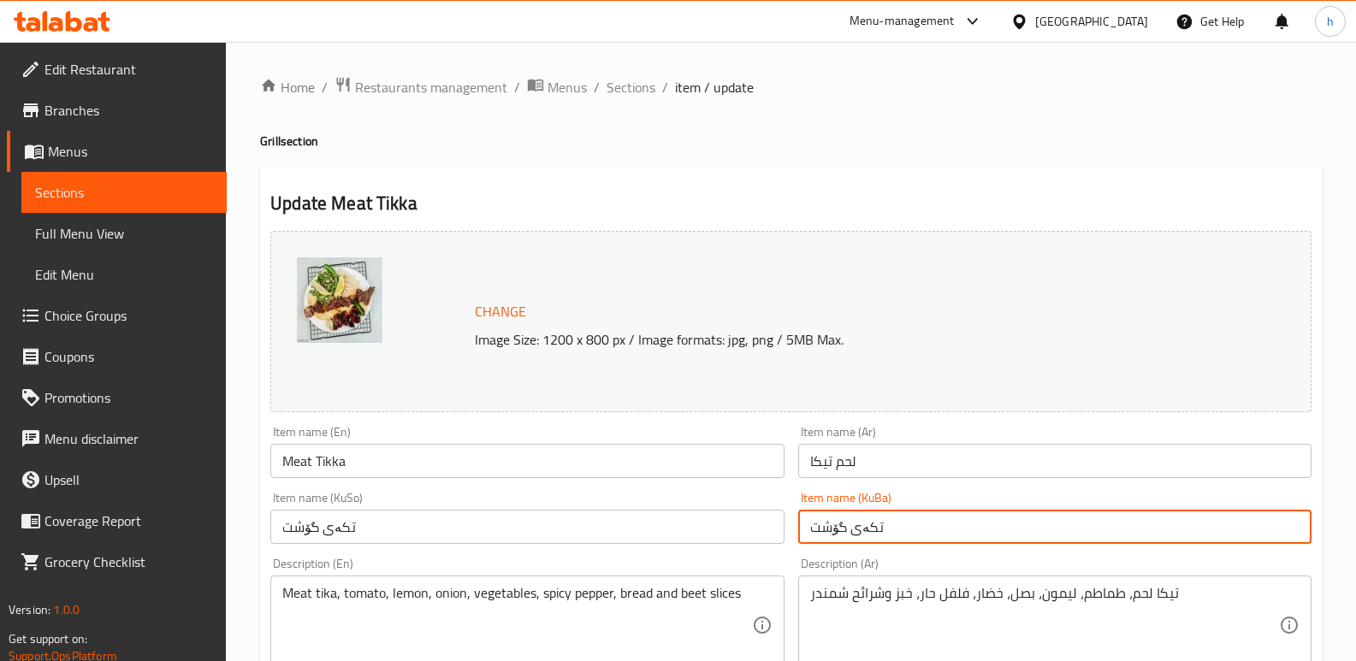
drag, startPoint x: 878, startPoint y: 541, endPoint x: 797, endPoint y: 548, distance: 80.7
click at [797, 548] on div "Item name (KuBa) تکەی گۆشت Item name (KuBa)" at bounding box center [1054, 518] width 527 height 66
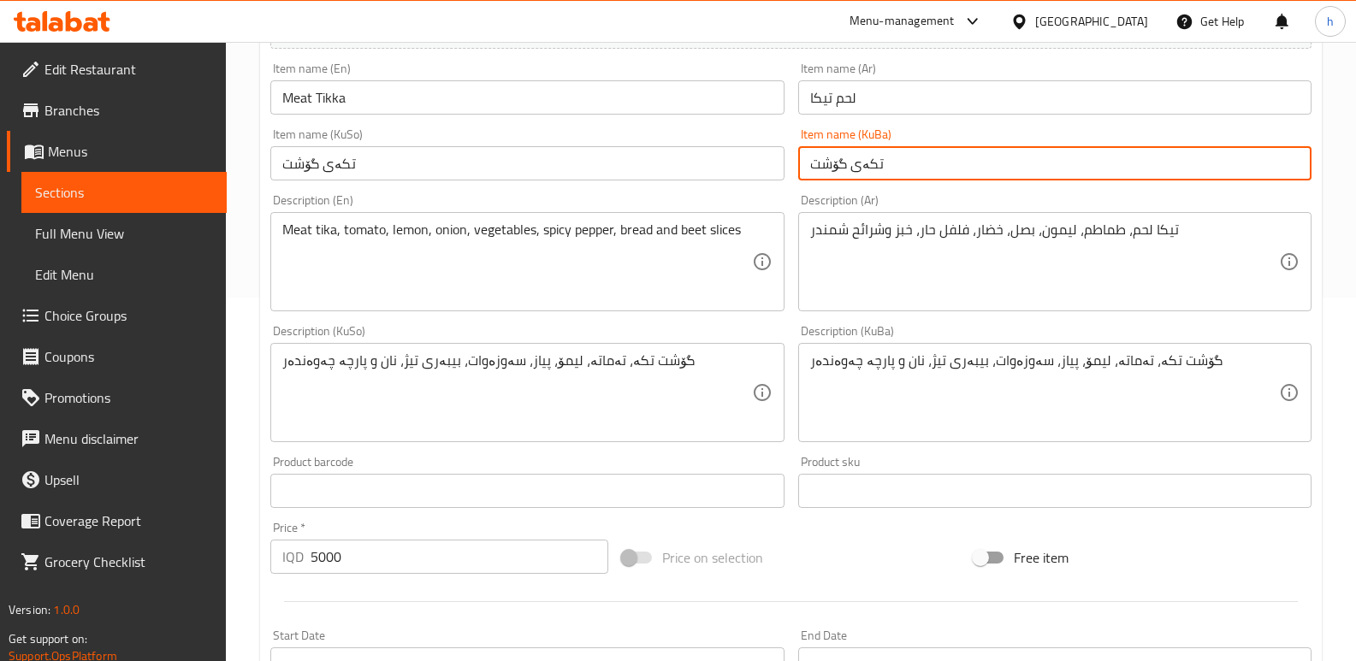
scroll to position [402, 0]
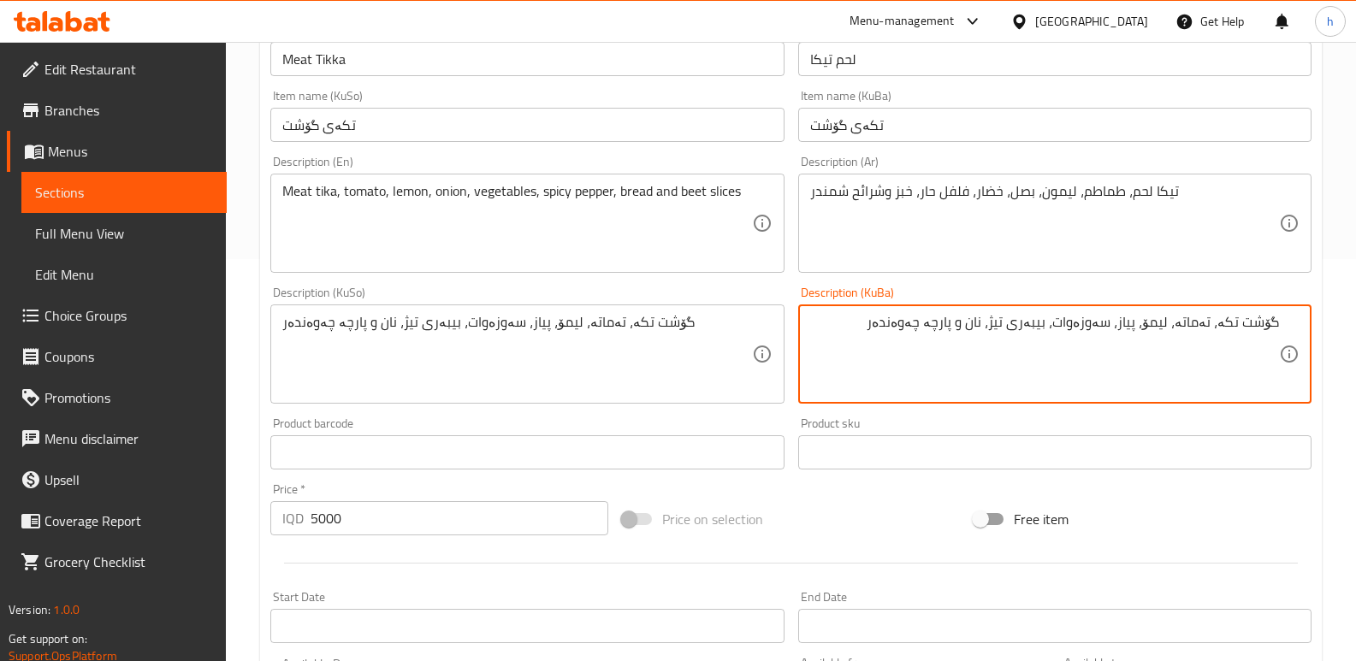
drag, startPoint x: 1222, startPoint y: 323, endPoint x: 1292, endPoint y: 324, distance: 70.2
click at [1292, 324] on div "گۆشت تکە، تەماتە، لیمۆ، پیاز، سەوزەوات، بیبەری تیژ، نان و پارچە چەوەندەر Descri…" at bounding box center [1054, 354] width 513 height 99
paste textarea "تکەی گۆشت"
type textarea "تکەی گۆشت، تەماتە، لیمۆ، پیاز، سەوزەوات، بیبەری تیژ، نان و پارچە چەوەندەر"
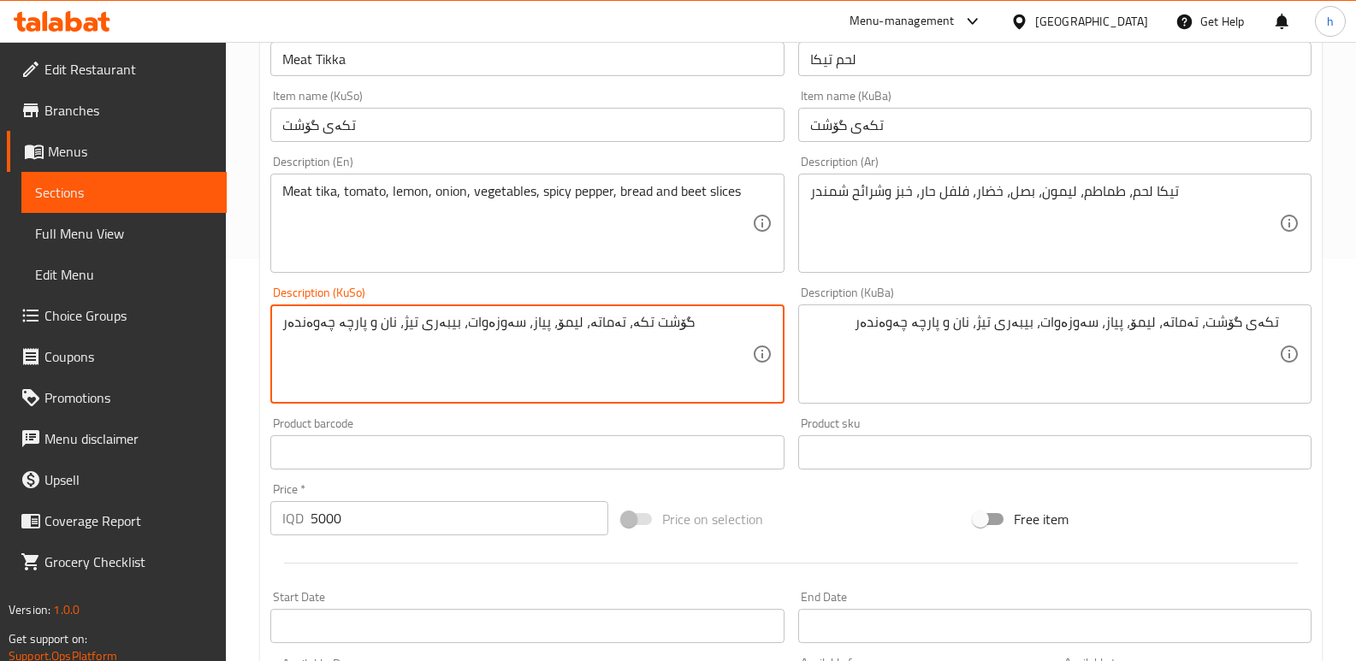
paste textarea "تکەی گۆشت"
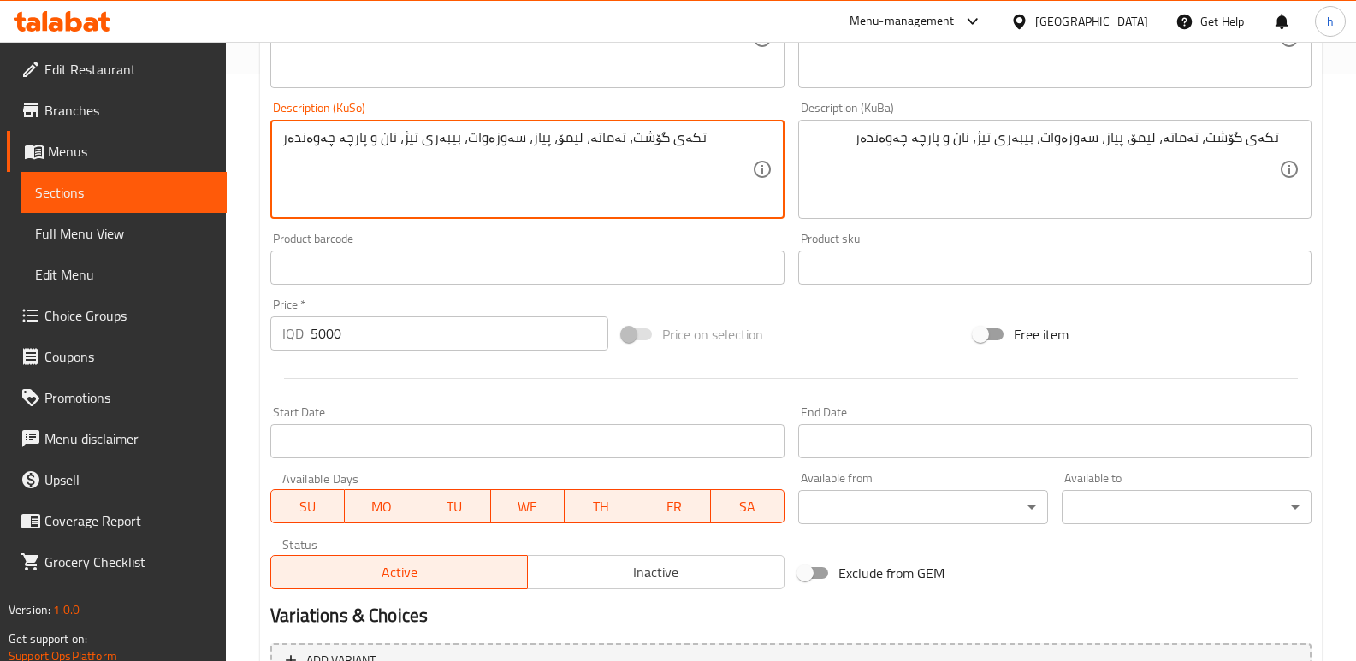
scroll to position [769, 0]
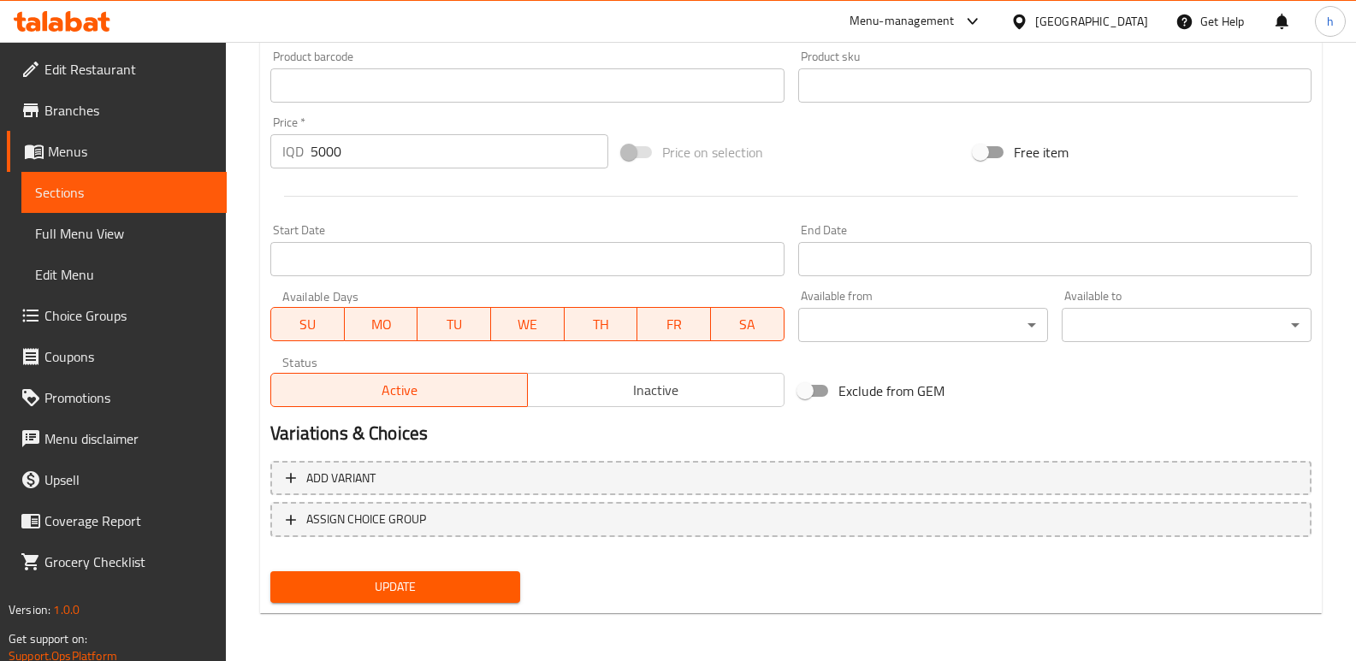
type textarea "تکەی گۆشت، تەماتە، لیمۆ، پیاز، سەوزەوات، بیبەری تیژ، نان و پارچە چەوەندەر"
click at [471, 583] on span "Update" at bounding box center [395, 587] width 222 height 21
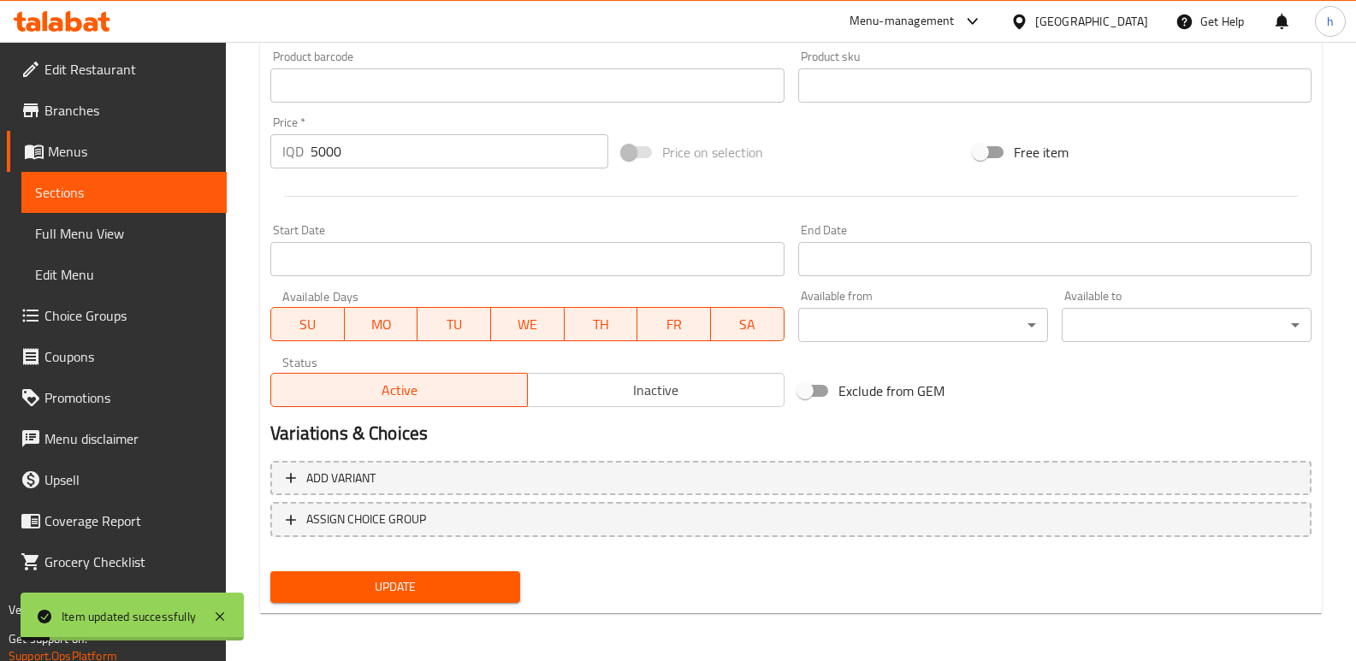
click at [174, 229] on span "Full Menu View" at bounding box center [124, 233] width 178 height 21
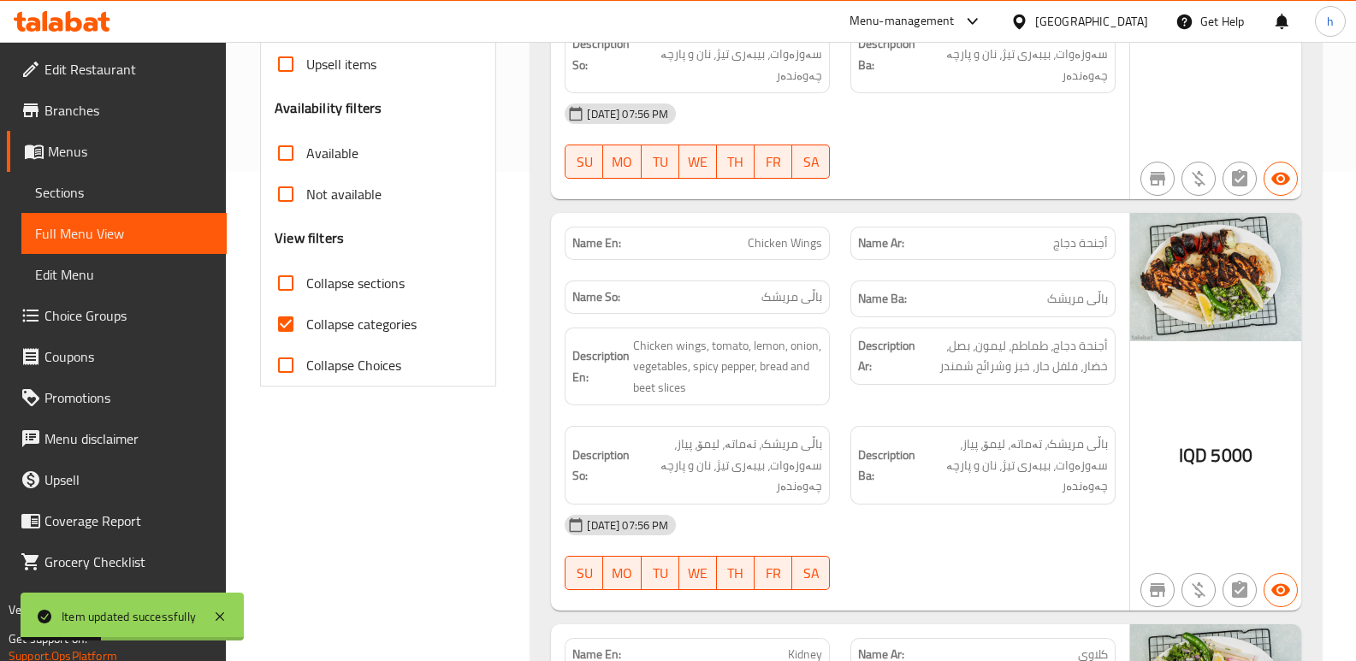
scroll to position [85, 0]
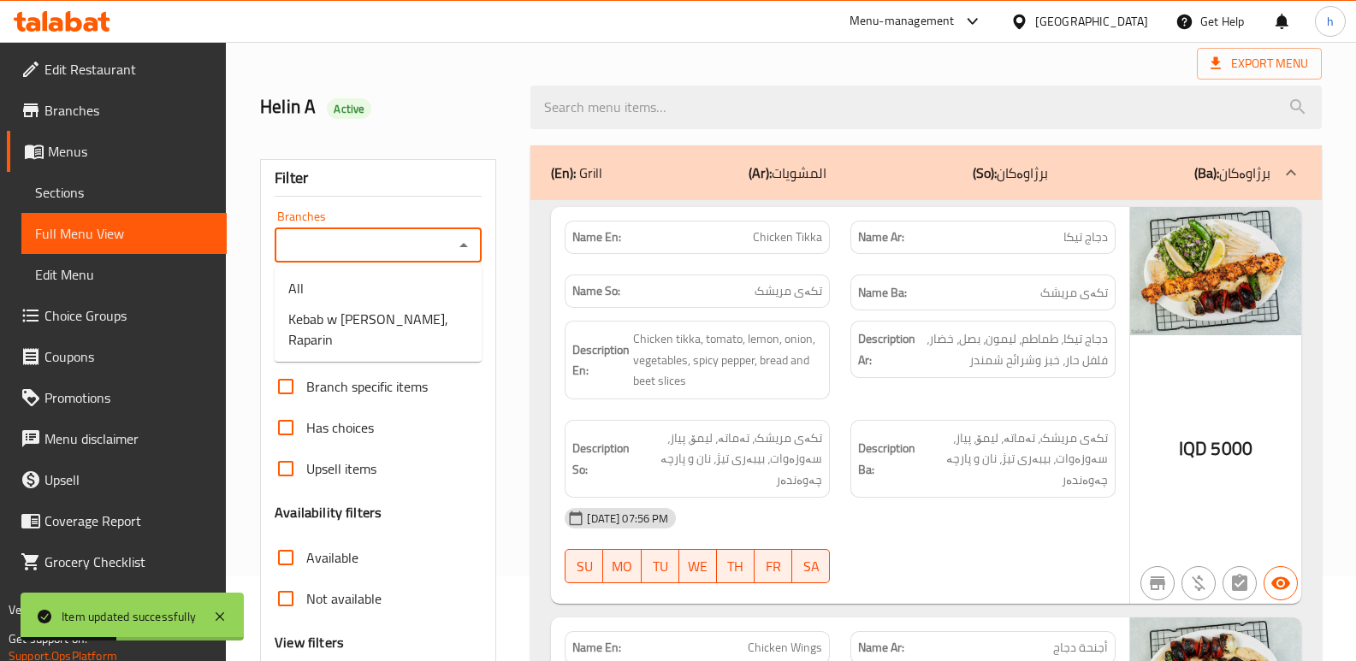
click at [400, 250] on input "Branches" at bounding box center [364, 246] width 169 height 24
click at [401, 326] on span "Kebab w Brzhawi Dyari, Raparin" at bounding box center [378, 329] width 180 height 41
type input "Kebab w Brzhawi Dyari, Raparin"
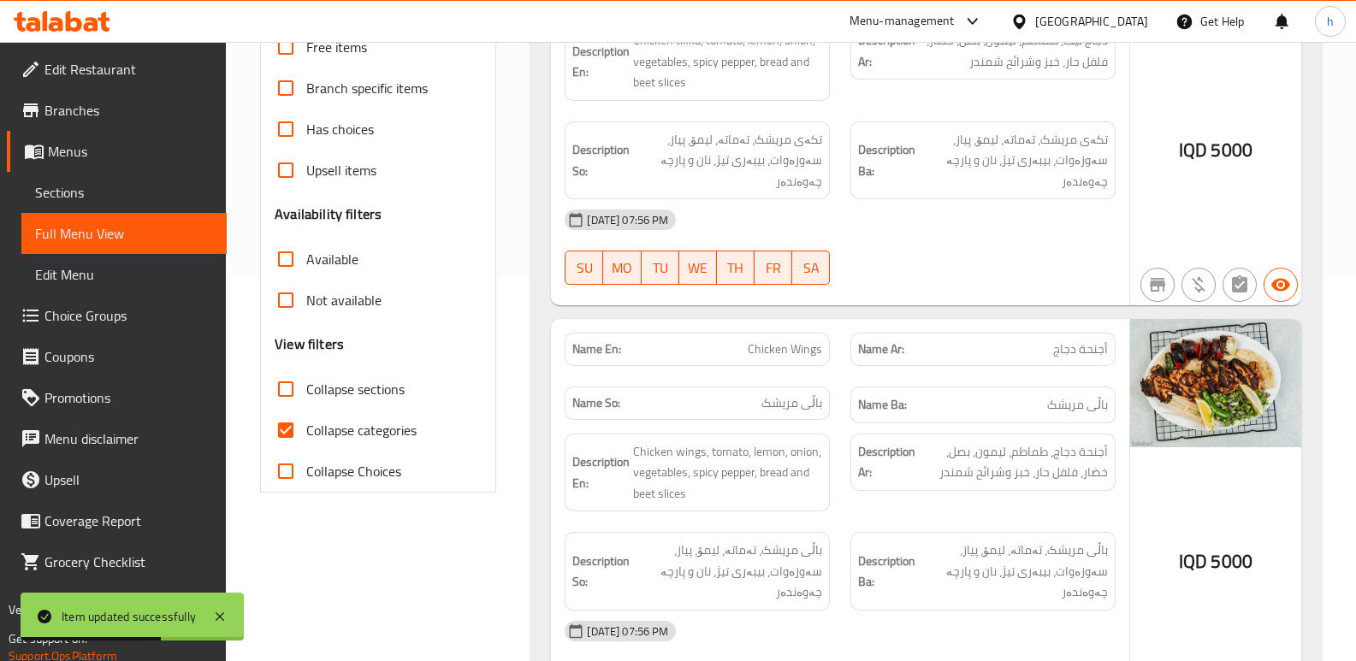
scroll to position [685, 0]
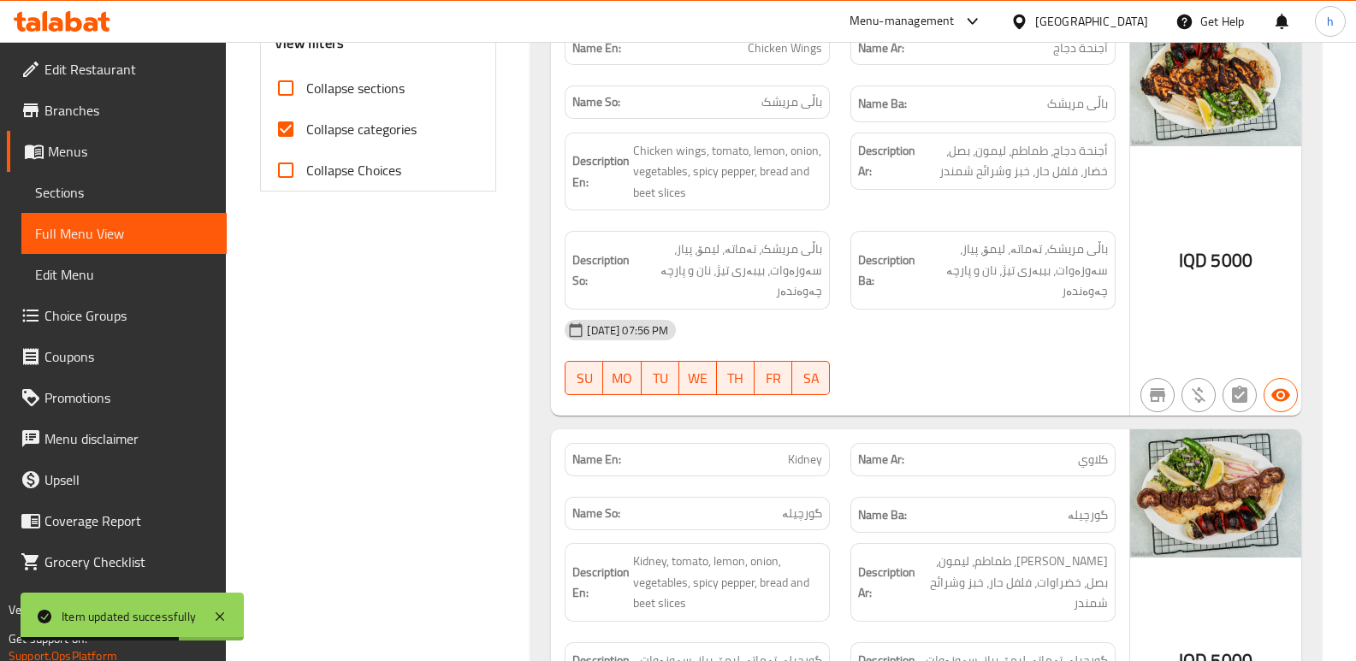
click at [282, 126] on input "Collapse categories" at bounding box center [285, 129] width 41 height 41
checkbox input "false"
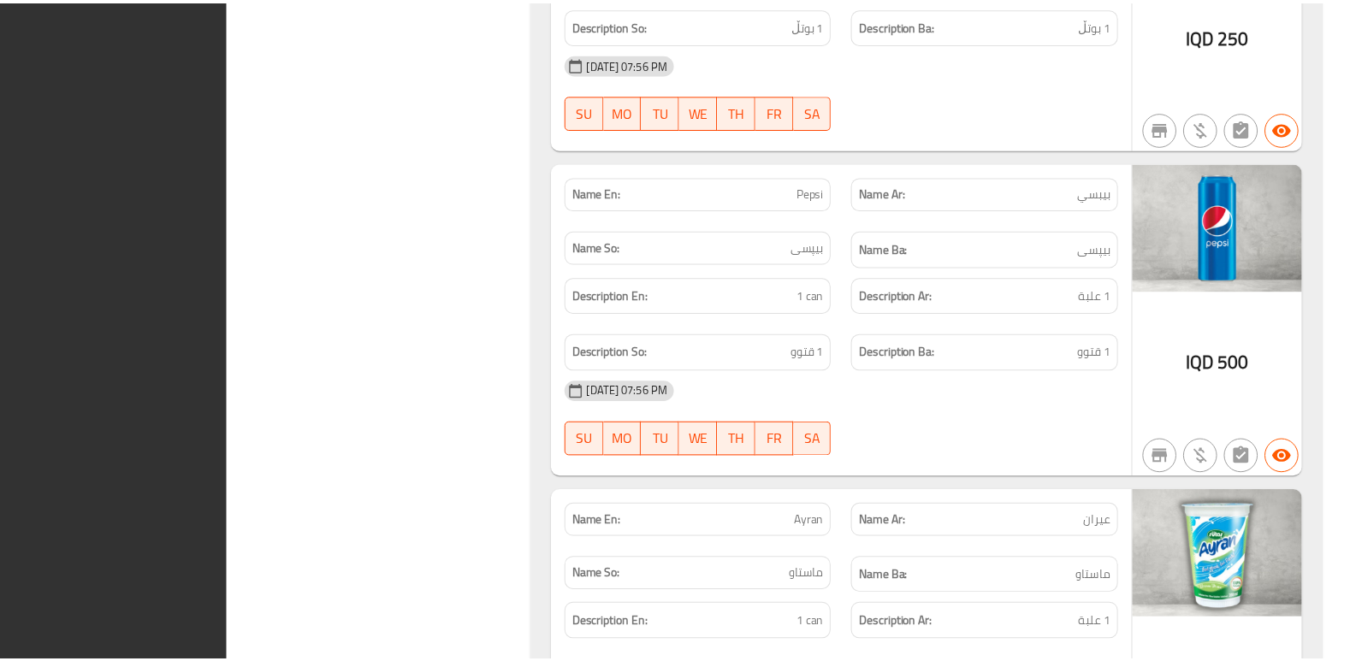
scroll to position [4979, 0]
